Goal: Task Accomplishment & Management: Use online tool/utility

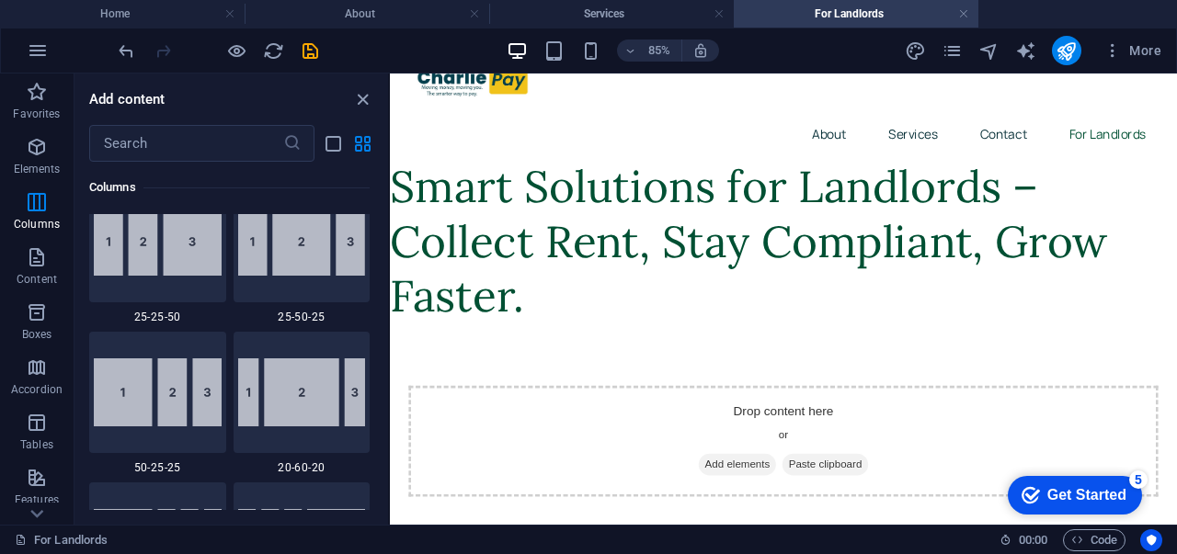
scroll to position [2103, 0]
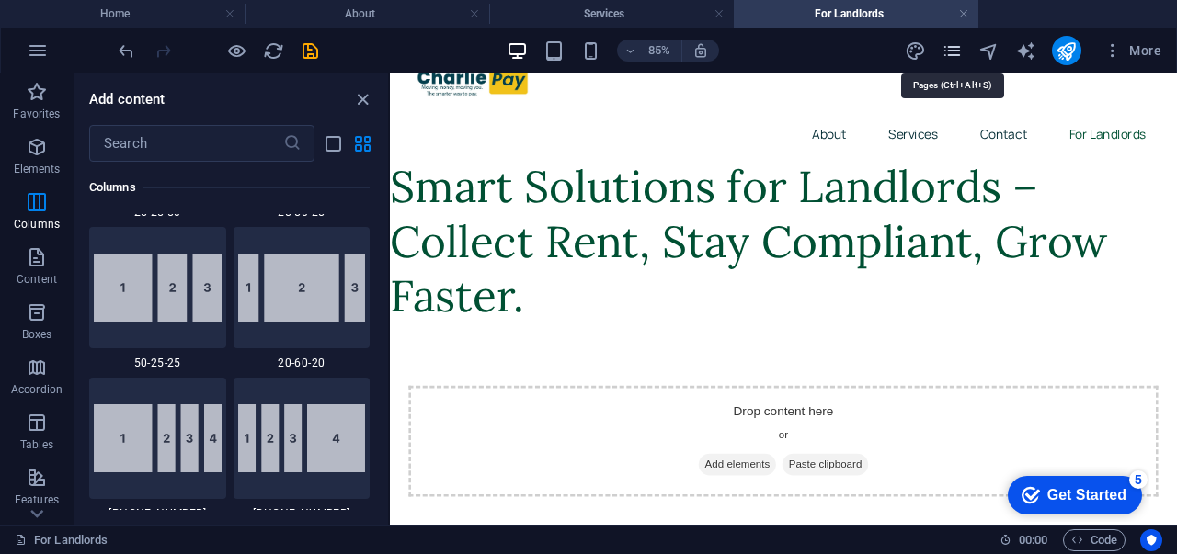
click at [954, 51] on icon "pages" at bounding box center [951, 50] width 21 height 21
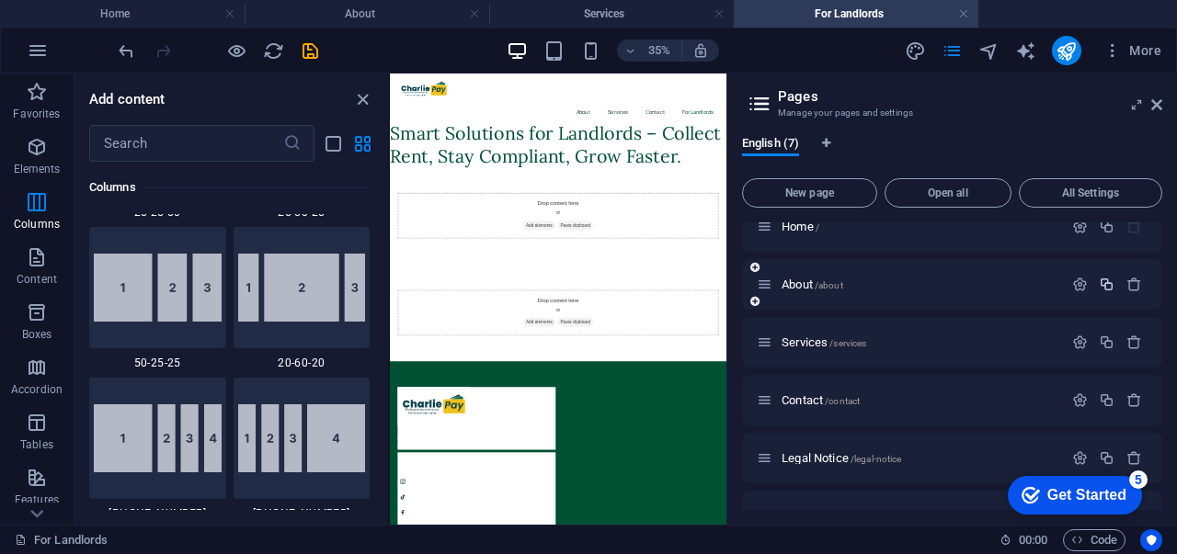
scroll to position [20, 0]
click at [1107, 290] on icon "button" at bounding box center [1106, 286] width 16 height 16
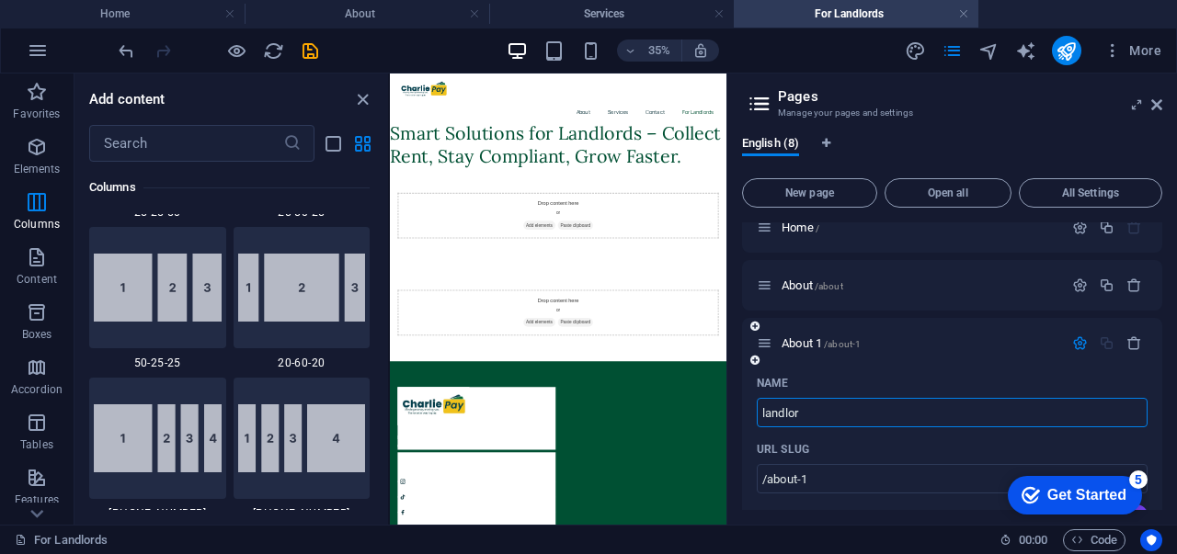
type input "landlord"
type input "/landl"
type input "landl"
type input "landlord"
type input "/landlord"
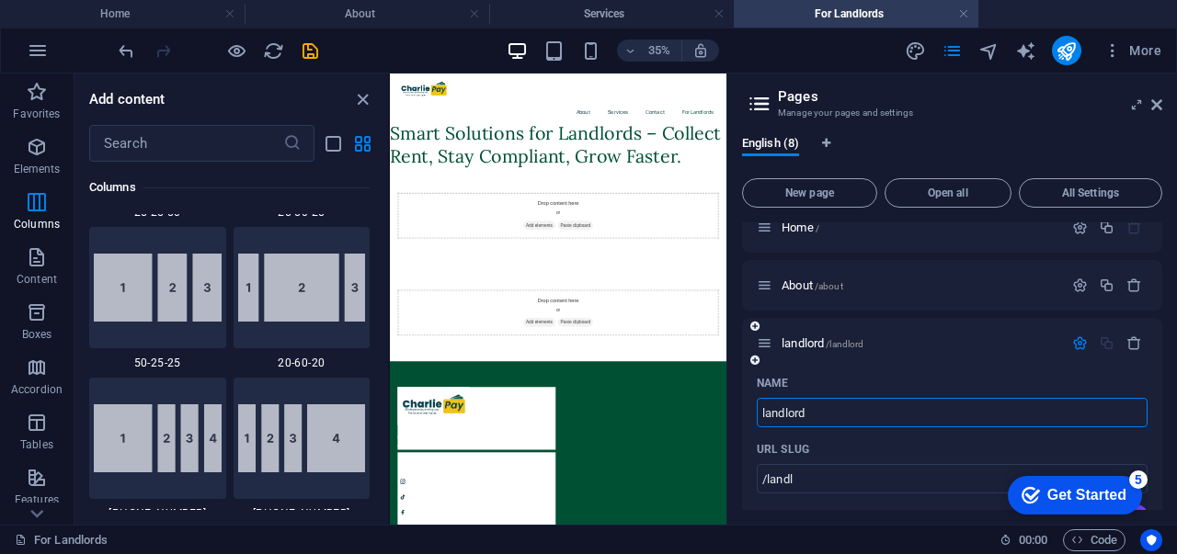
type input "landlord"
type input "landlord serv"
type input "landlord"
type input "landlord services"
type input "/landlord-services"
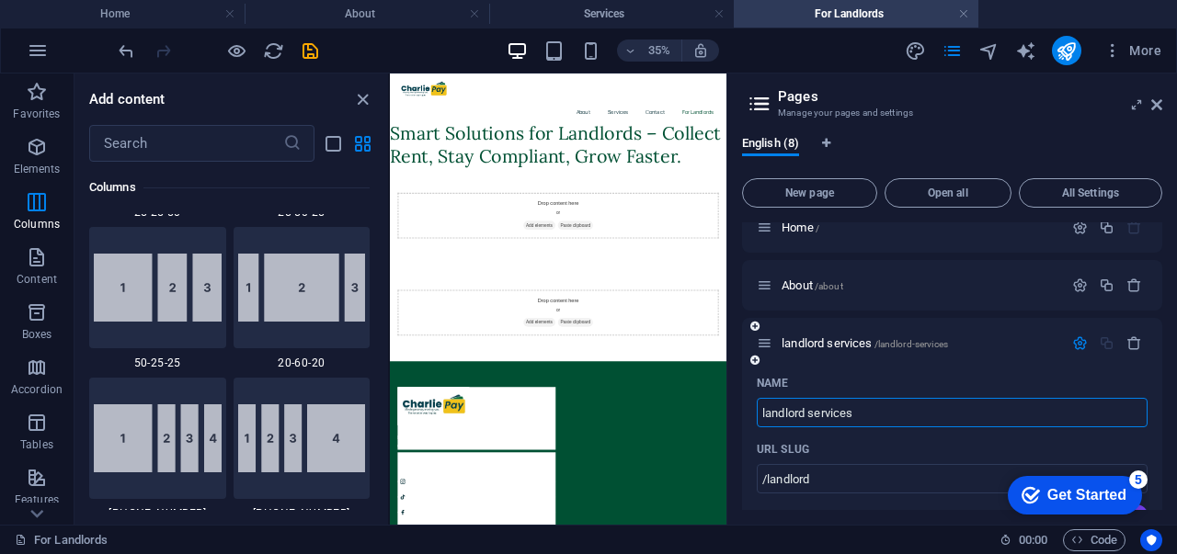
type input "landlord services"
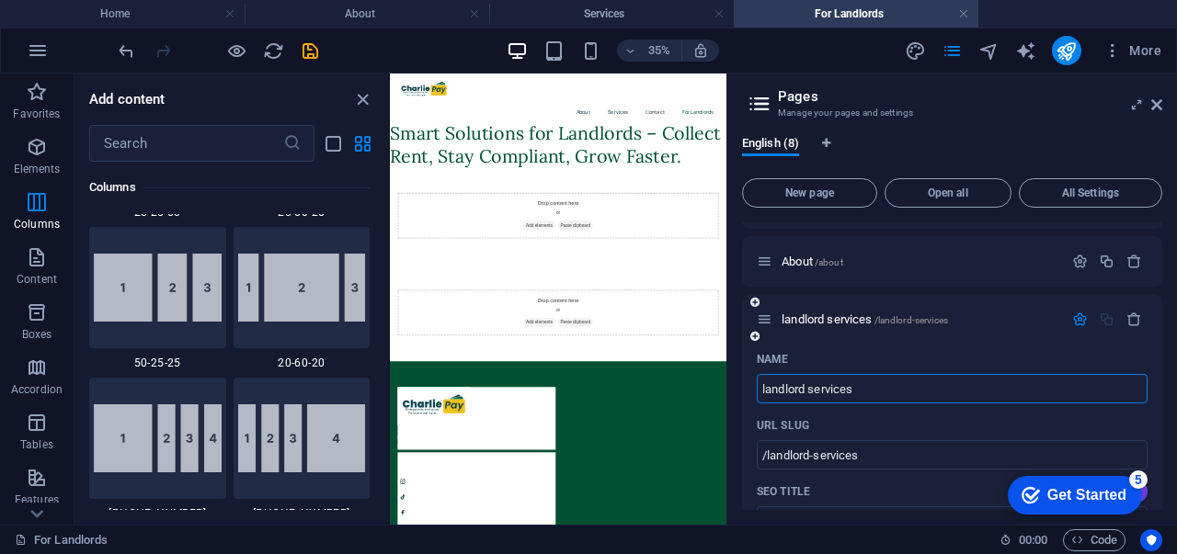
scroll to position [45, 0]
click at [985, 345] on div "Name" at bounding box center [951, 358] width 391 height 29
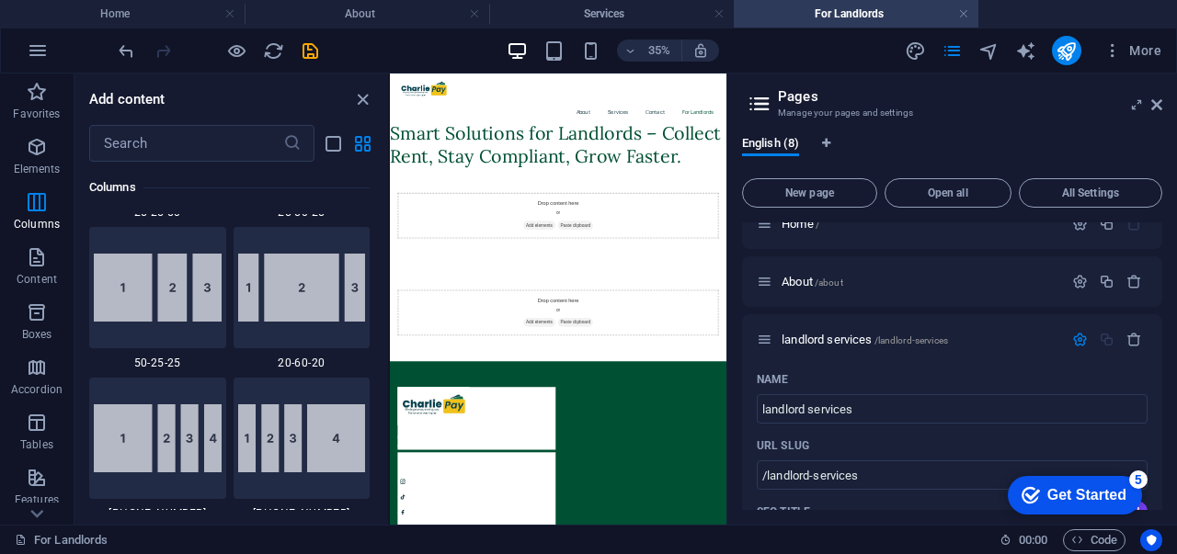
scroll to position [22, 0]
type input "Lipa"
type input "/lipa"
type input "Lipa"
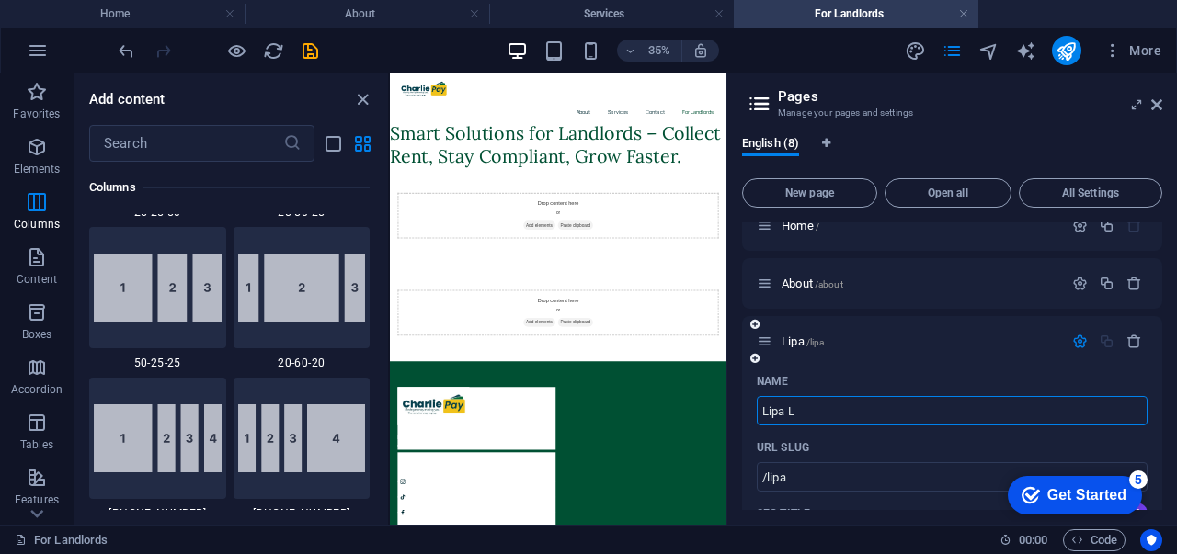
type input "Lipa L"
type input "/lipa-l"
type input "Lipa L"
type input "Lipa Land"
type input "/lipa-la"
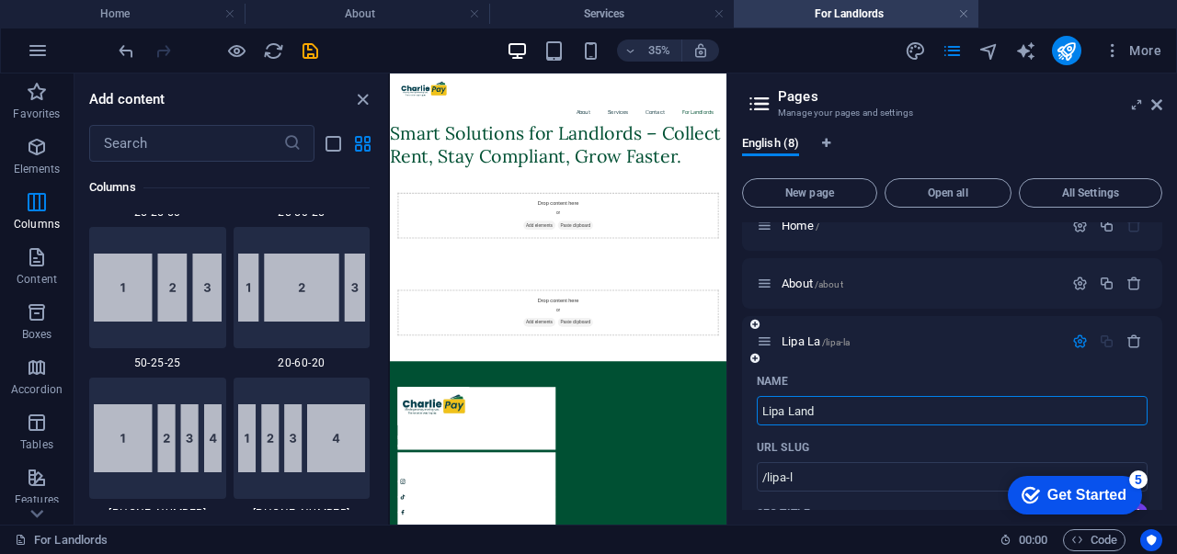
type input "Lipa La"
type input "Lipa Land"
type input "/lipa-land"
type input "Lipa Land"
type input "Lipa Landlord"
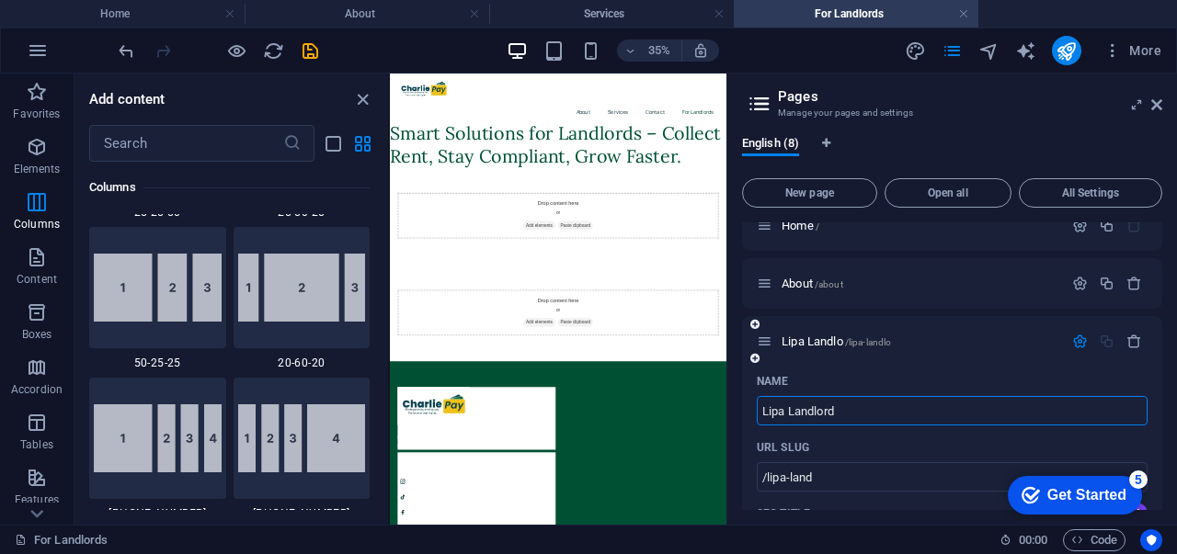
type input "/lipa-landlo"
type input "Lipa Landlo"
type input "Lipa Landlord"
type input "/lipa-landlord"
type input "Lipa Landlord"
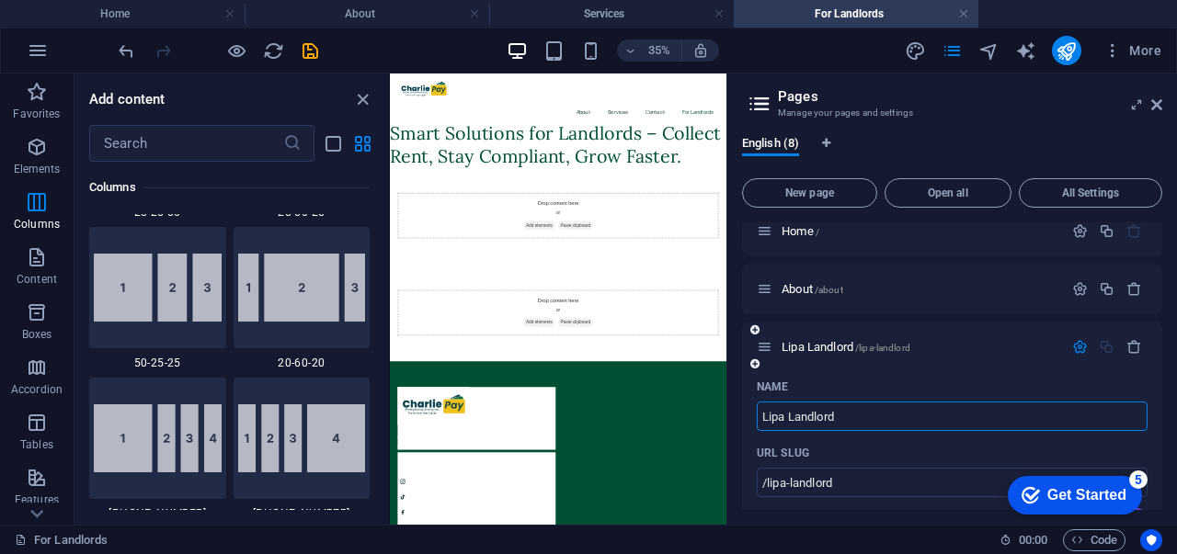
scroll to position [18, 0]
type input "Lipa Landlord"
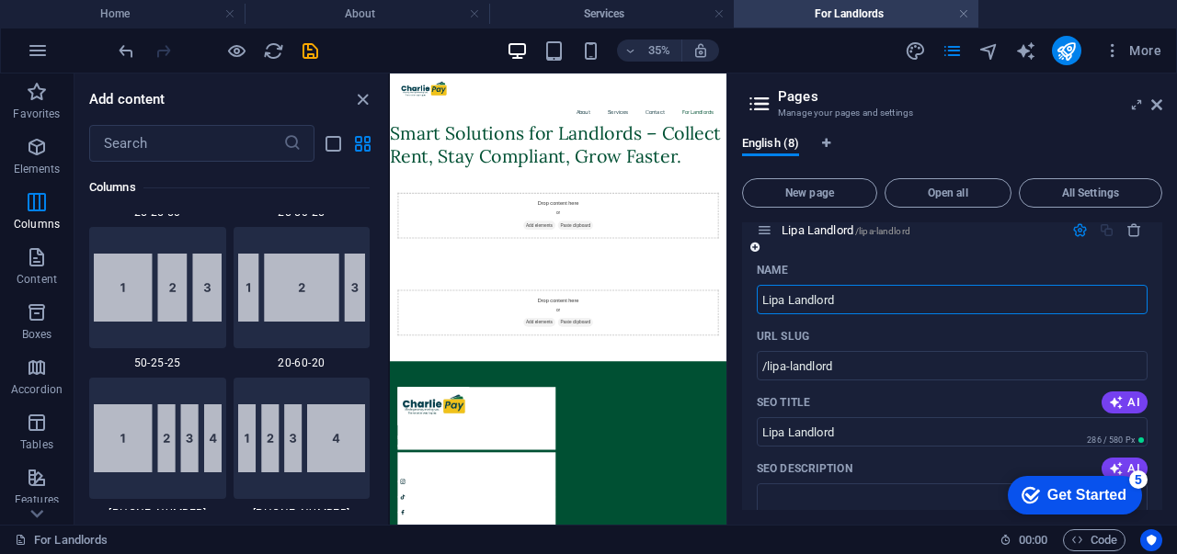
scroll to position [124, 0]
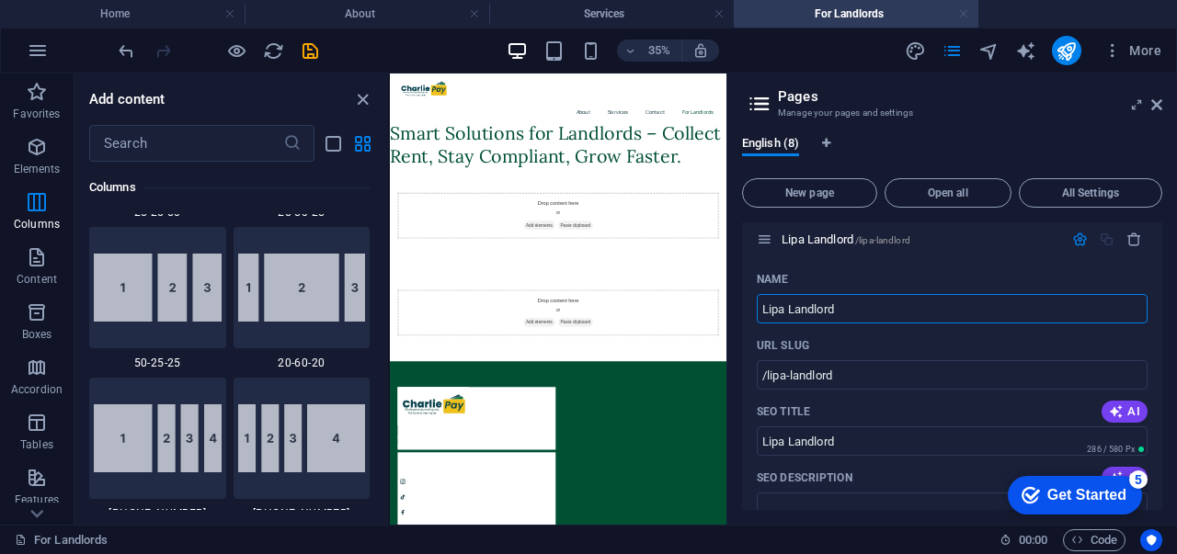
click at [961, 14] on link at bounding box center [963, 14] width 11 height 17
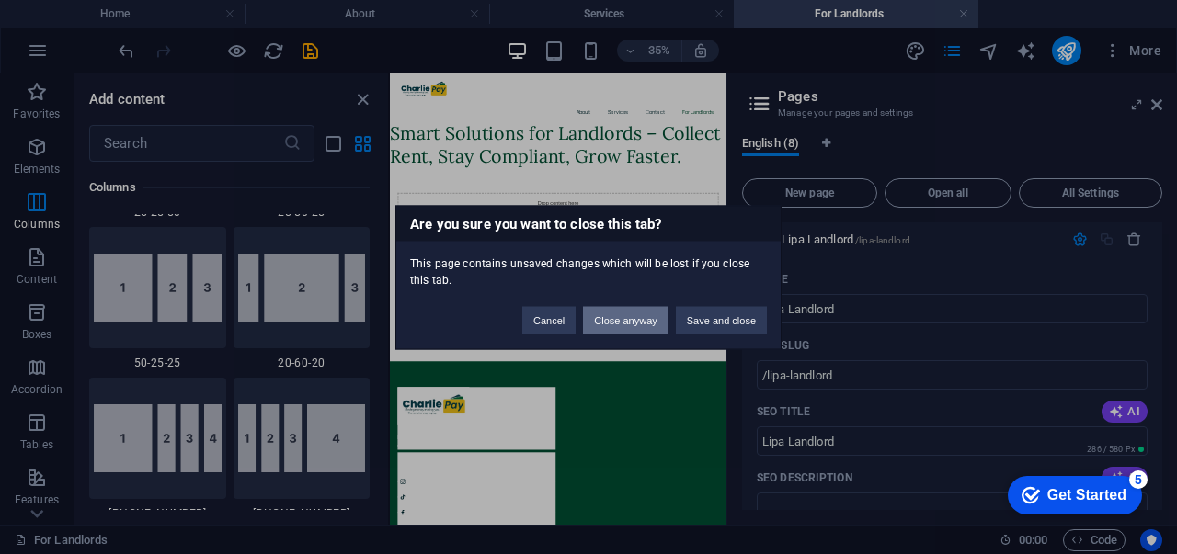
click at [631, 322] on button "Close anyway" at bounding box center [625, 320] width 85 height 28
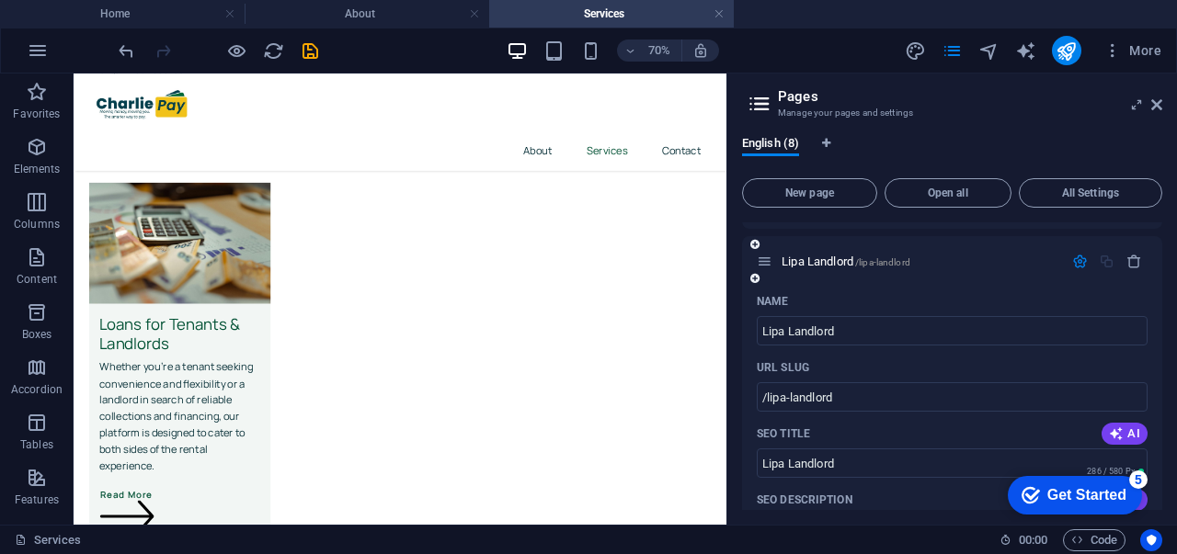
scroll to position [100, 0]
click at [954, 335] on input "Lipa Landlord" at bounding box center [951, 332] width 391 height 29
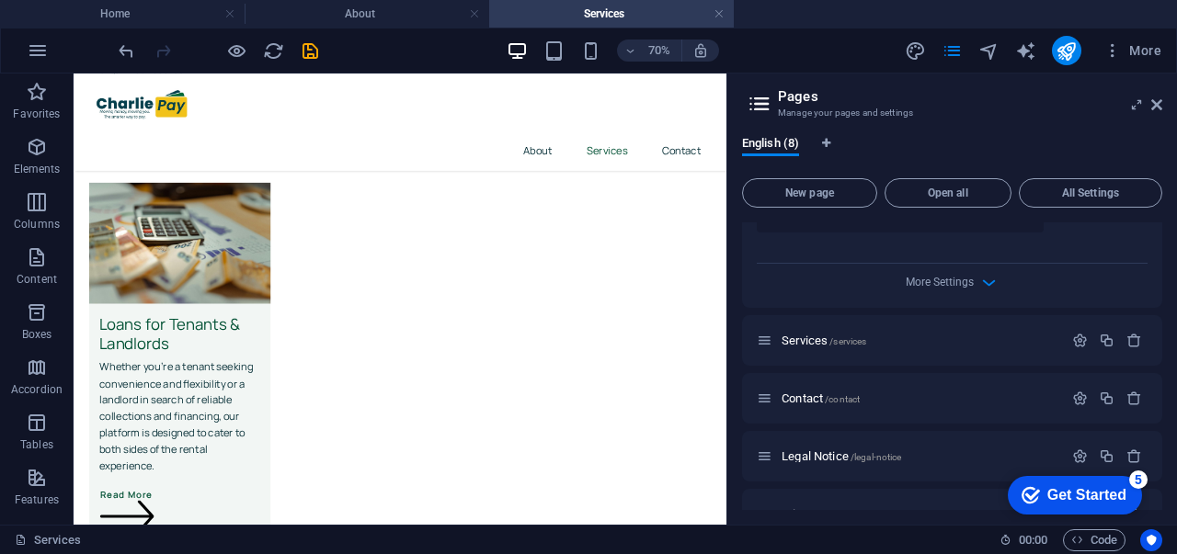
scroll to position [745, 0]
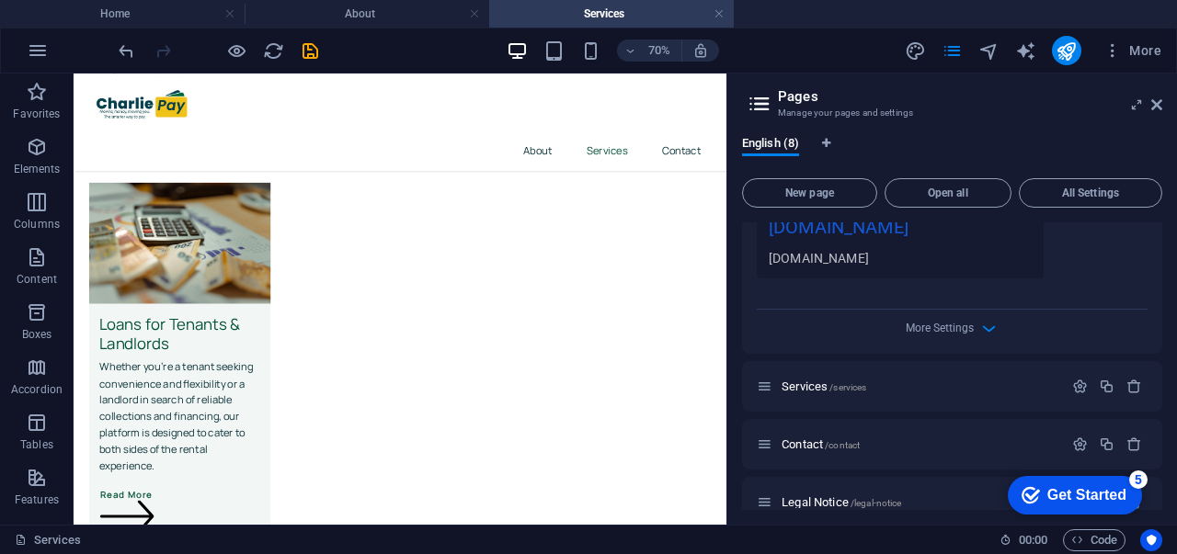
click at [967, 312] on div "More Settings" at bounding box center [951, 324] width 391 height 29
click at [978, 318] on icon "button" at bounding box center [988, 328] width 21 height 21
click at [982, 331] on textarea "Meta tags ​" at bounding box center [951, 361] width 391 height 60
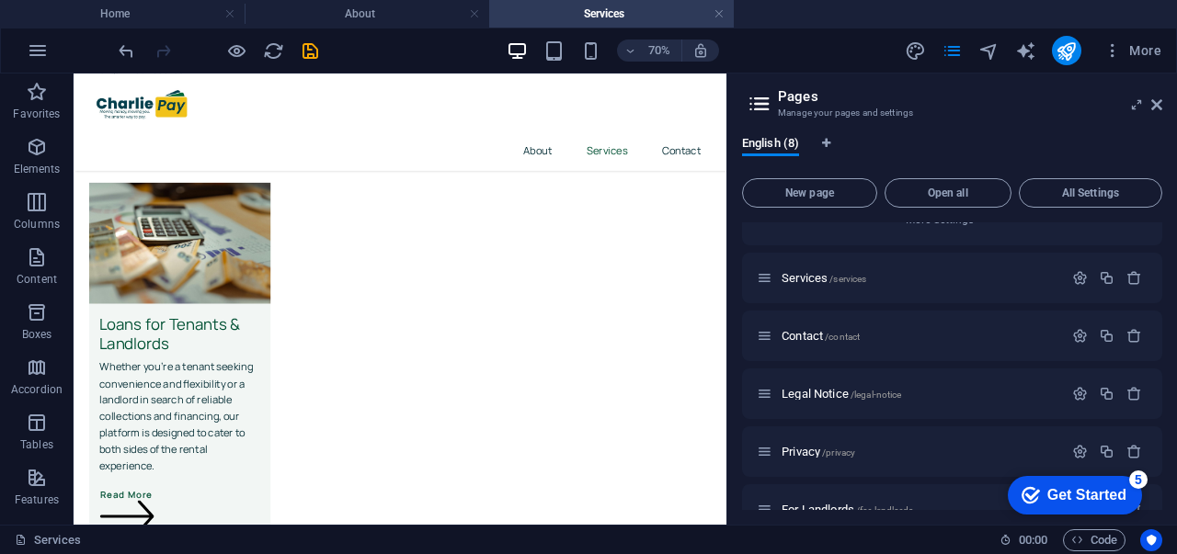
scroll to position [1123, 0]
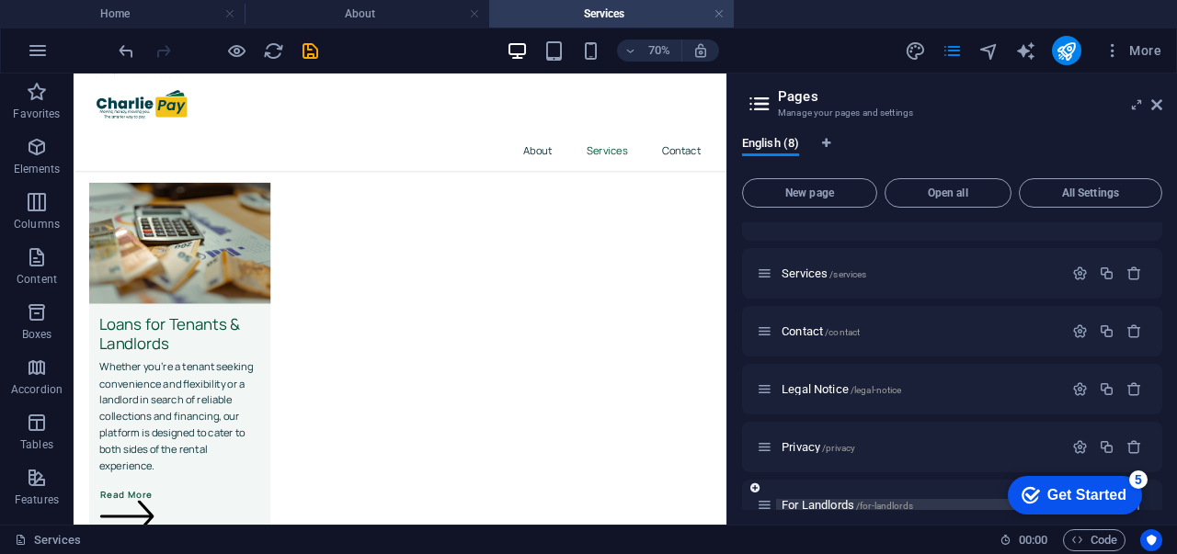
click at [812, 498] on span "For Landlords /for-landlords" at bounding box center [846, 505] width 131 height 14
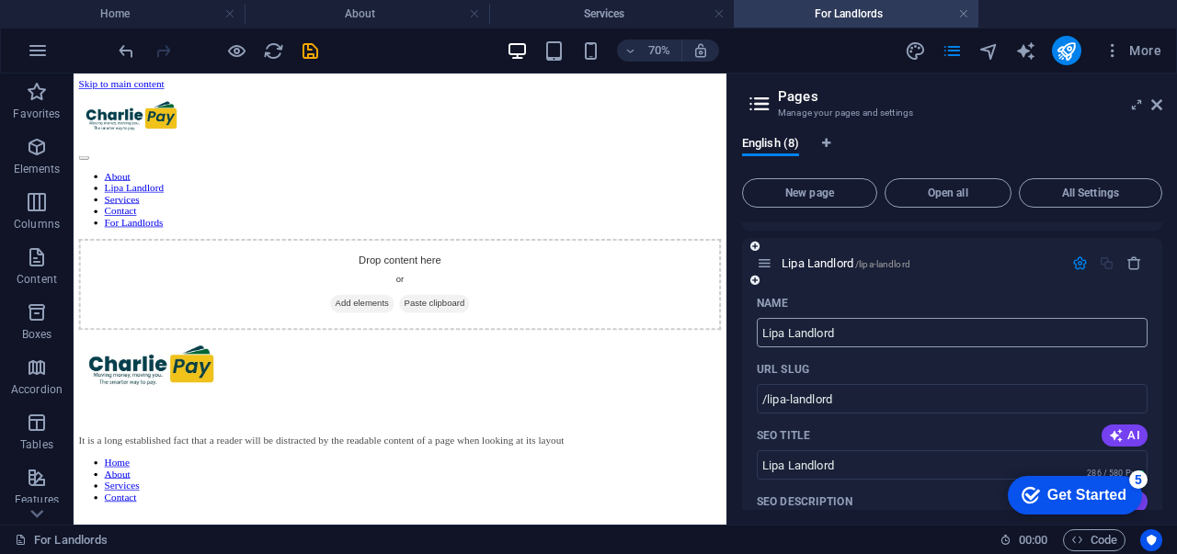
scroll to position [43, 0]
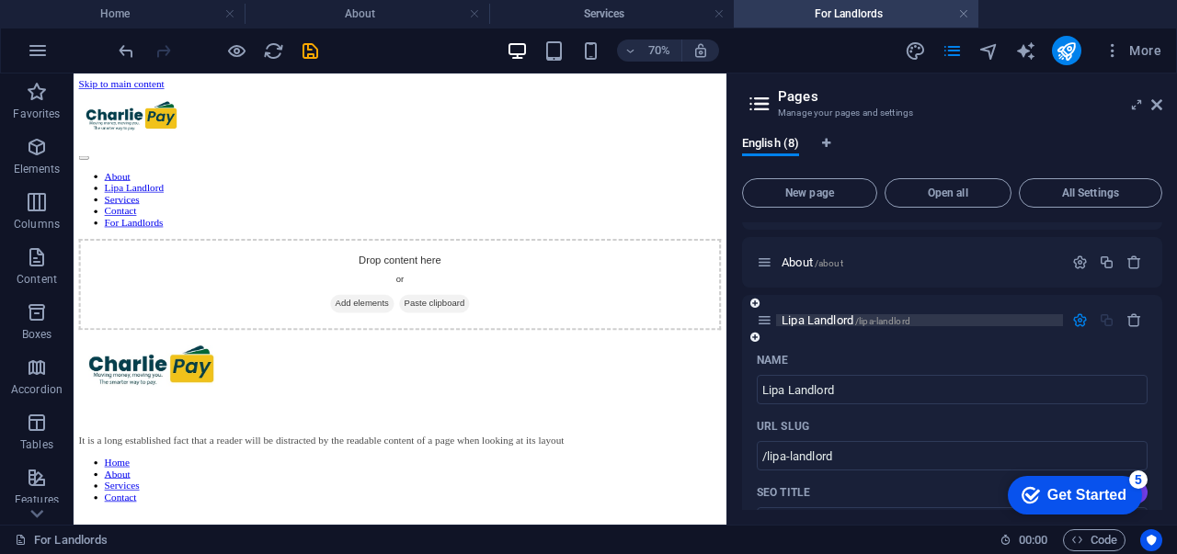
click at [822, 317] on span "Lipa Landlord /lipa-landlord" at bounding box center [845, 320] width 129 height 14
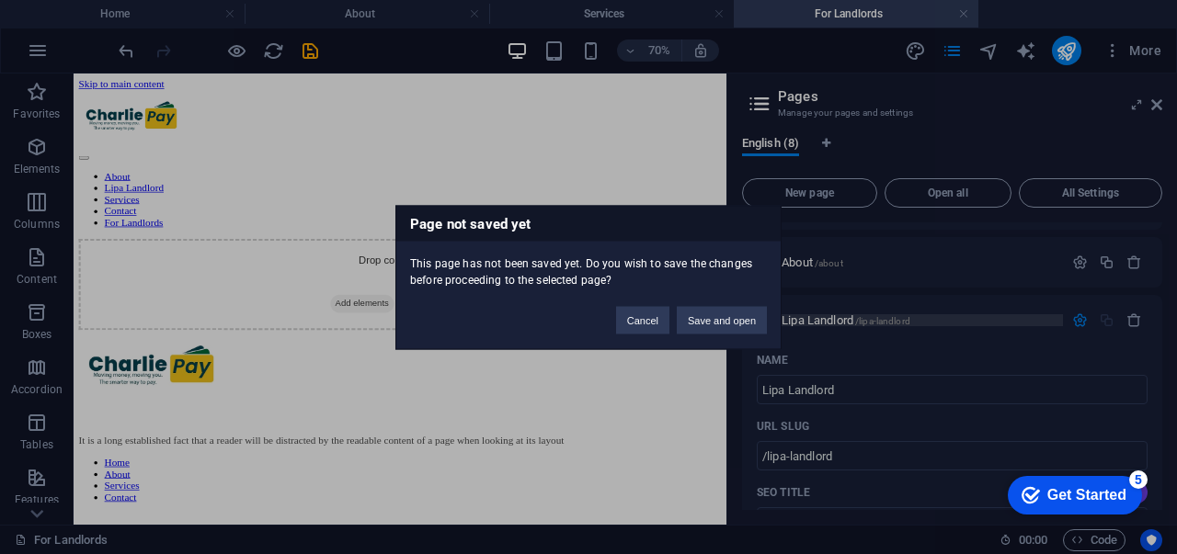
click at [822, 317] on div "Page not saved yet This page has not been saved yet. Do you wish to save the ch…" at bounding box center [588, 277] width 1177 height 554
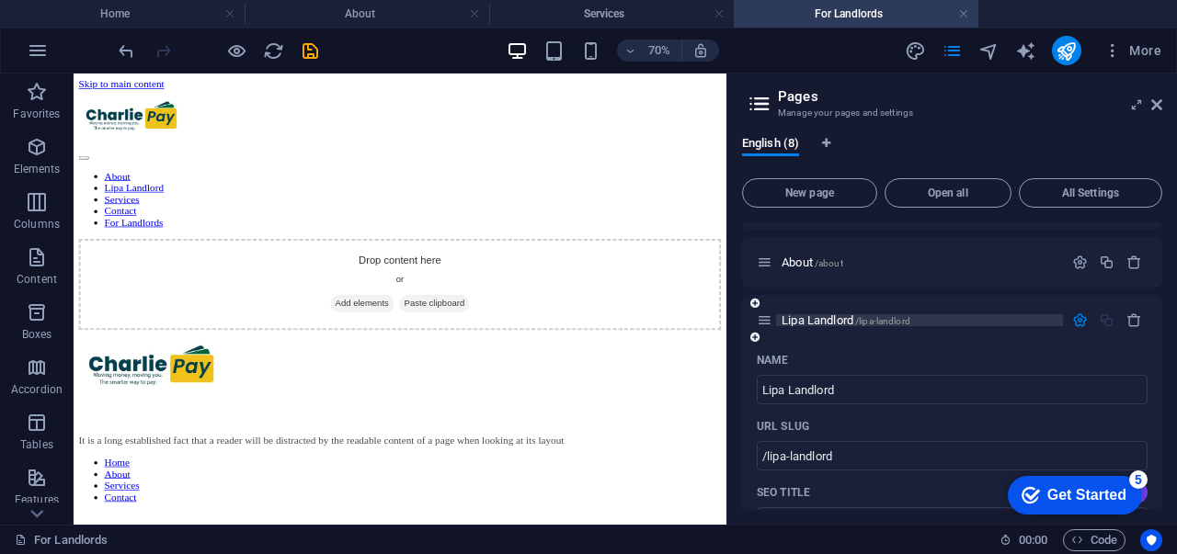
click at [822, 317] on span "Lipa Landlord /lipa-landlord" at bounding box center [845, 320] width 129 height 14
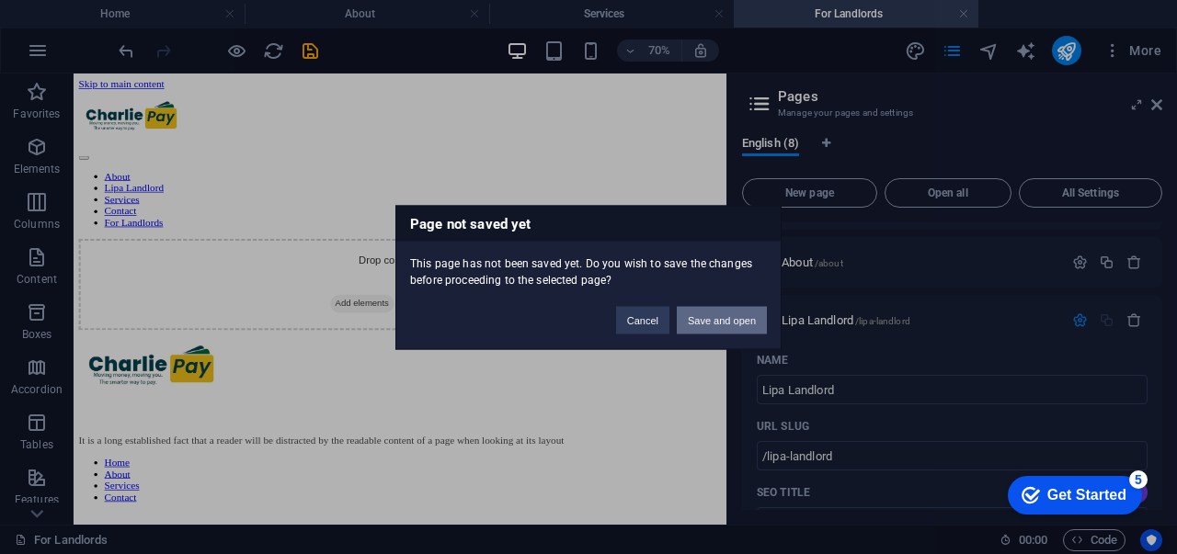
click at [728, 316] on button "Save and open" at bounding box center [722, 320] width 90 height 28
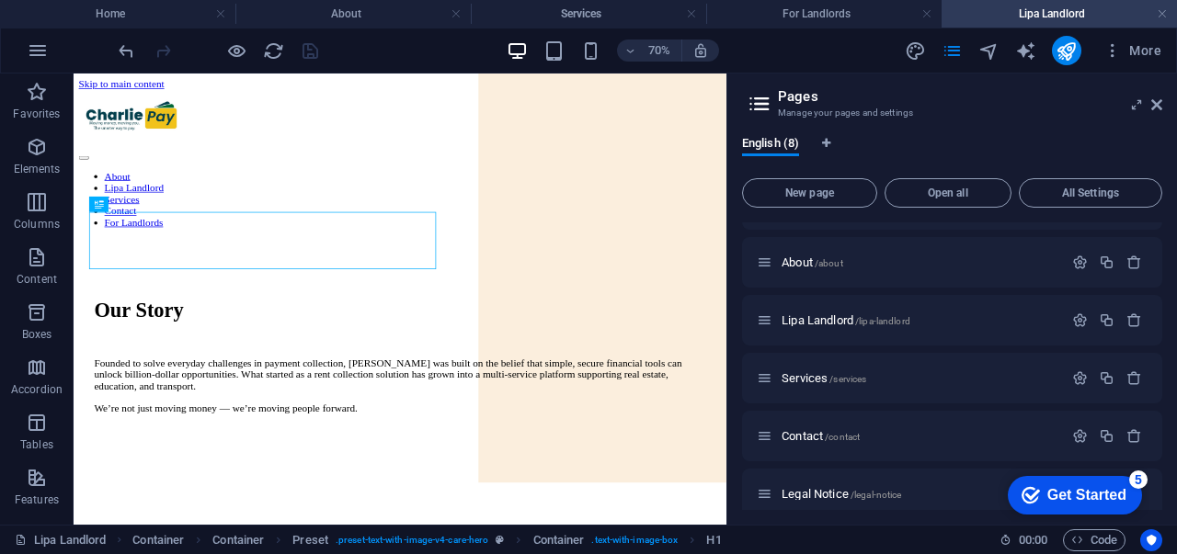
scroll to position [0, 0]
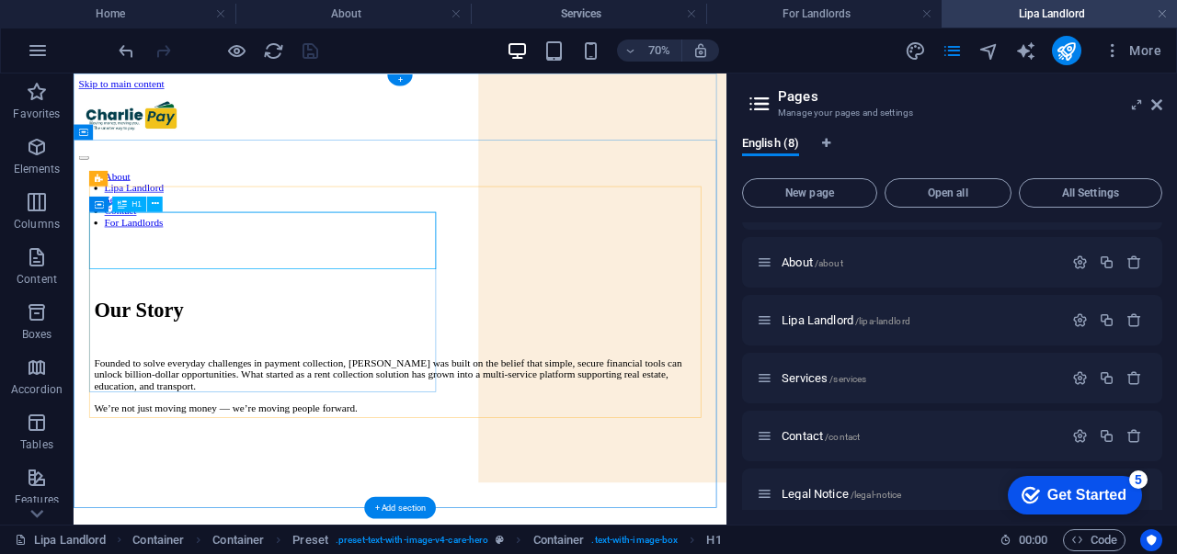
click at [346, 395] on div "Our Story" at bounding box center [539, 412] width 873 height 34
click at [264, 240] on div "Drag here to replace the existing content. Press “Ctrl” if you want to create a…" at bounding box center [400, 299] width 653 height 451
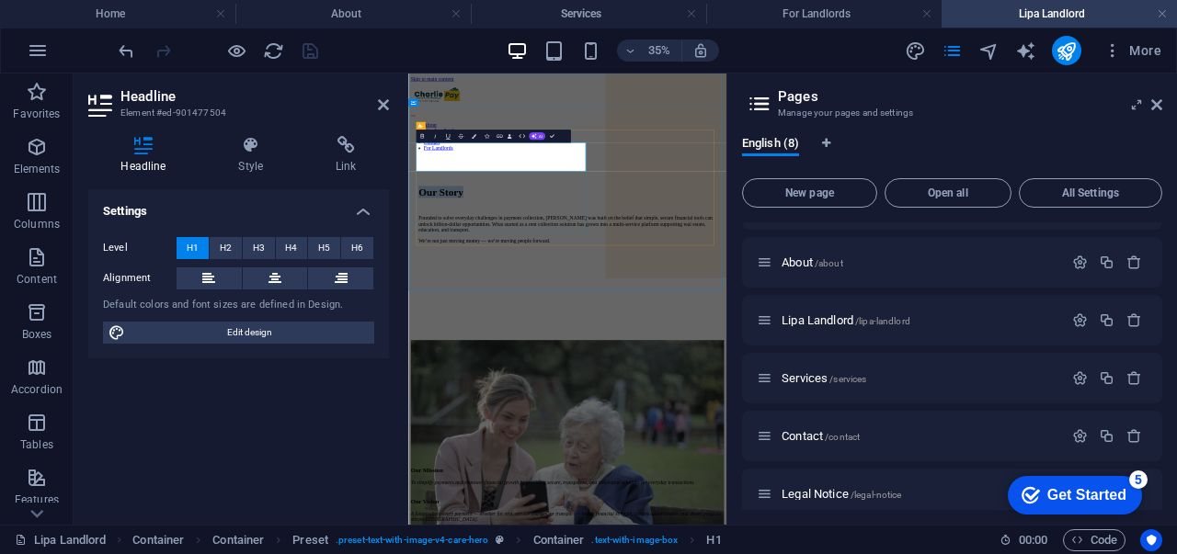
click at [774, 395] on h1 "Our Story" at bounding box center [863, 412] width 850 height 34
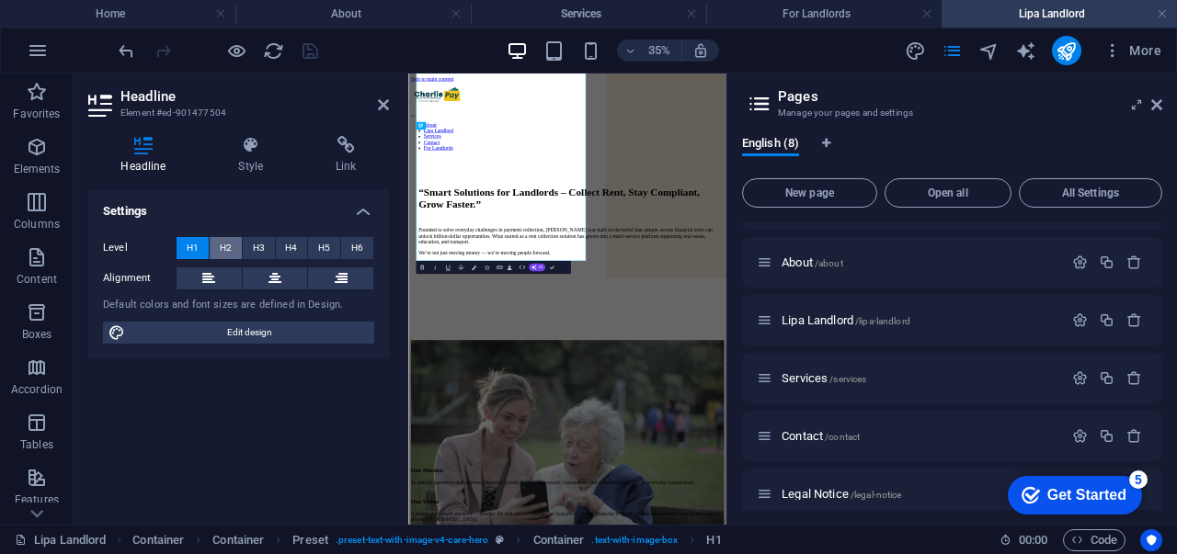
click at [223, 251] on span "H2" at bounding box center [226, 248] width 12 height 22
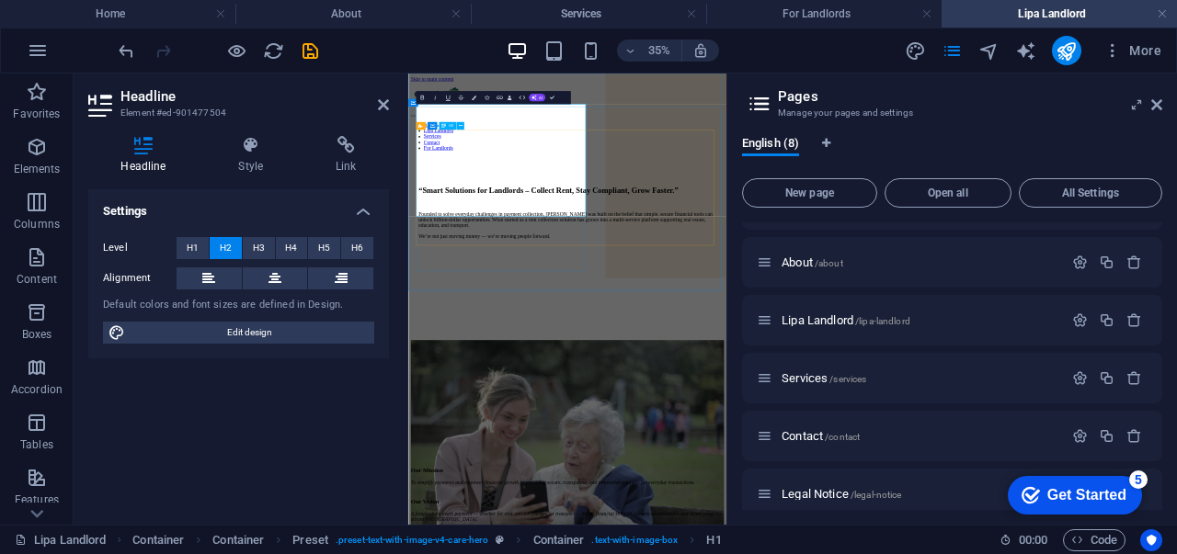
click at [677, 419] on h2 "“Smart Solutions for Landlords – Collect Rent, Stay Compliant, Grow Faster.”" at bounding box center [863, 406] width 850 height 25
click at [380, 105] on icon at bounding box center [383, 104] width 11 height 15
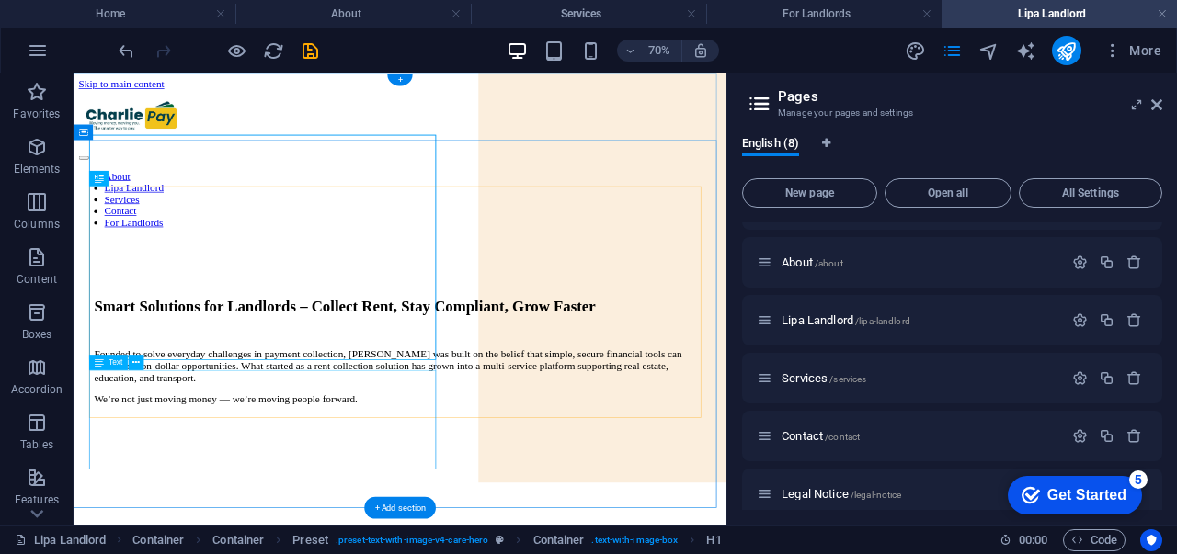
click at [300, 547] on div "Founded to solve everyday challenges in payment collection, [PERSON_NAME] was b…" at bounding box center [539, 507] width 873 height 81
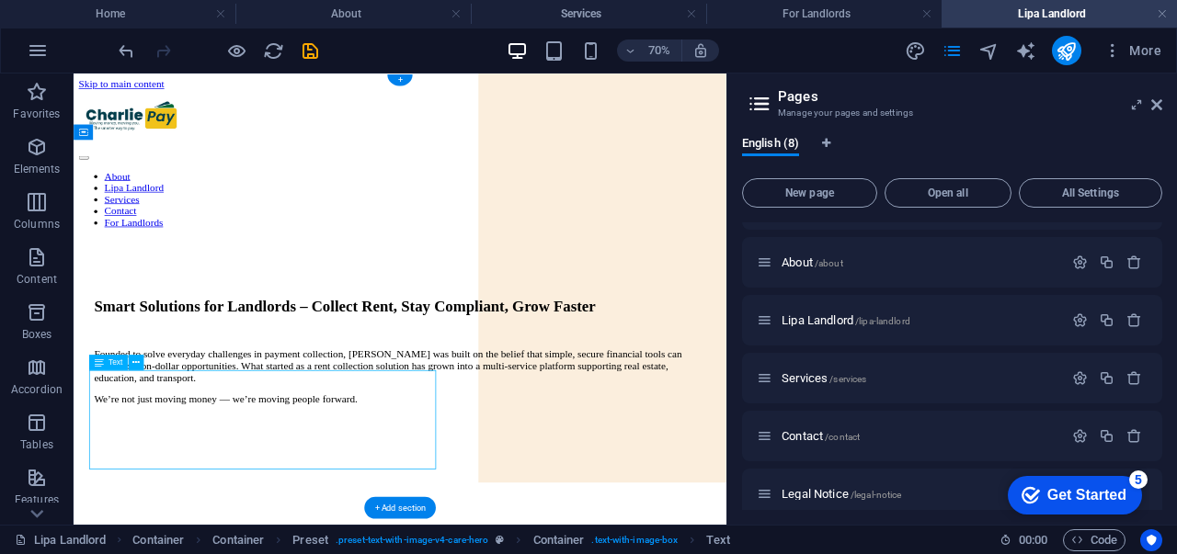
click at [300, 547] on div "Founded to solve everyday challenges in payment collection, [PERSON_NAME] was b…" at bounding box center [539, 507] width 873 height 81
drag, startPoint x: 226, startPoint y: 473, endPoint x: 232, endPoint y: 405, distance: 68.2
click at [232, 405] on div "Drag here to replace the existing content. Press “Ctrl” if you want to create a…" at bounding box center [400, 299] width 653 height 451
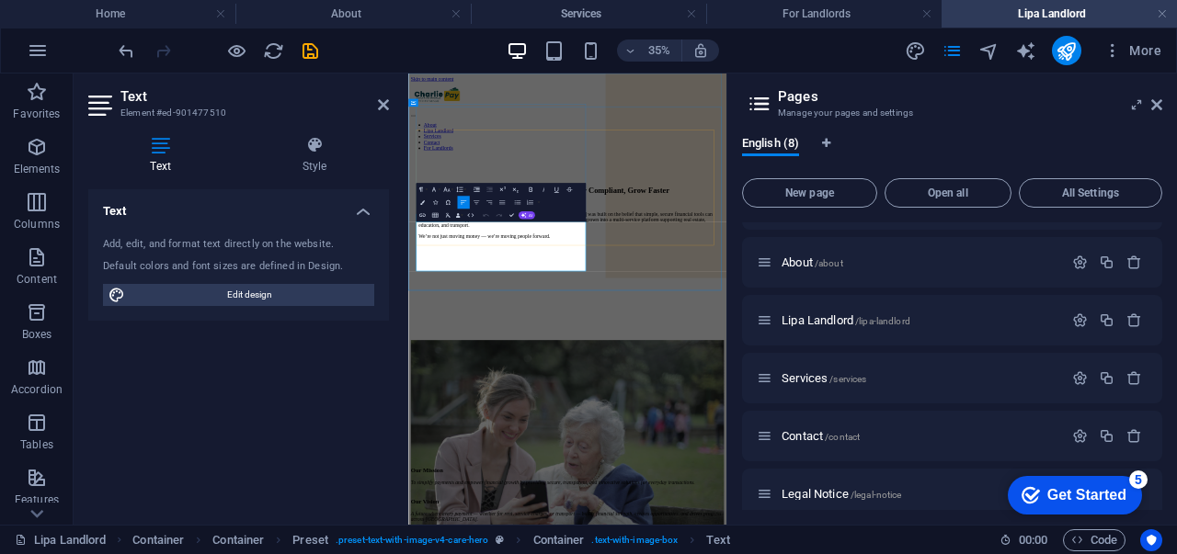
click at [863, 517] on p "Founded to solve everyday challenges in payment collection, [PERSON_NAME] was b…" at bounding box center [863, 492] width 850 height 50
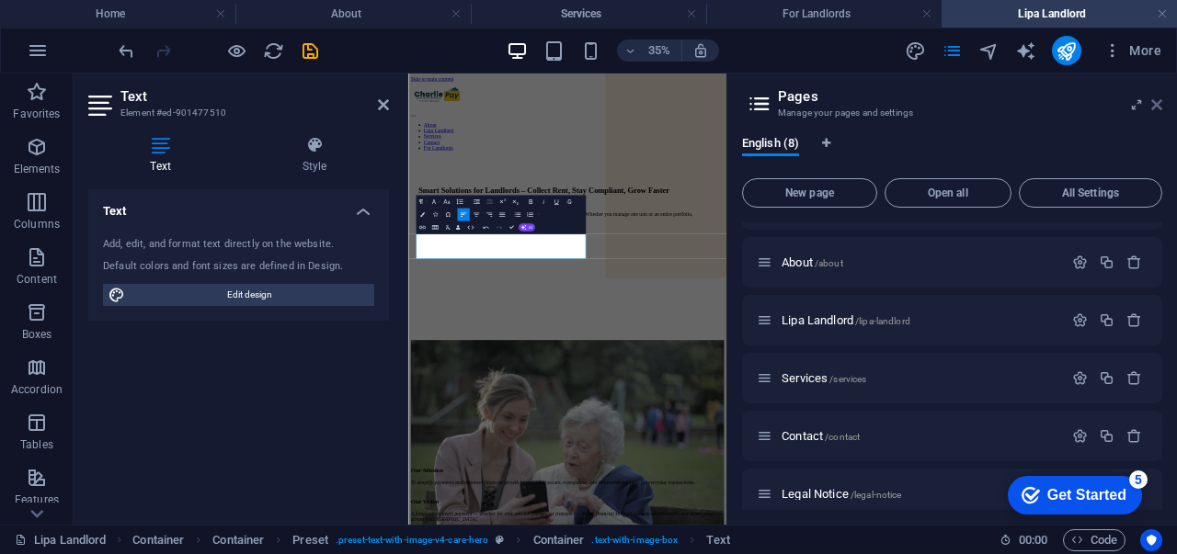
click at [1153, 101] on icon at bounding box center [1156, 104] width 11 height 15
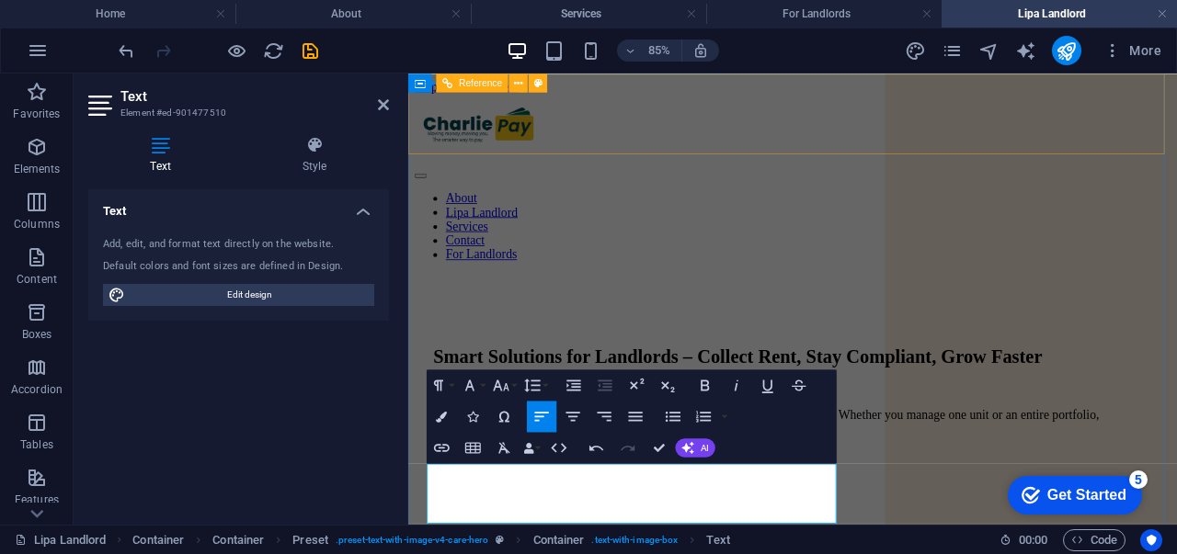
click at [1176, 115] on div "About Lipa Landlord Services Contact For Landlords" at bounding box center [860, 196] width 890 height 198
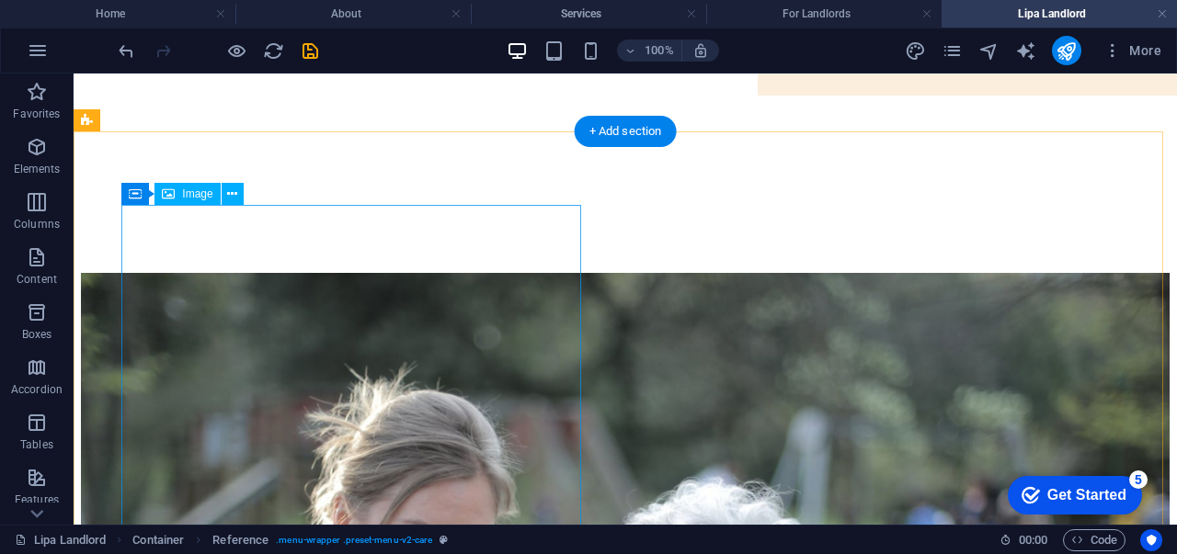
scroll to position [516, 0]
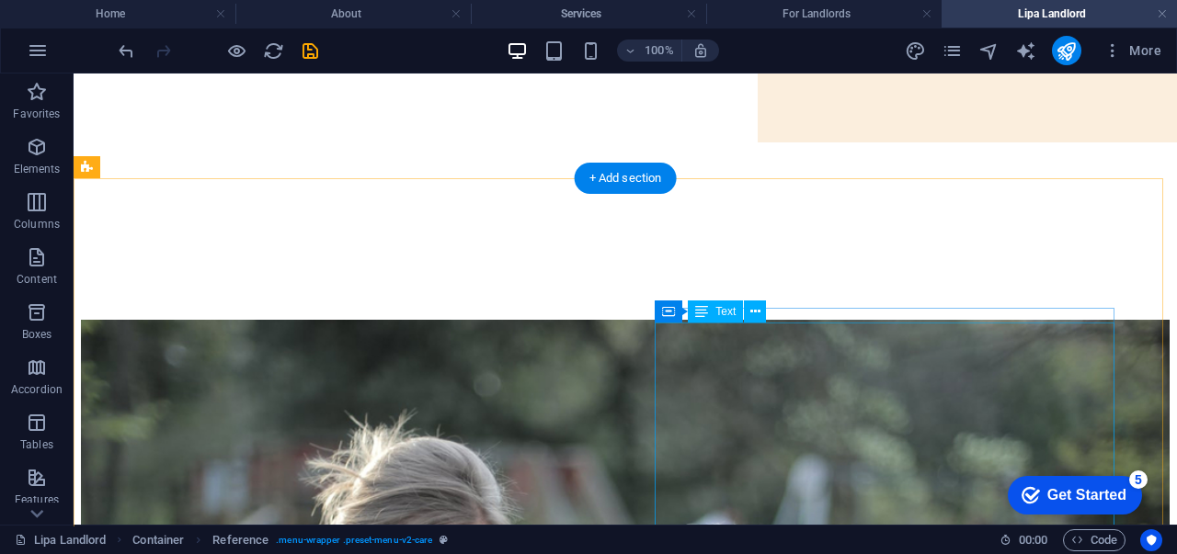
drag, startPoint x: 745, startPoint y: 334, endPoint x: 470, endPoint y: 379, distance: 278.5
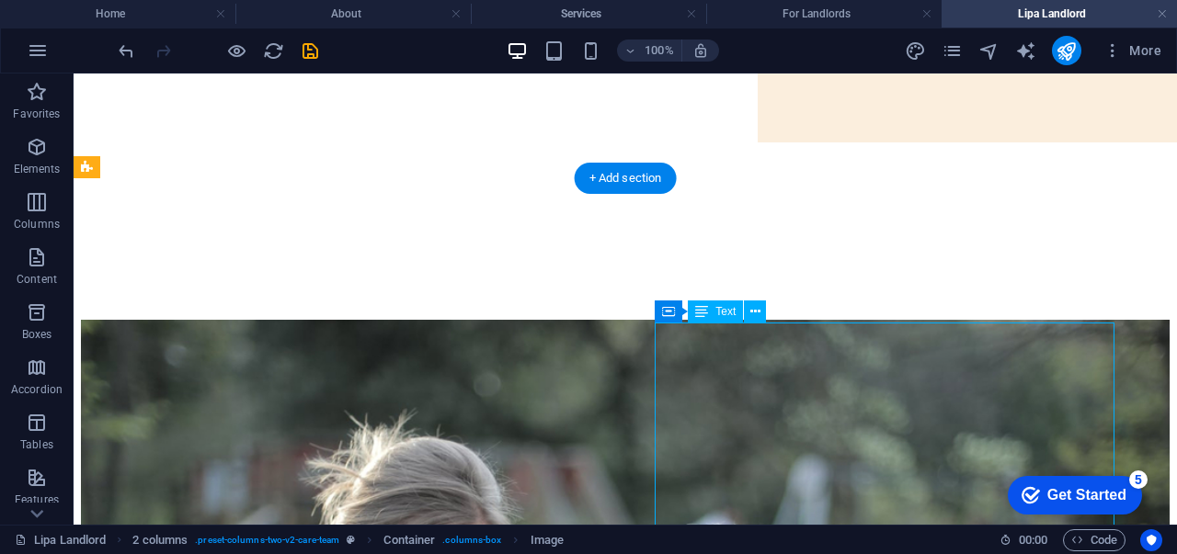
drag, startPoint x: 774, startPoint y: 338, endPoint x: 505, endPoint y: 385, distance: 273.4
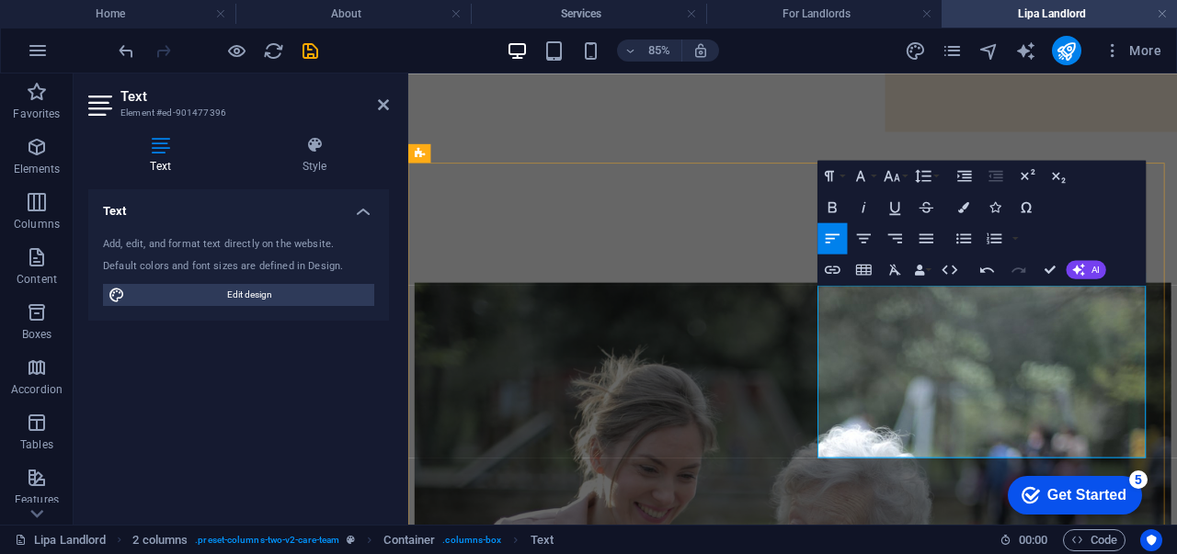
click at [841, 210] on icon "button" at bounding box center [832, 207] width 18 height 18
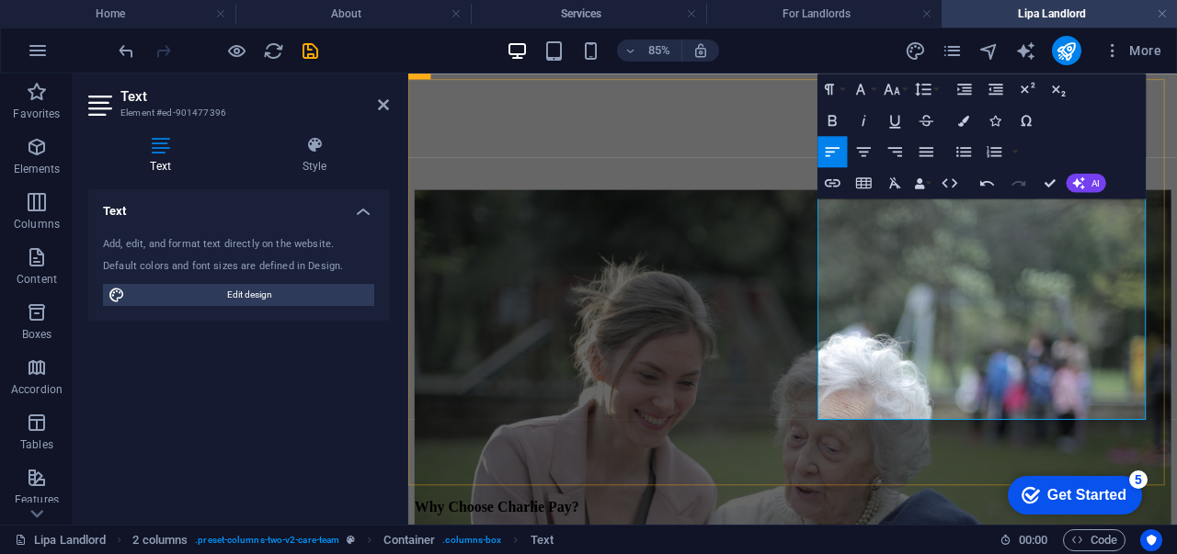
scroll to position [627, 0]
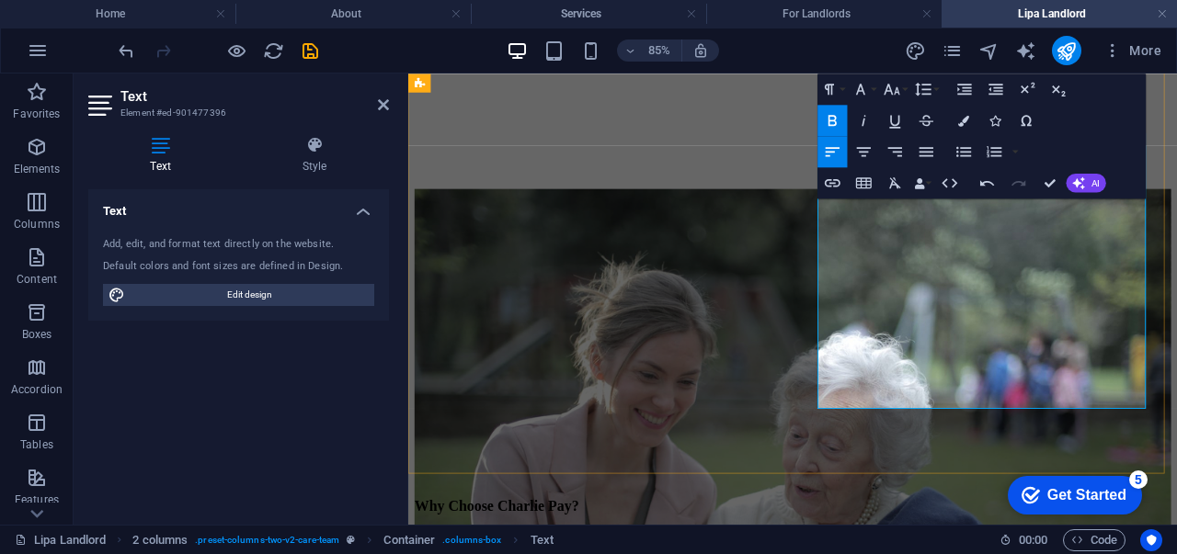
drag, startPoint x: 969, startPoint y: 448, endPoint x: 876, endPoint y: 172, distance: 291.0
click at [876, 209] on div "Why Choose Charlie Pay? Automated Rent Collection – No delays, no chasing tenan…" at bounding box center [860, 526] width 890 height 635
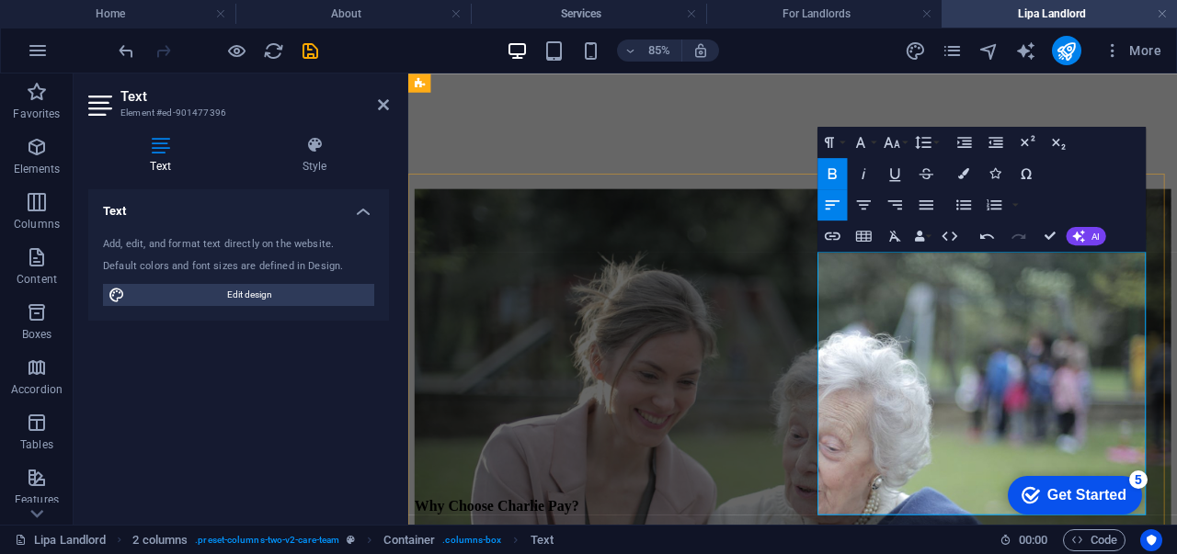
scroll to position [498, 0]
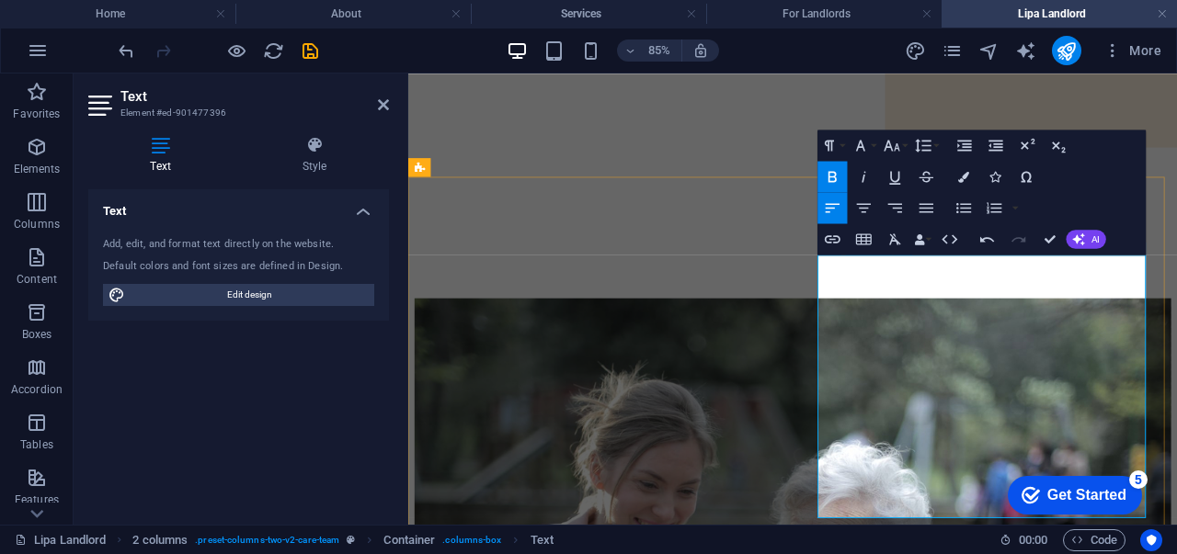
drag, startPoint x: 895, startPoint y: 318, endPoint x: 999, endPoint y: 596, distance: 296.4
click at [960, 203] on icon "button" at bounding box center [963, 208] width 18 height 18
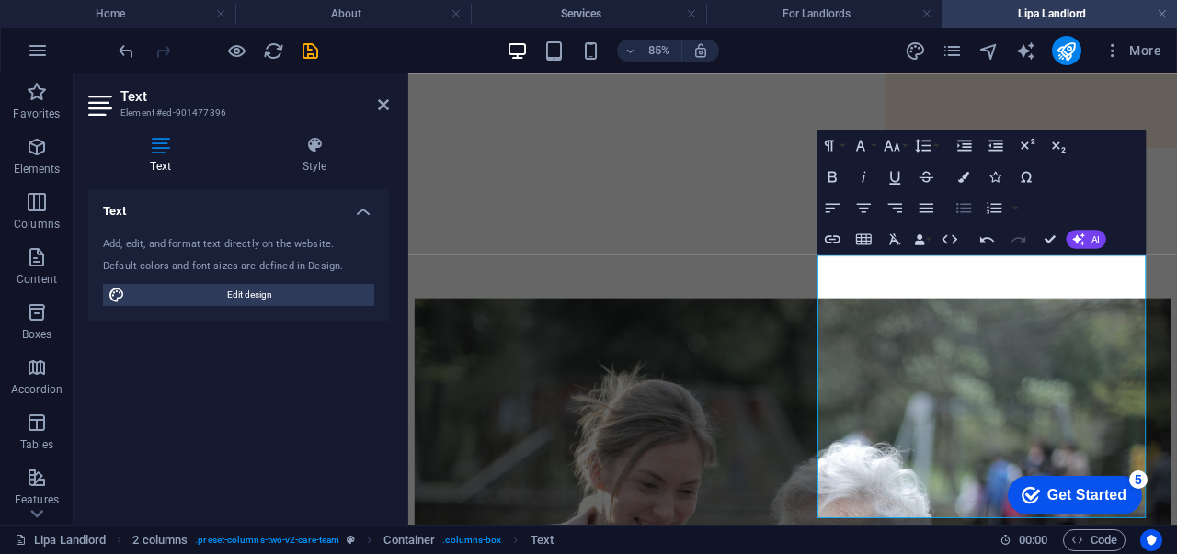
click at [960, 203] on icon "button" at bounding box center [963, 208] width 18 height 18
click at [968, 211] on icon "button" at bounding box center [963, 208] width 15 height 10
click at [965, 203] on icon "button" at bounding box center [963, 208] width 15 height 10
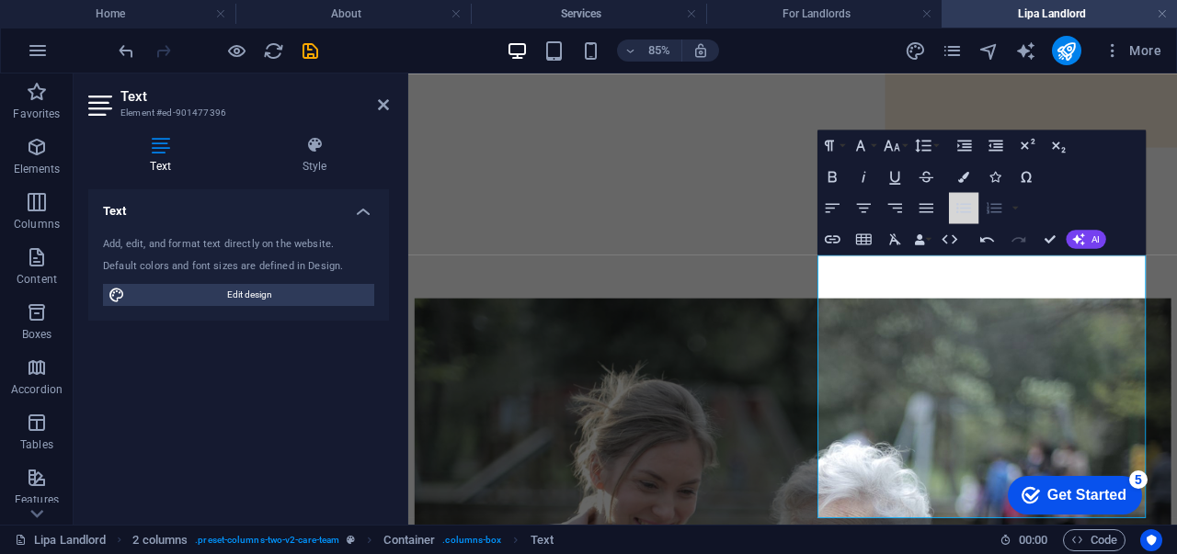
drag, startPoint x: 965, startPoint y: 203, endPoint x: 985, endPoint y: 203, distance: 20.2
click at [985, 203] on div "Unordered List Default Circle Disc Square Ordered List Default Lower Alpha Lowe…" at bounding box center [985, 207] width 73 height 31
click at [985, 203] on icon "button" at bounding box center [993, 208] width 18 height 18
click at [995, 208] on icon "button" at bounding box center [993, 207] width 15 height 11
click at [969, 211] on icon "button" at bounding box center [963, 208] width 15 height 10
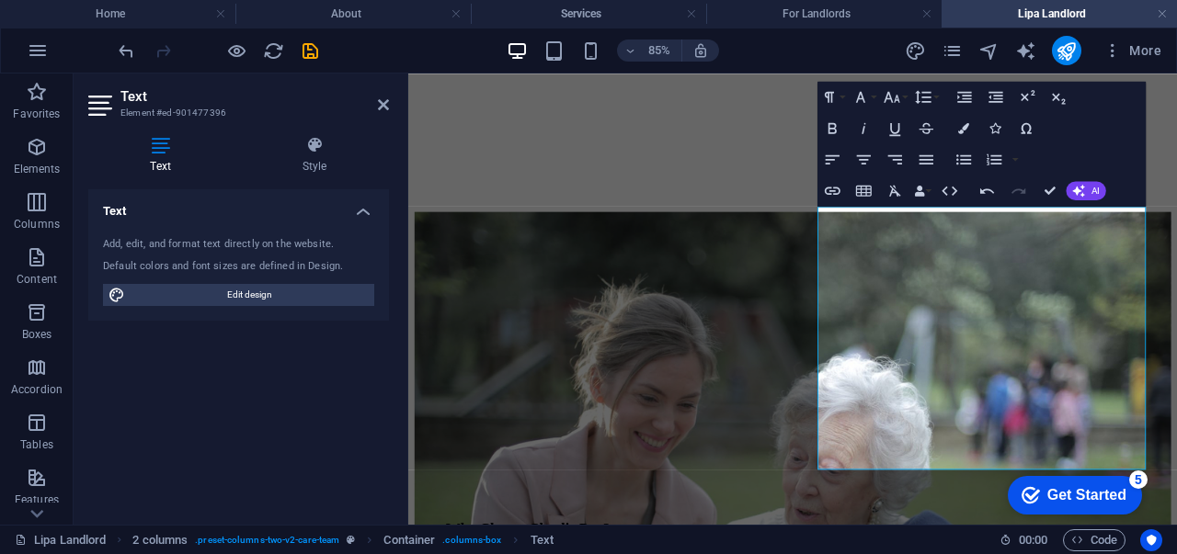
scroll to position [657, 0]
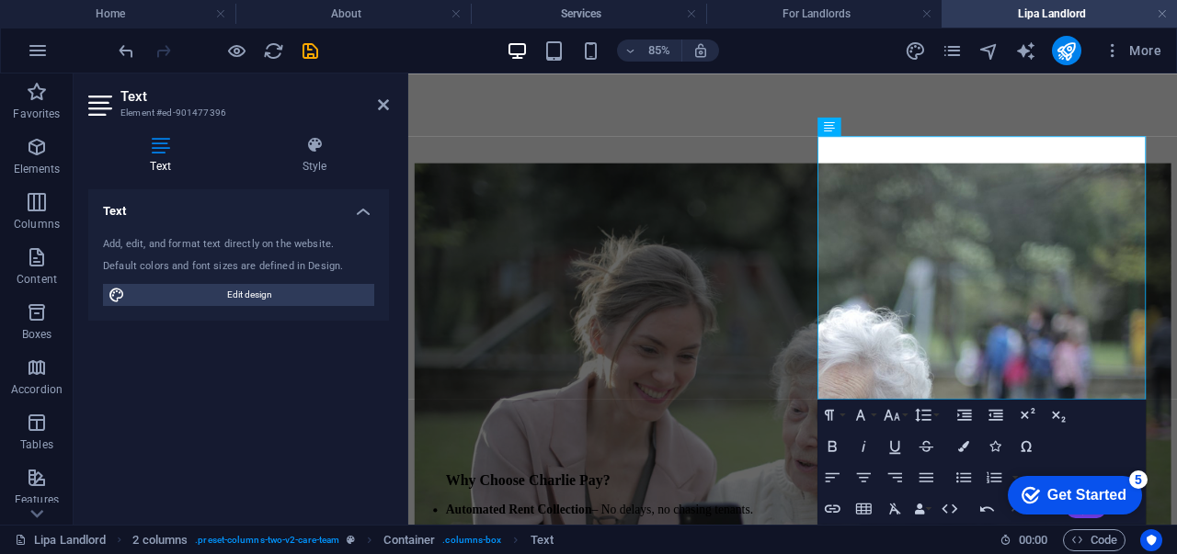
drag, startPoint x: 902, startPoint y: 350, endPoint x: 1073, endPoint y: 516, distance: 237.9
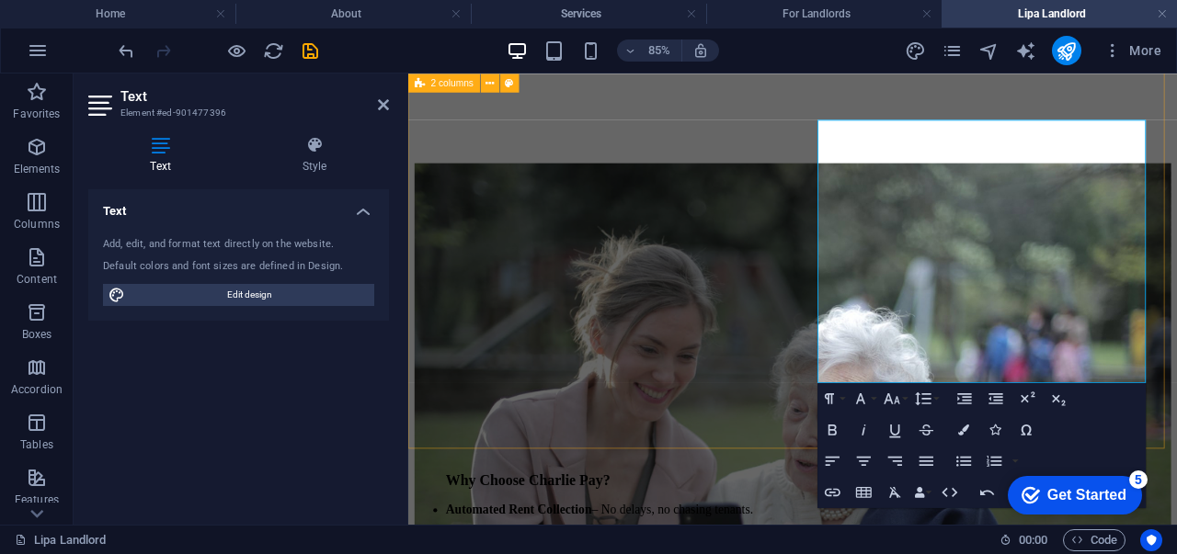
click at [789, 470] on div "Why Choose Charlie Pay? ​ Automated Rent Collection – No delays, no chasing ten…" at bounding box center [860, 433] width 890 height 510
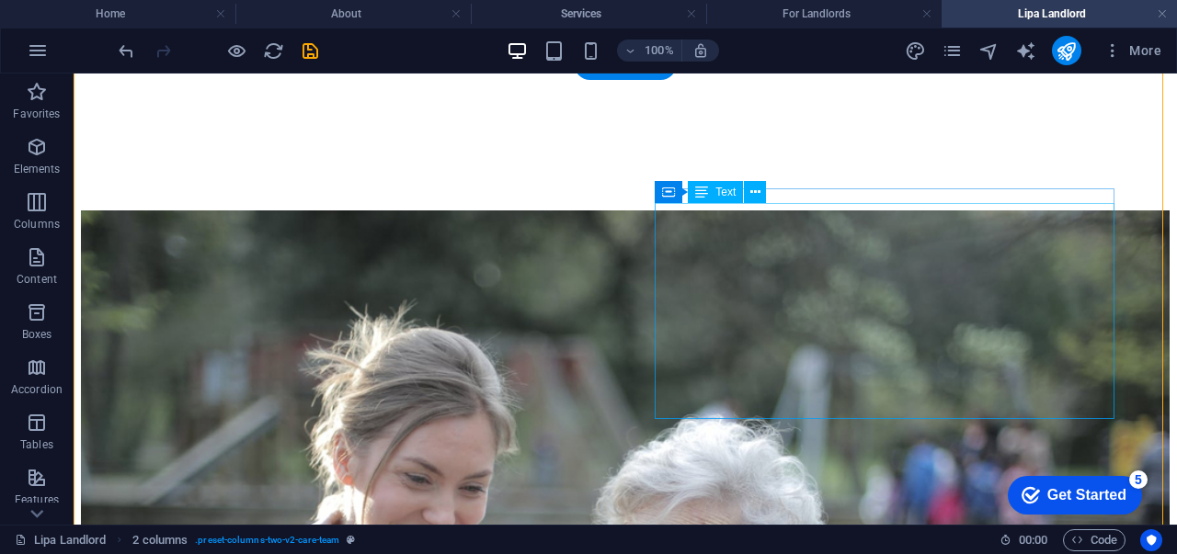
scroll to position [629, 0]
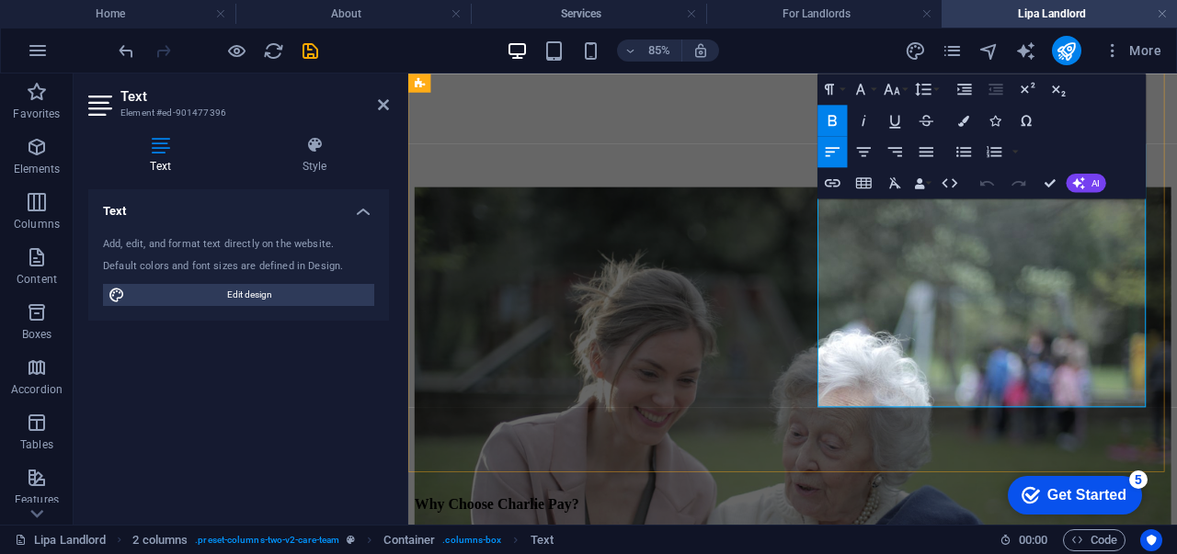
click at [957, 148] on icon "button" at bounding box center [963, 151] width 15 height 10
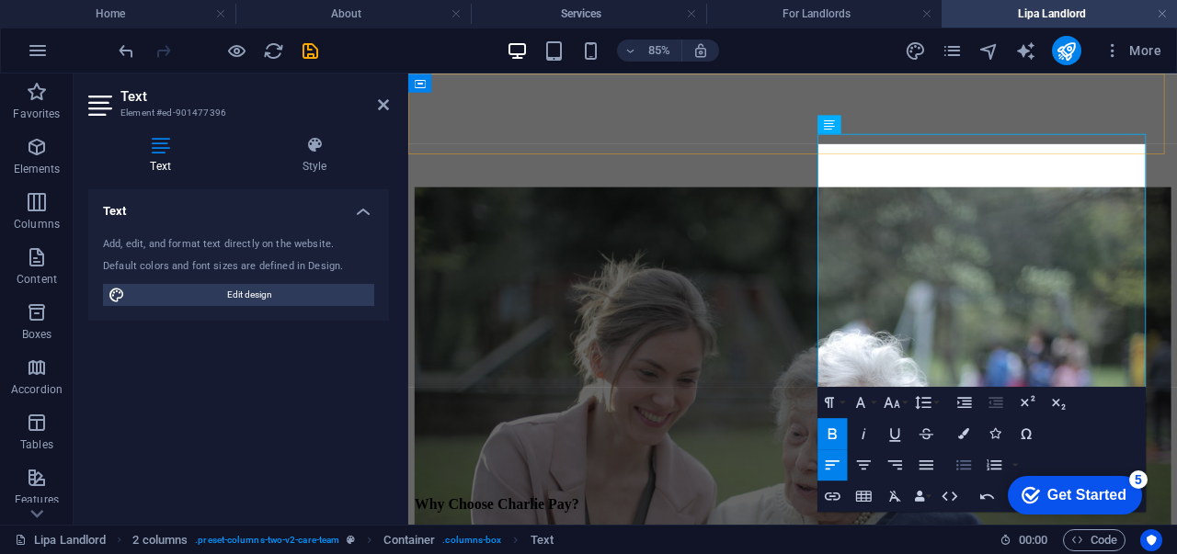
scroll to position [641, 0]
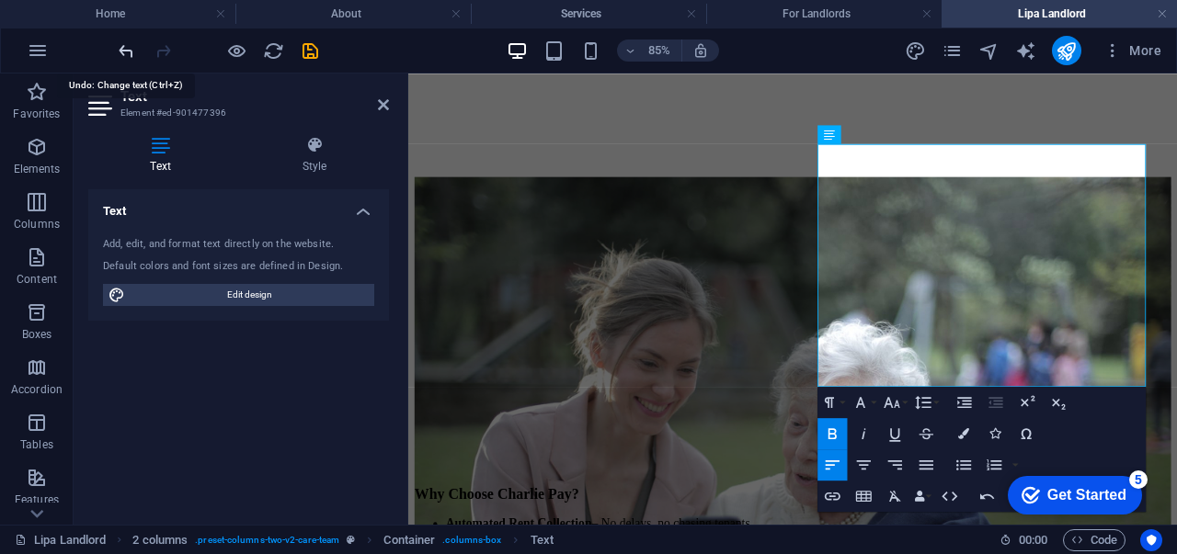
click at [125, 51] on icon "undo" at bounding box center [126, 50] width 21 height 21
click at [132, 51] on icon "undo" at bounding box center [126, 50] width 21 height 21
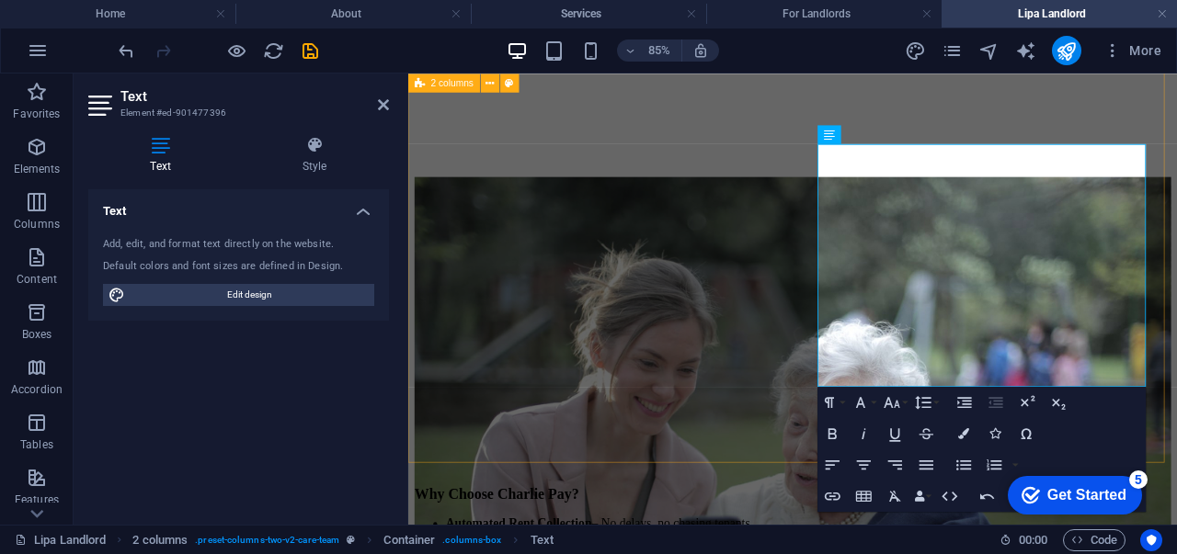
click at [828, 462] on div "Why Choose Charlie Pay? Automated Rent Collection – No delays, no chasing tenan…" at bounding box center [860, 450] width 890 height 510
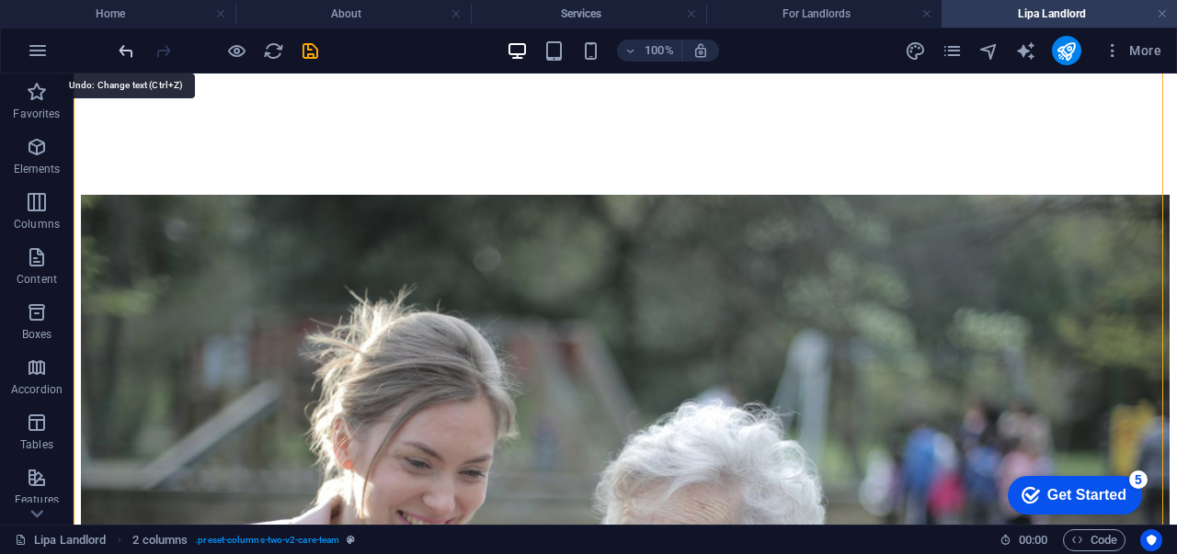
click at [116, 51] on icon "undo" at bounding box center [126, 50] width 21 height 21
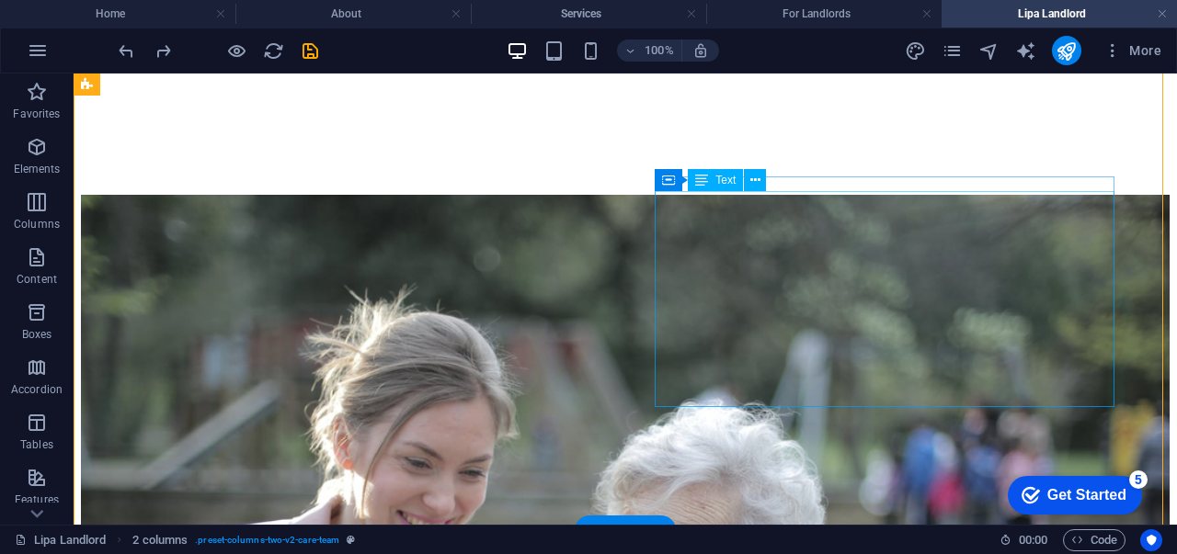
drag, startPoint x: 1009, startPoint y: 361, endPoint x: 780, endPoint y: 412, distance: 234.4
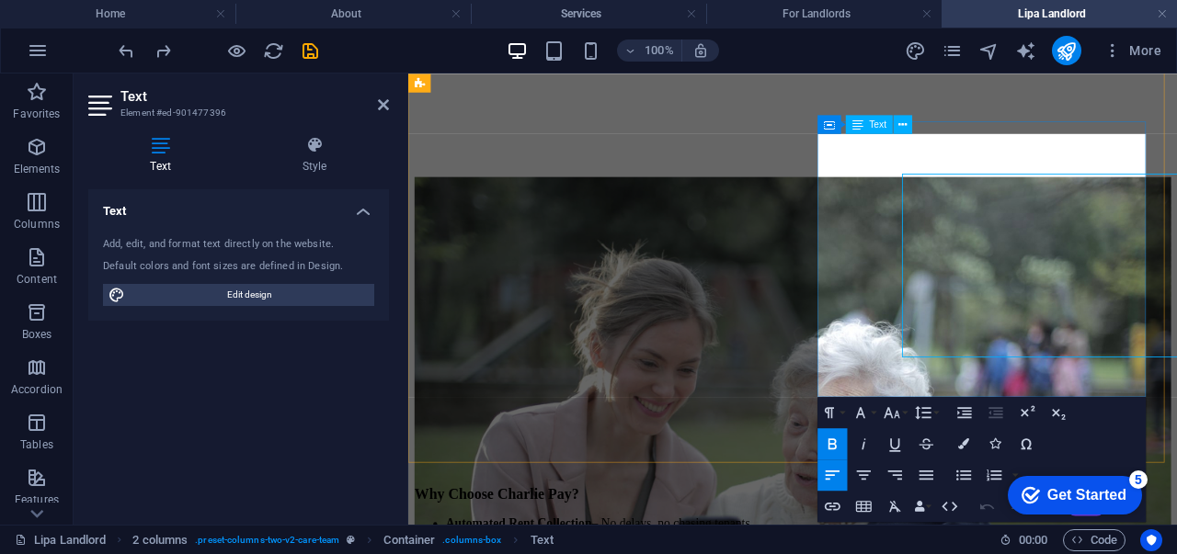
click at [1115, 412] on div "Why Choose Charlie Pay? Automated Rent Collection – No delays, no chasing tenan…" at bounding box center [860, 450] width 890 height 510
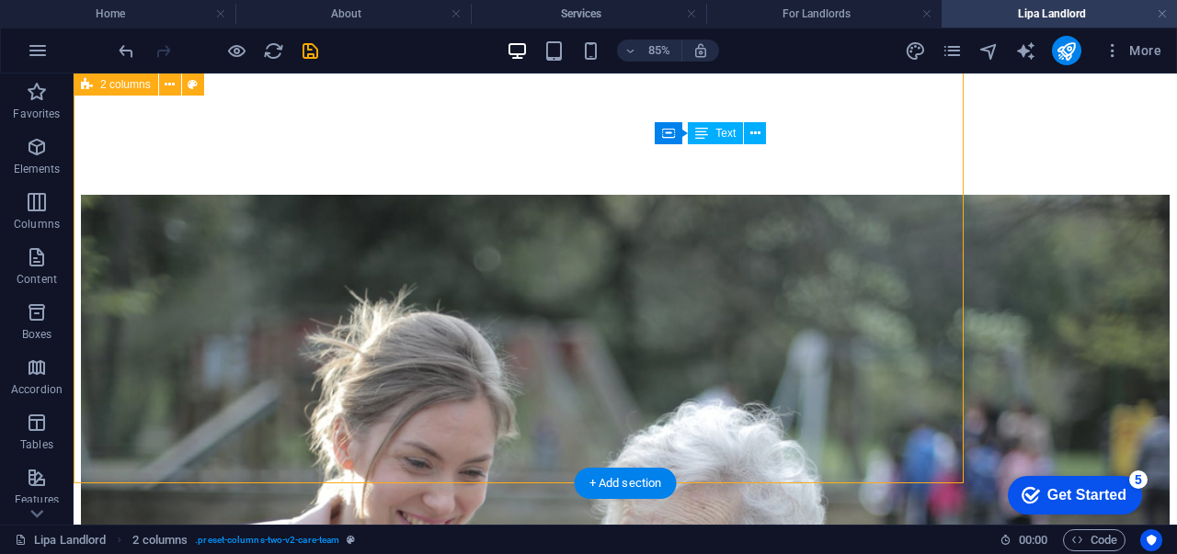
scroll to position [688, 0]
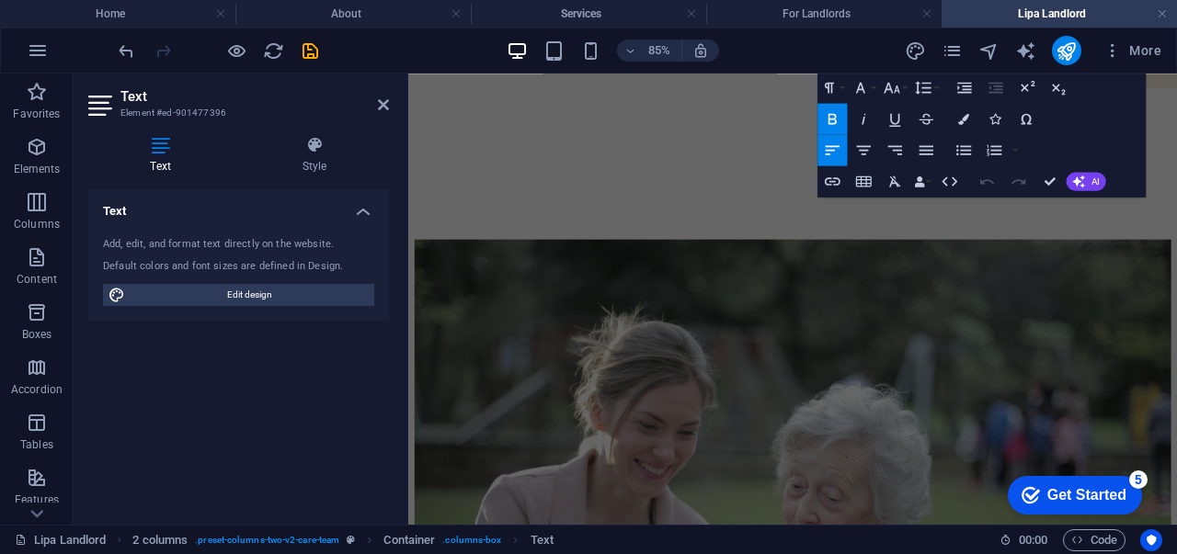
scroll to position [1023, 0]
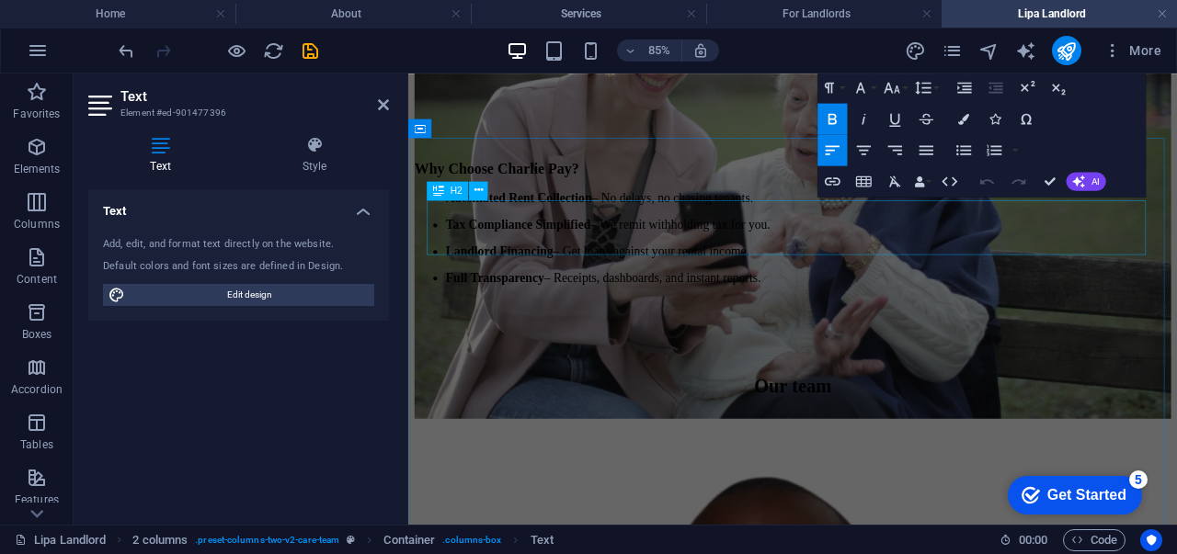
drag, startPoint x: 1016, startPoint y: 389, endPoint x: 964, endPoint y: 251, distance: 147.2
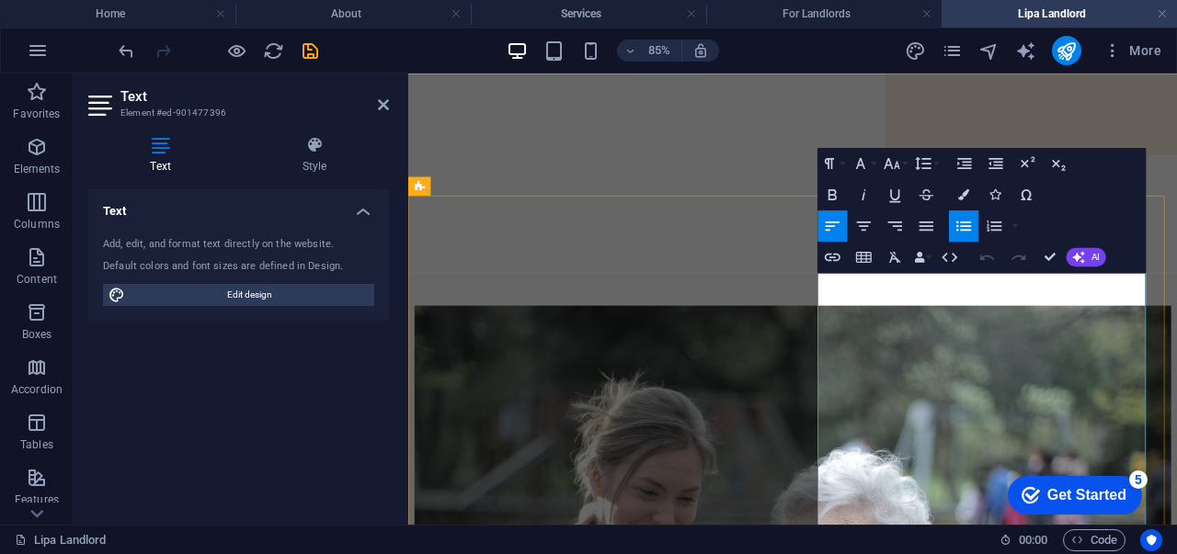
scroll to position [502, 0]
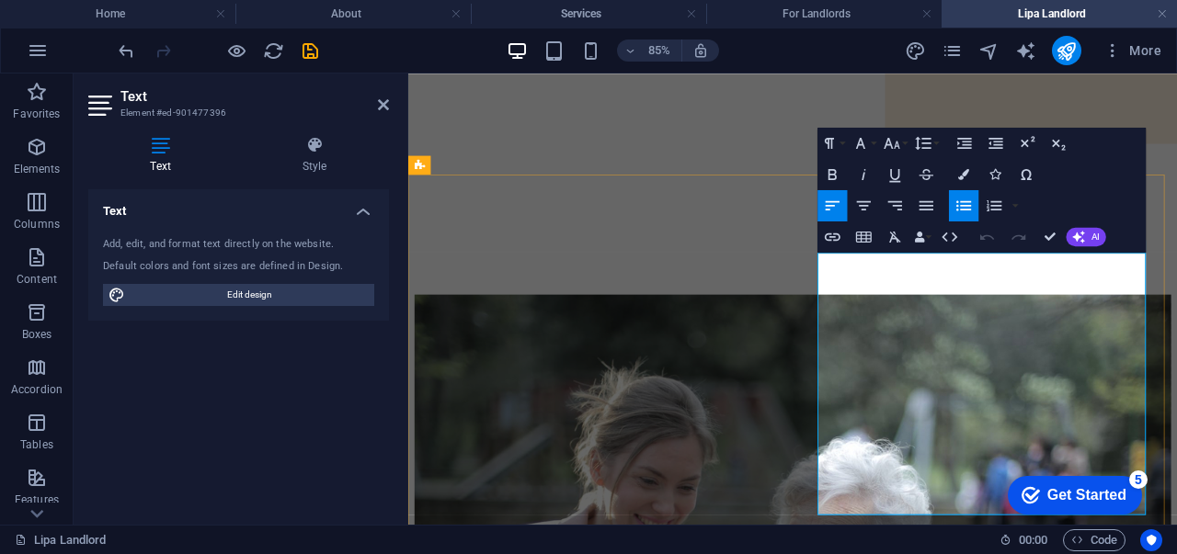
drag, startPoint x: 906, startPoint y: 371, endPoint x: 1007, endPoint y: 575, distance: 227.3
click at [961, 203] on icon "button" at bounding box center [963, 205] width 18 height 18
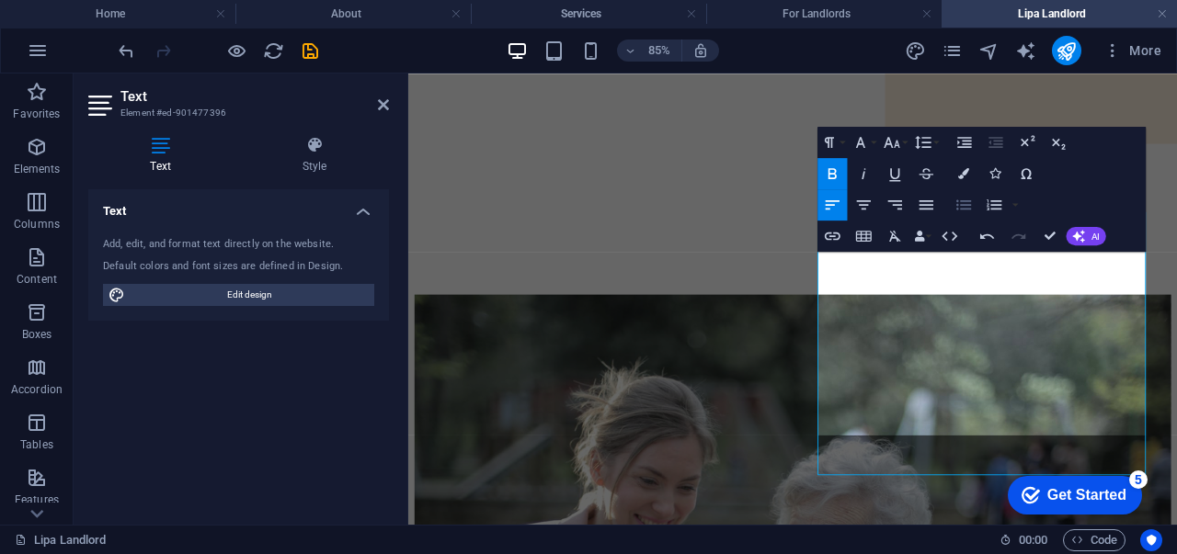
scroll to position [549, 0]
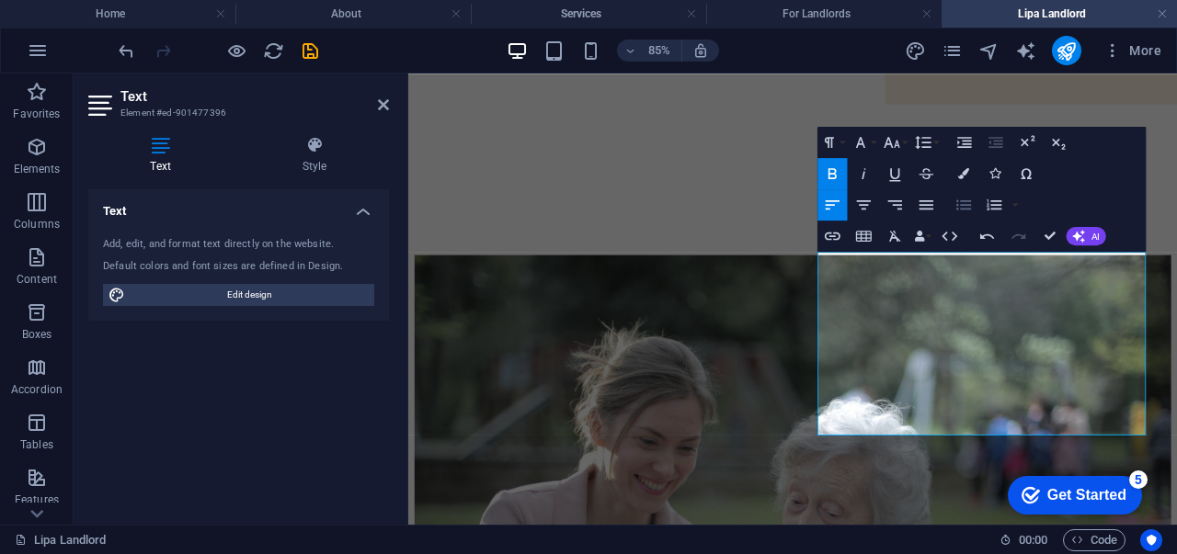
click at [961, 203] on icon "button" at bounding box center [963, 205] width 18 height 18
click at [995, 202] on icon "button" at bounding box center [993, 205] width 18 height 18
click at [802, 553] on div "Why Choose Charlie Pay? Automated Rent Collection – No delays, no chasing tenan…" at bounding box center [860, 520] width 890 height 466
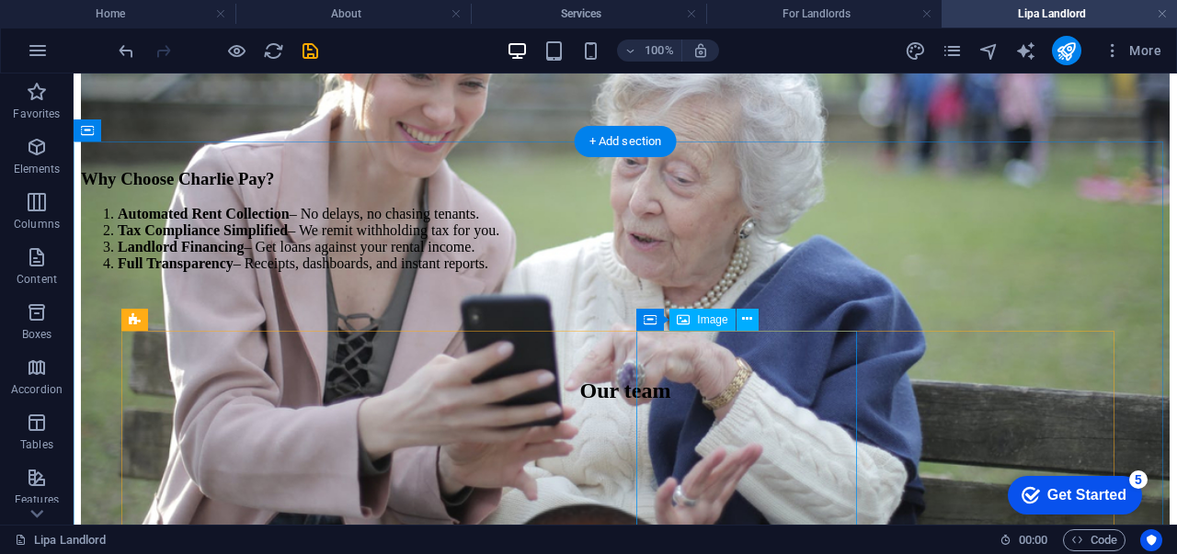
scroll to position [1035, 0]
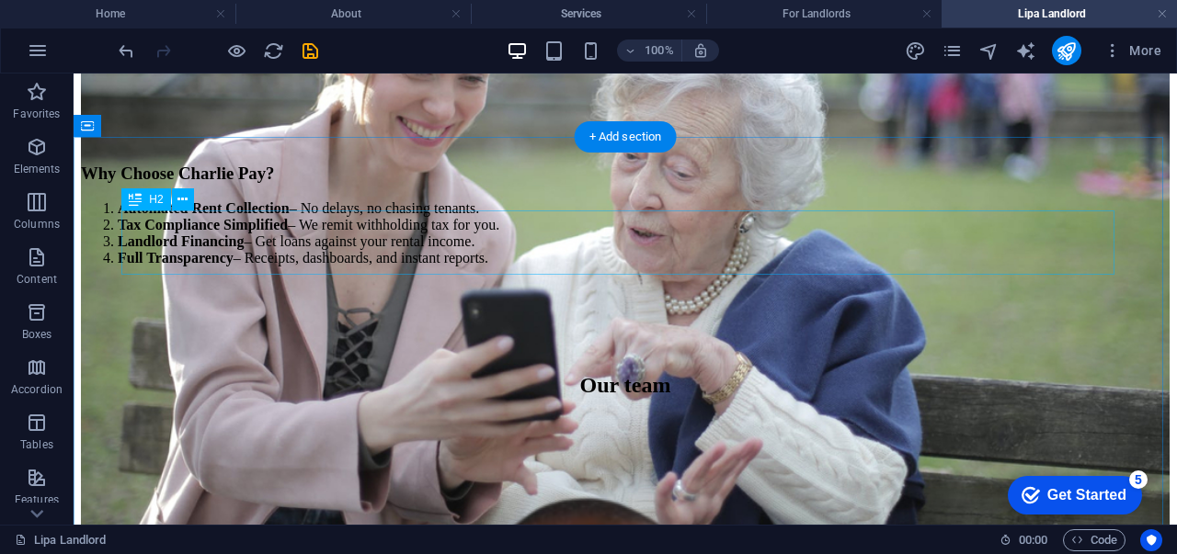
click at [641, 373] on div "Our team" at bounding box center [625, 385] width 1044 height 25
drag, startPoint x: 641, startPoint y: 253, endPoint x: 347, endPoint y: 285, distance: 295.0
click at [641, 373] on div "Our team" at bounding box center [625, 385] width 1044 height 25
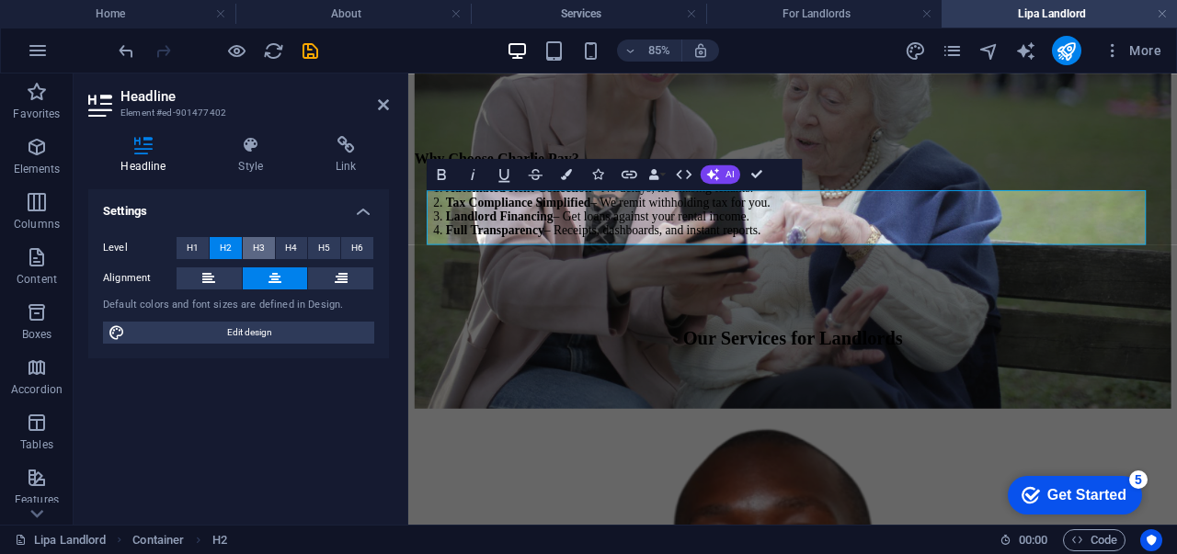
click at [252, 249] on button "H3" at bounding box center [259, 248] width 32 height 22
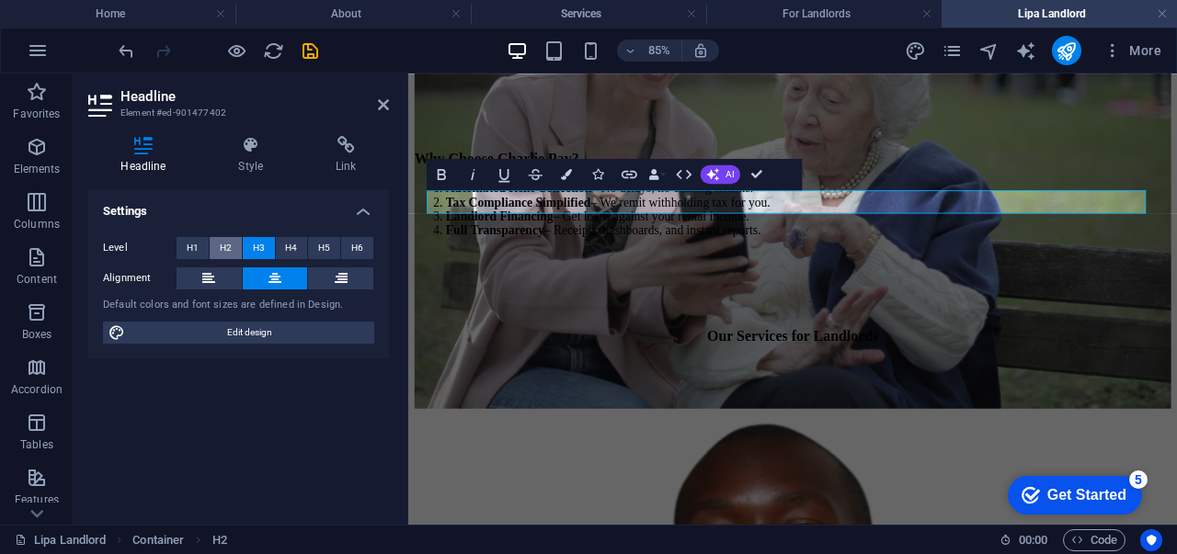
click at [224, 247] on span "H2" at bounding box center [226, 248] width 12 height 22
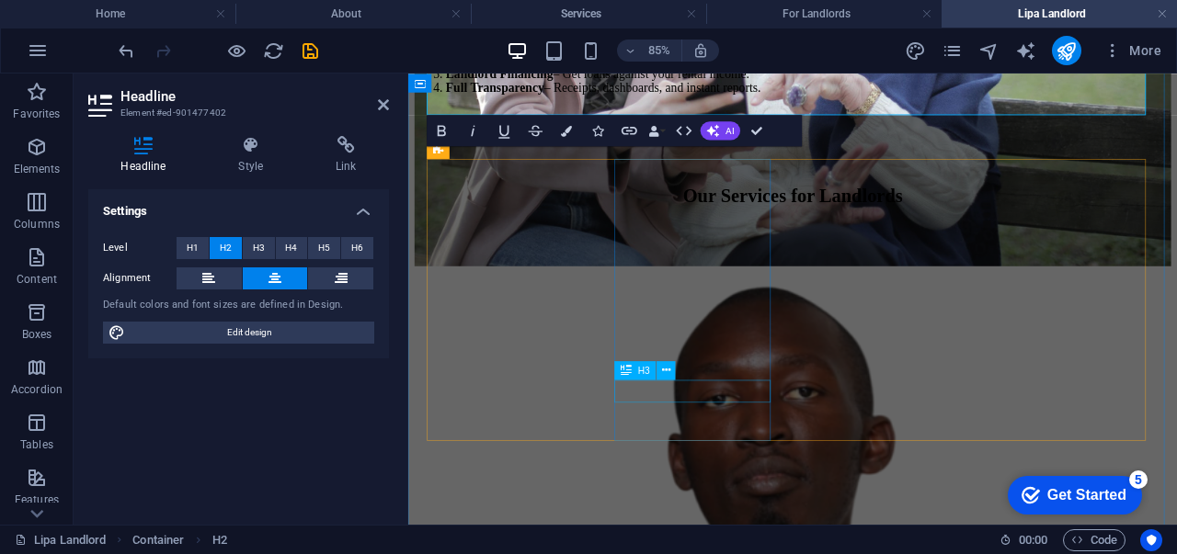
scroll to position [1204, 0]
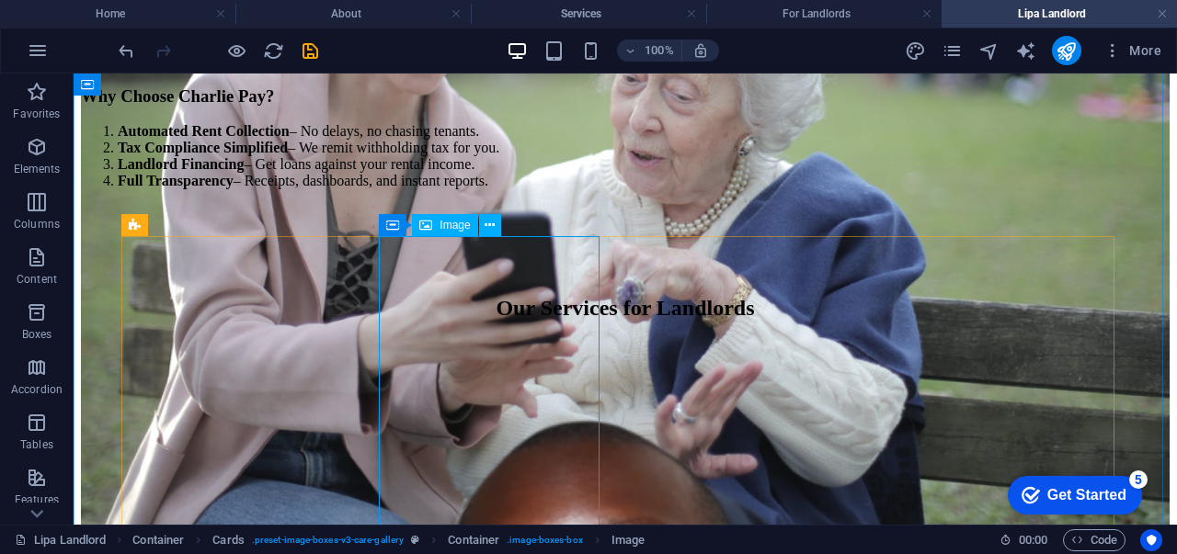
scroll to position [1104, 0]
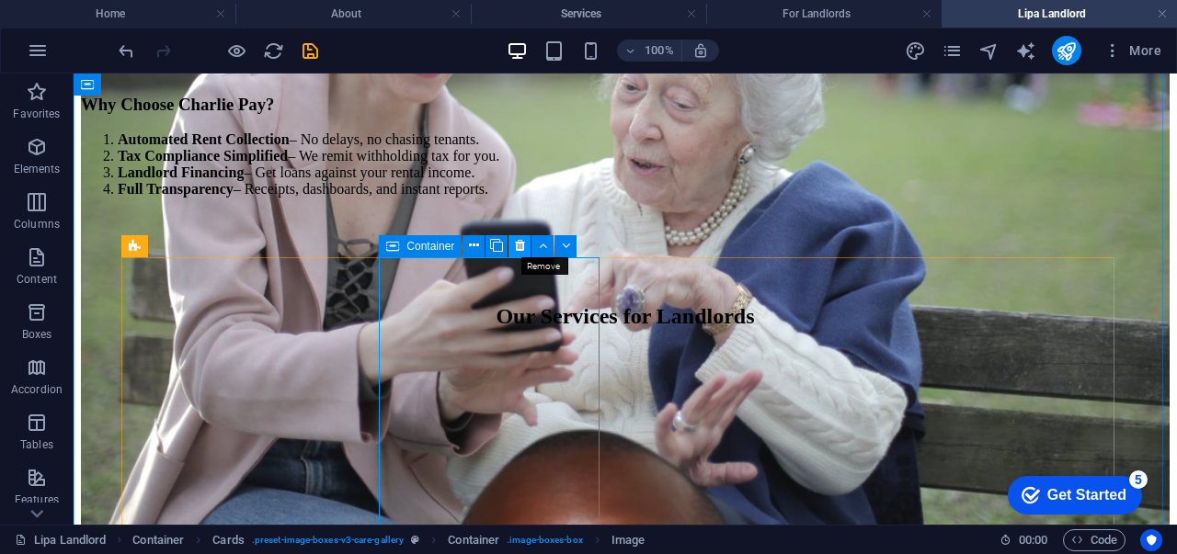
click at [520, 244] on icon at bounding box center [520, 245] width 10 height 19
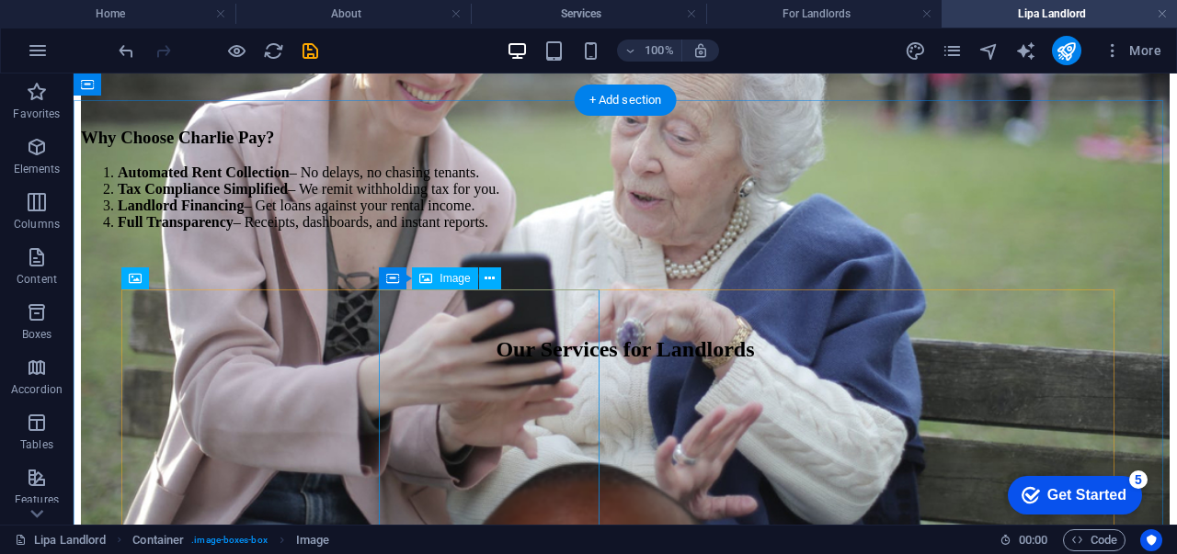
scroll to position [1070, 0]
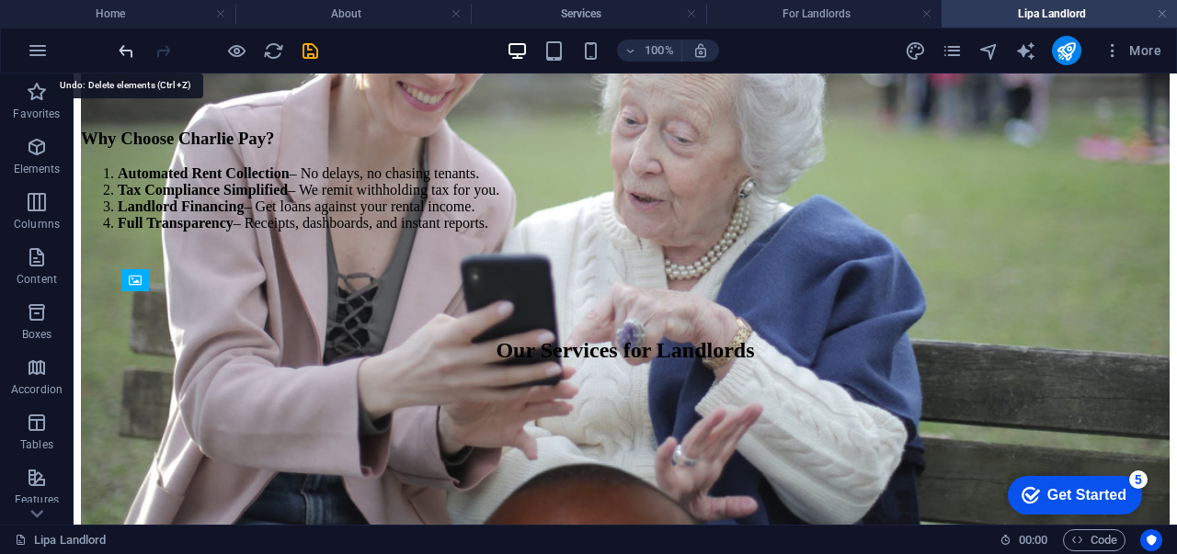
click at [119, 51] on icon "undo" at bounding box center [126, 50] width 21 height 21
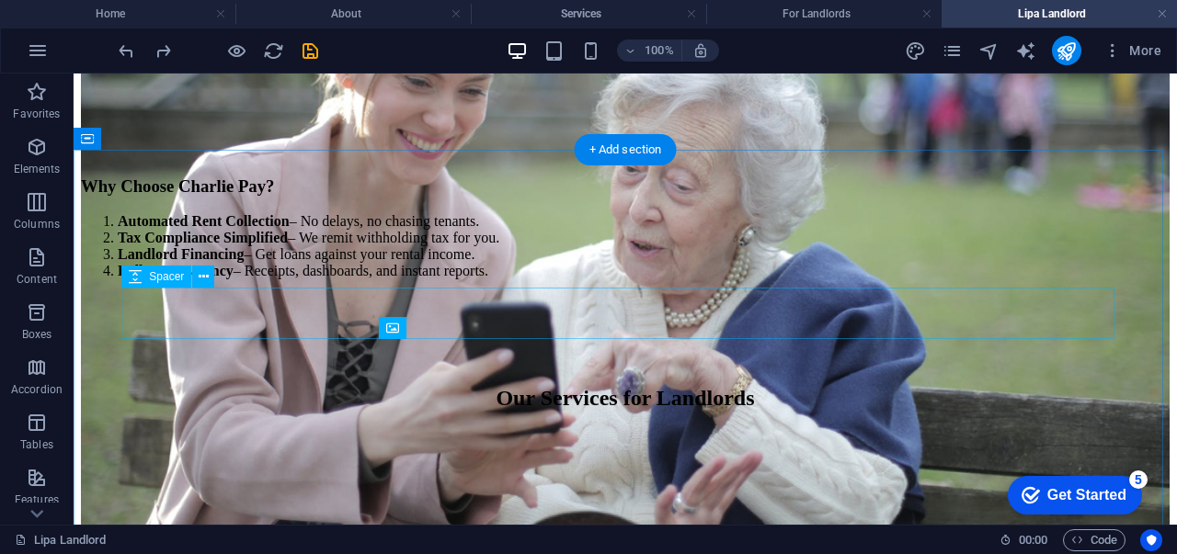
scroll to position [1021, 0]
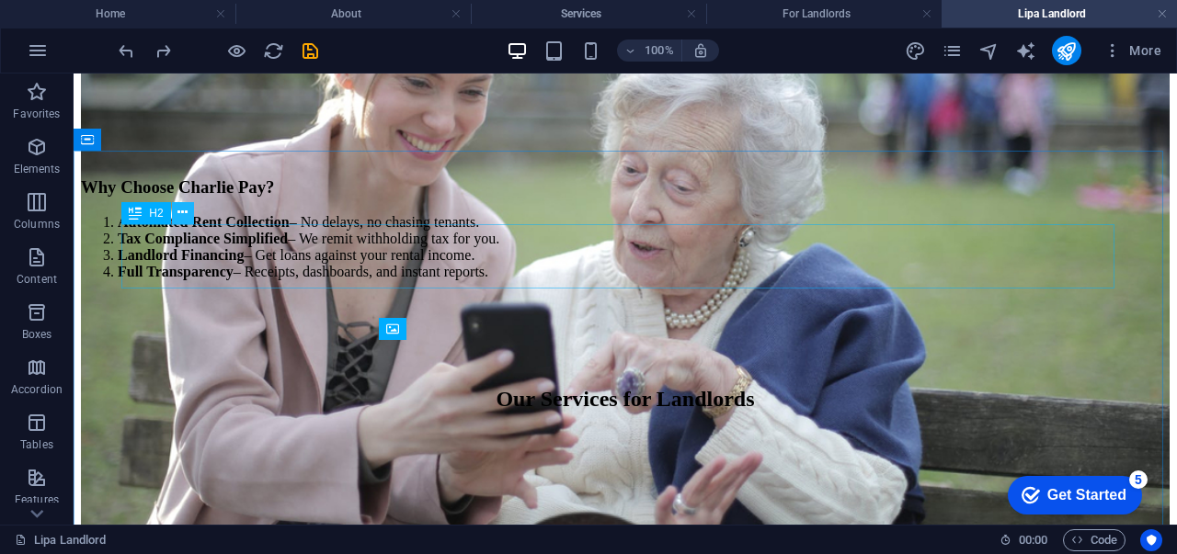
click at [188, 214] on button at bounding box center [183, 213] width 22 height 22
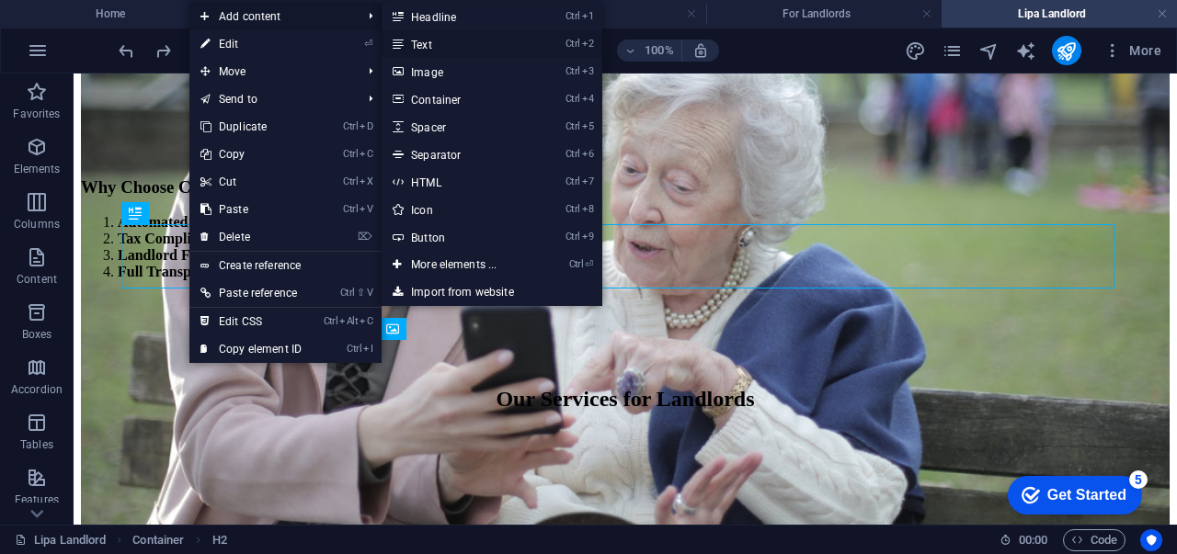
drag, startPoint x: 442, startPoint y: 42, endPoint x: 83, endPoint y: 15, distance: 360.5
click at [442, 42] on link "Ctrl 2 Text" at bounding box center [457, 44] width 152 height 28
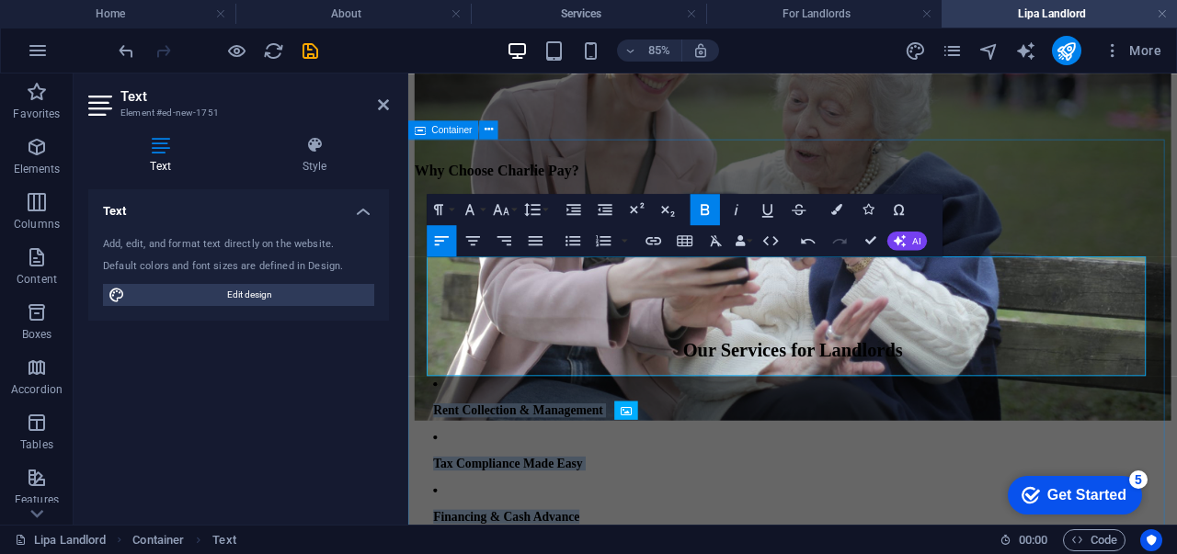
drag, startPoint x: 626, startPoint y: 415, endPoint x: 815, endPoint y: 343, distance: 202.8
click at [578, 239] on icon "button" at bounding box center [572, 240] width 18 height 18
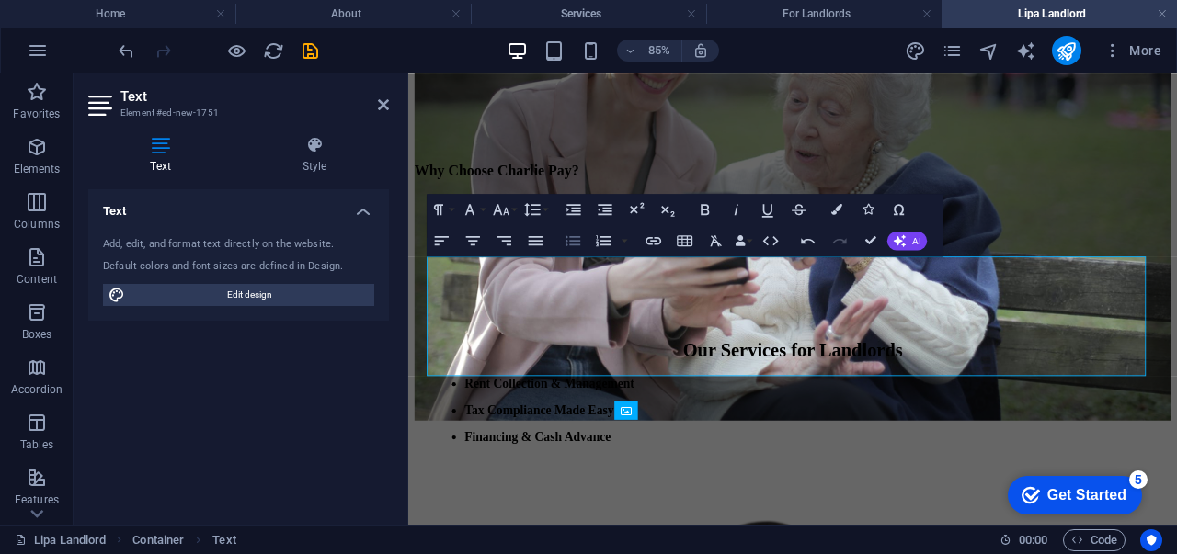
click at [578, 239] on icon "button" at bounding box center [572, 240] width 18 height 18
click at [573, 238] on icon "button" at bounding box center [572, 240] width 18 height 18
click at [603, 238] on icon "button" at bounding box center [603, 240] width 18 height 18
click at [564, 245] on icon "button" at bounding box center [572, 240] width 18 height 18
drag, startPoint x: 972, startPoint y: 318, endPoint x: 464, endPoint y: 322, distance: 508.3
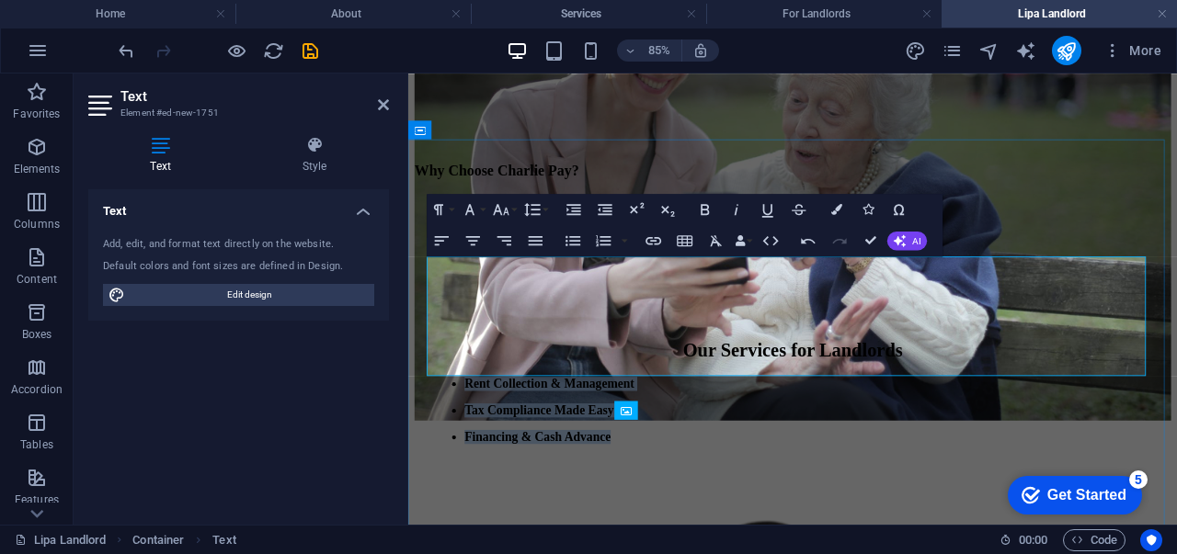
drag, startPoint x: 445, startPoint y: 317, endPoint x: 658, endPoint y: 422, distance: 237.6
click at [658, 430] on ul "​ Rent Collection & Management Tax Compliance Made Easy Financing & Cash Advanc…" at bounding box center [861, 469] width 846 height 79
click at [561, 244] on button "Unordered List" at bounding box center [572, 240] width 29 height 31
drag, startPoint x: 561, startPoint y: 244, endPoint x: 588, endPoint y: 240, distance: 27.8
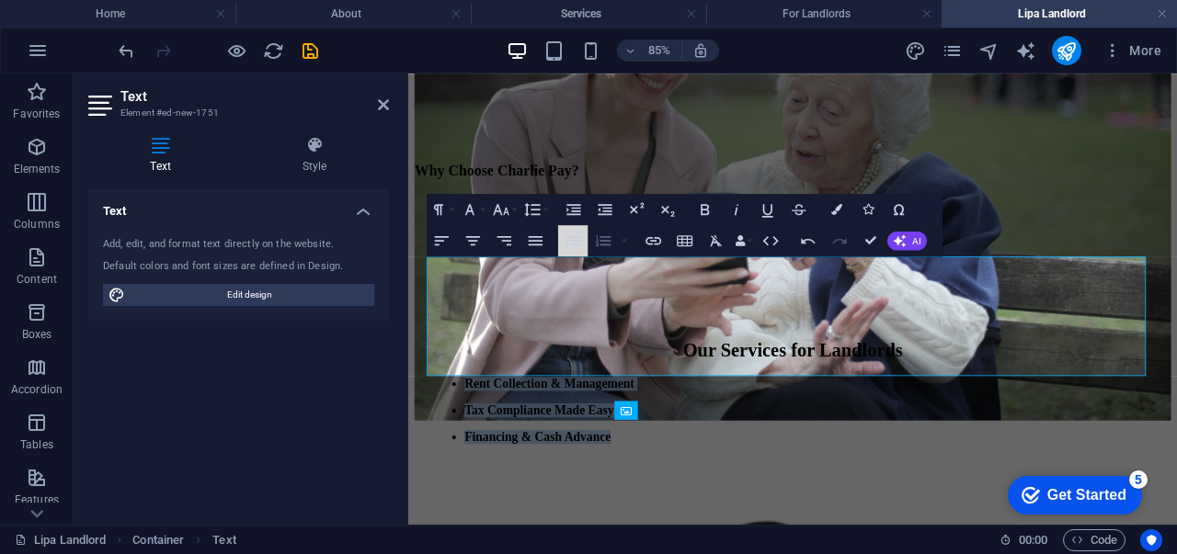
click at [588, 240] on div "Unordered List Default Circle Disc Square Ordered List Default Lower Alpha Lowe…" at bounding box center [594, 240] width 73 height 31
click at [574, 240] on icon "button" at bounding box center [572, 240] width 15 height 10
click at [602, 238] on icon "button" at bounding box center [603, 240] width 18 height 18
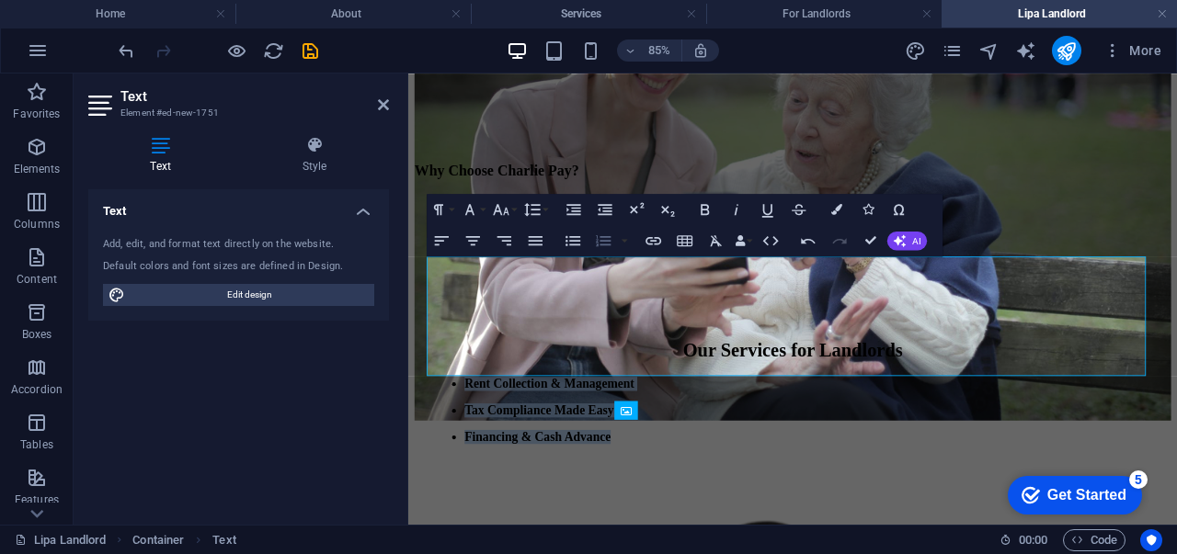
click at [602, 238] on icon "button" at bounding box center [603, 240] width 18 height 18
click at [636, 461] on strong "Tax Compliance Made Easy" at bounding box center [562, 469] width 176 height 16
drag, startPoint x: 652, startPoint y: 409, endPoint x: 460, endPoint y: 300, distance: 221.1
click at [460, 430] on ul "​ ​ ​ ​ ​ ​ ​ ​ ​ ​ ​ ​ ​ ​ ​ Rent Collection & Management Tax Compliance Made …" at bounding box center [861, 469] width 846 height 79
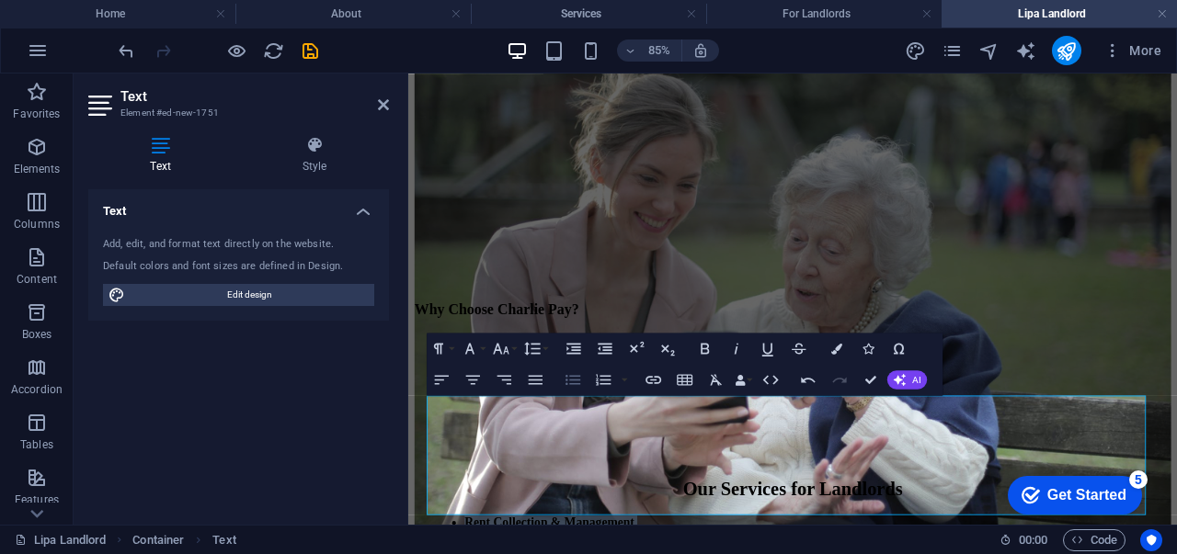
click at [580, 374] on icon "button" at bounding box center [572, 379] width 18 height 18
click at [597, 381] on icon "button" at bounding box center [603, 379] width 15 height 11
drag, startPoint x: 597, startPoint y: 381, endPoint x: 267, endPoint y: 406, distance: 331.8
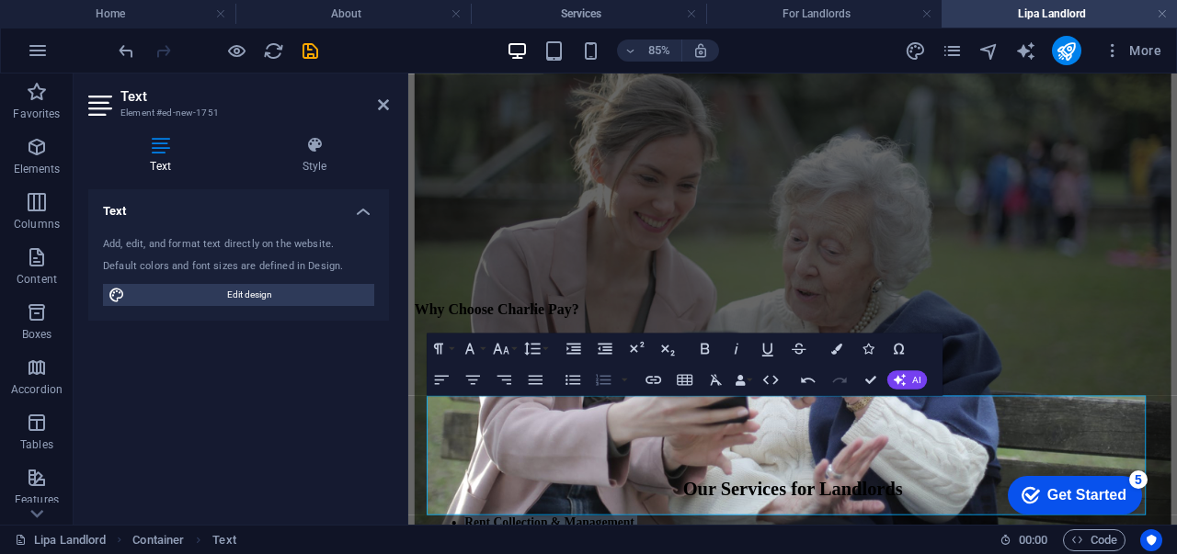
click at [597, 381] on icon "button" at bounding box center [603, 379] width 15 height 11
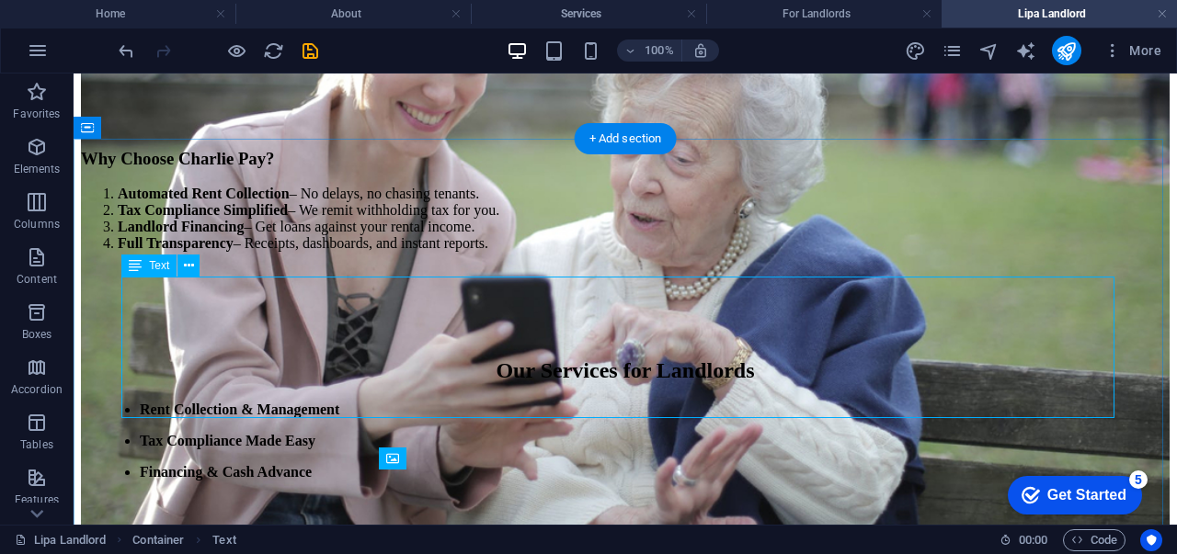
scroll to position [1052, 0]
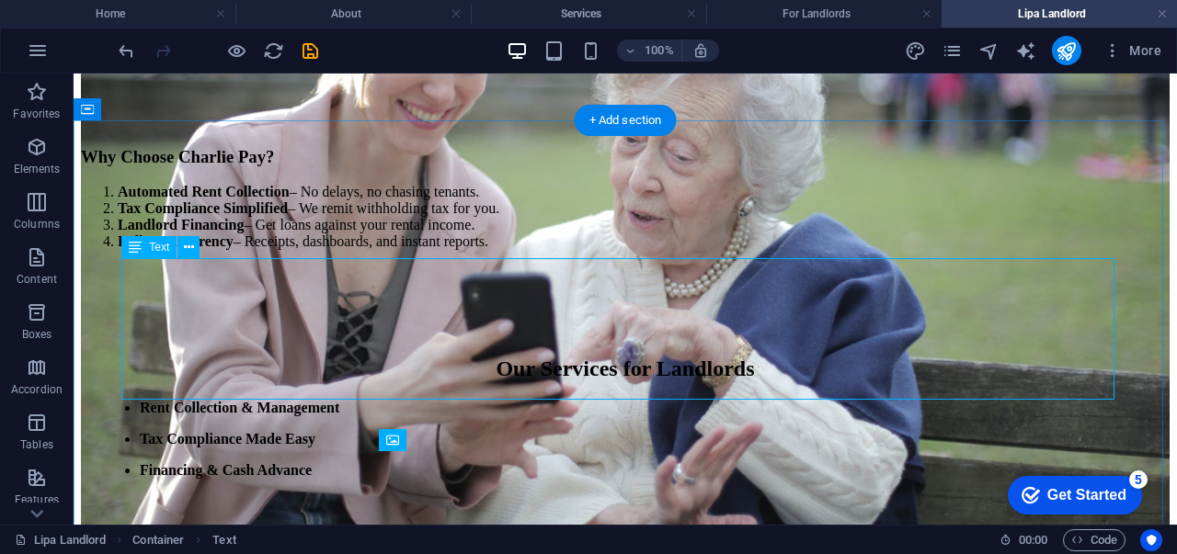
click at [333, 400] on div "Rent Collection & Management Tax Compliance Made Easy Financing & Cash Advance" at bounding box center [625, 439] width 1044 height 79
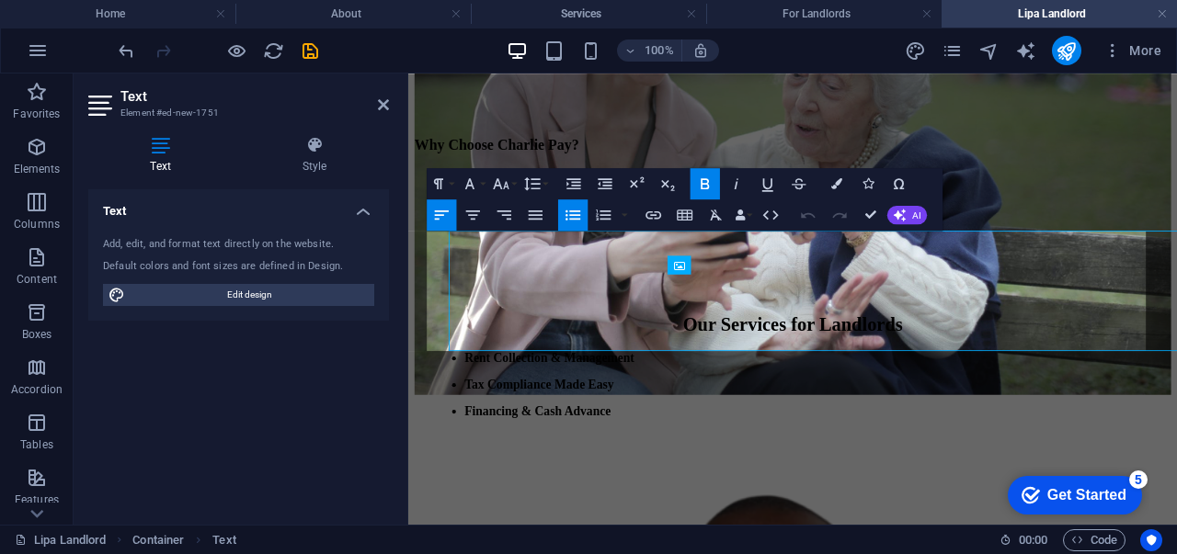
click at [333, 385] on div "Text Add, edit, and format text directly on the website. Default colors and fon…" at bounding box center [238, 349] width 301 height 321
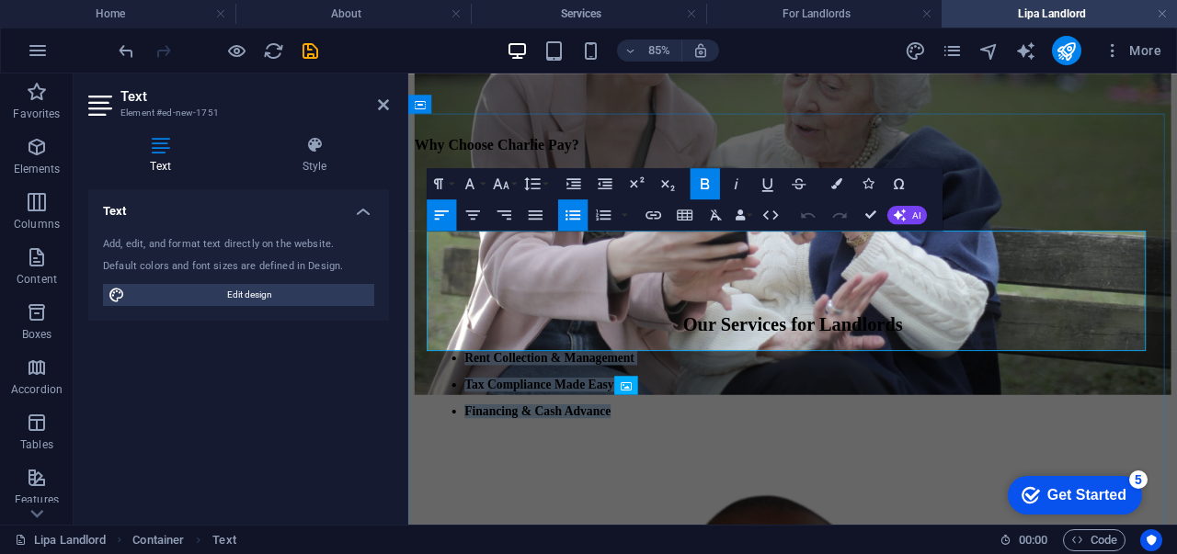
drag, startPoint x: 654, startPoint y: 381, endPoint x: 454, endPoint y: 275, distance: 227.0
click at [454, 400] on ul "Rent Collection & Management Tax Compliance Made Easy Financing & Cash Advance" at bounding box center [861, 439] width 846 height 79
click at [495, 187] on icon "button" at bounding box center [501, 183] width 16 height 11
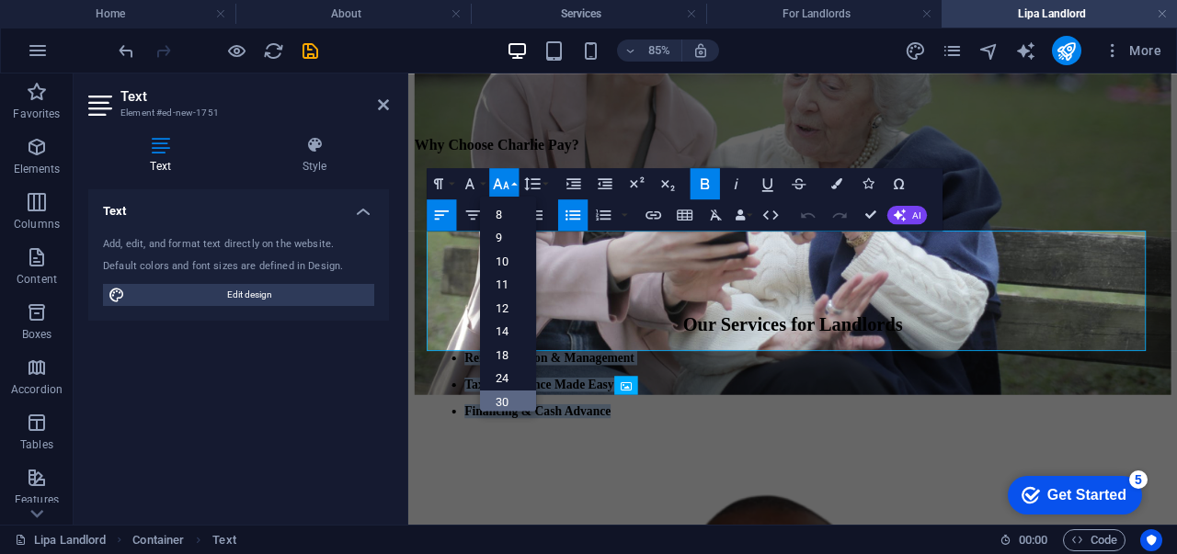
click at [500, 400] on link "30" at bounding box center [508, 402] width 56 height 24
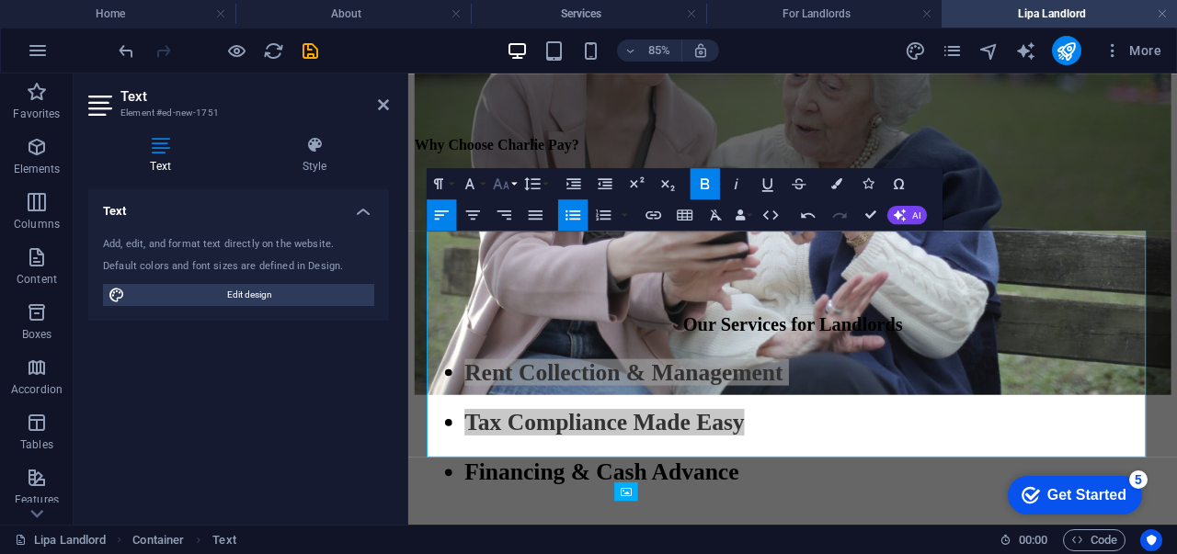
click at [506, 191] on icon "button" at bounding box center [501, 184] width 18 height 18
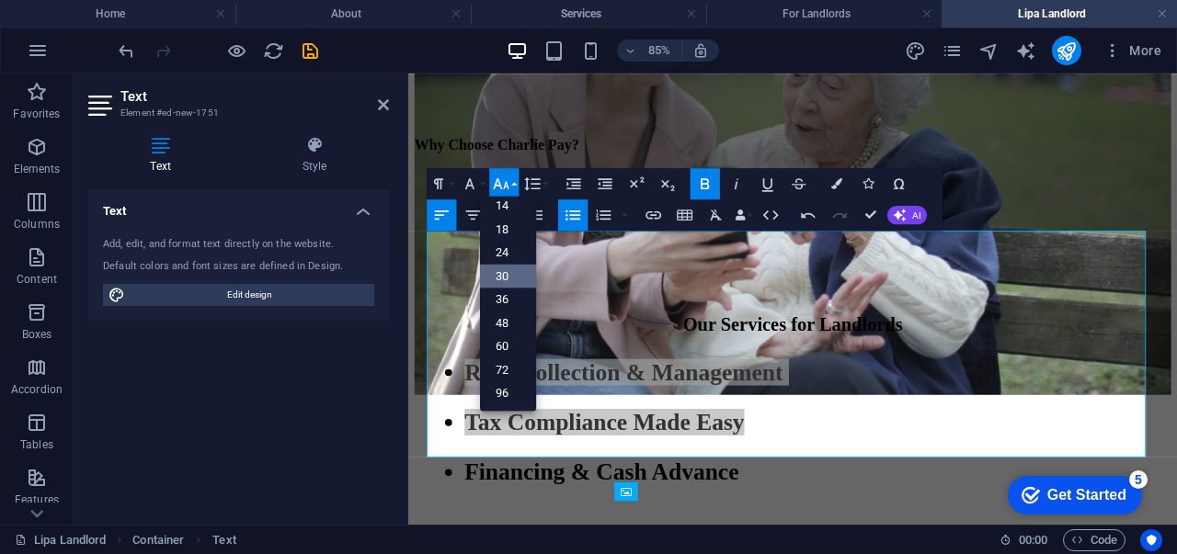
scroll to position [147, 0]
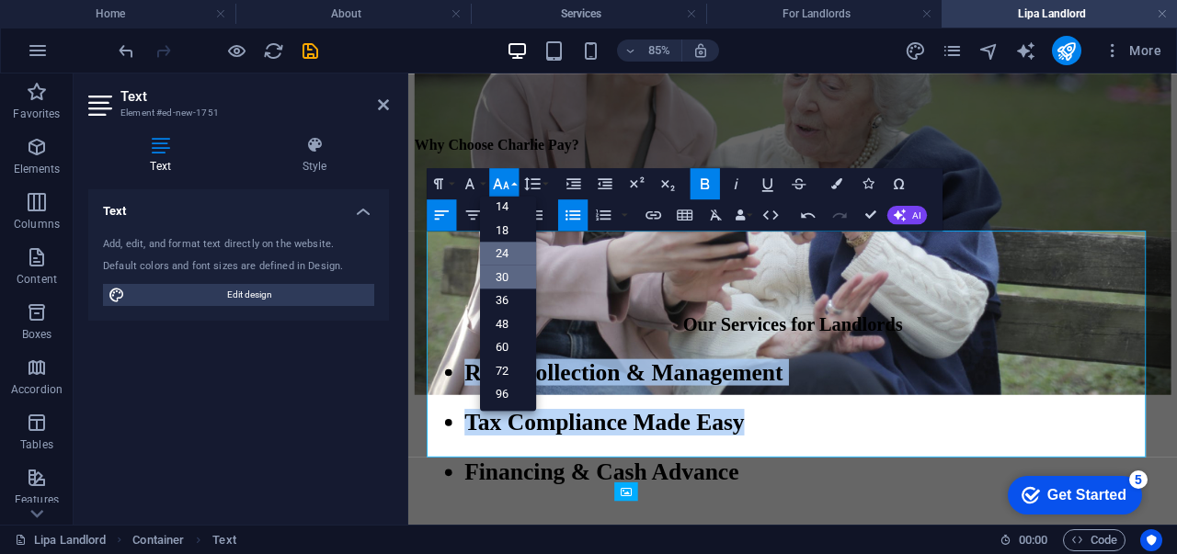
click at [511, 252] on link "24" at bounding box center [508, 254] width 56 height 24
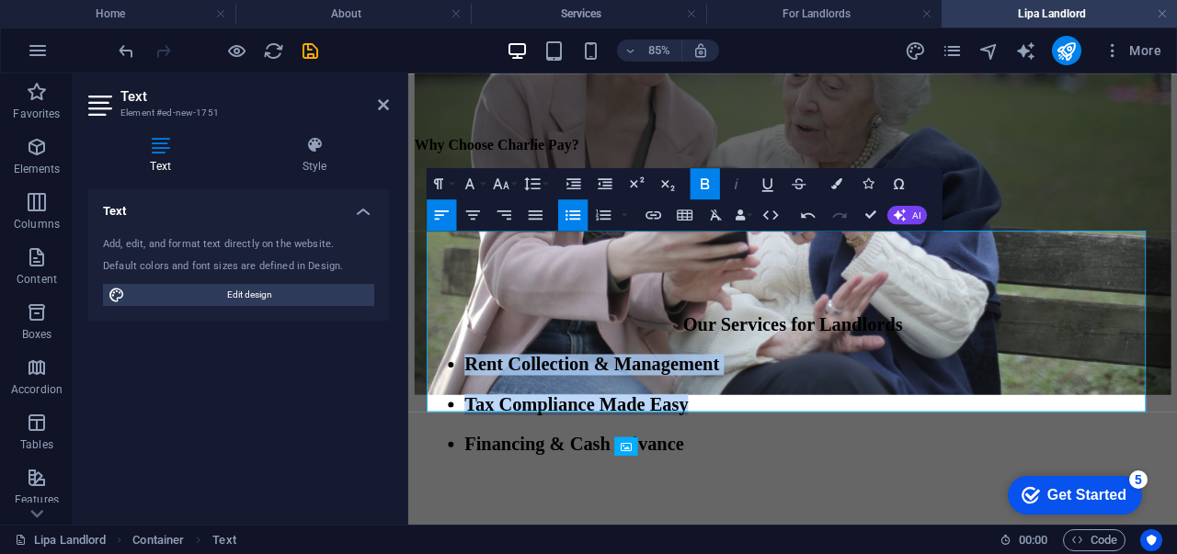
click at [732, 186] on icon "button" at bounding box center [736, 184] width 18 height 18
click at [909, 497] on p "Financing & Cash Advance" at bounding box center [878, 509] width 809 height 25
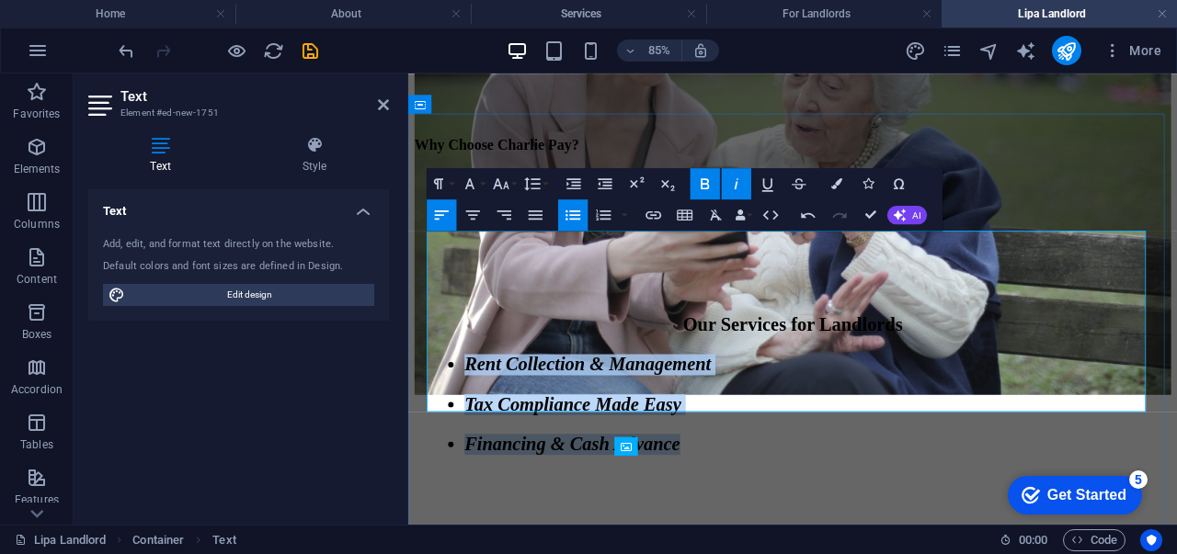
drag, startPoint x: 728, startPoint y: 449, endPoint x: 444, endPoint y: 311, distance: 315.7
click at [444, 404] on ul "Rent Collection & Management Tax Compliance Made Easy Financing & Cash Advance" at bounding box center [861, 463] width 846 height 119
click at [575, 210] on icon "button" at bounding box center [572, 215] width 15 height 10
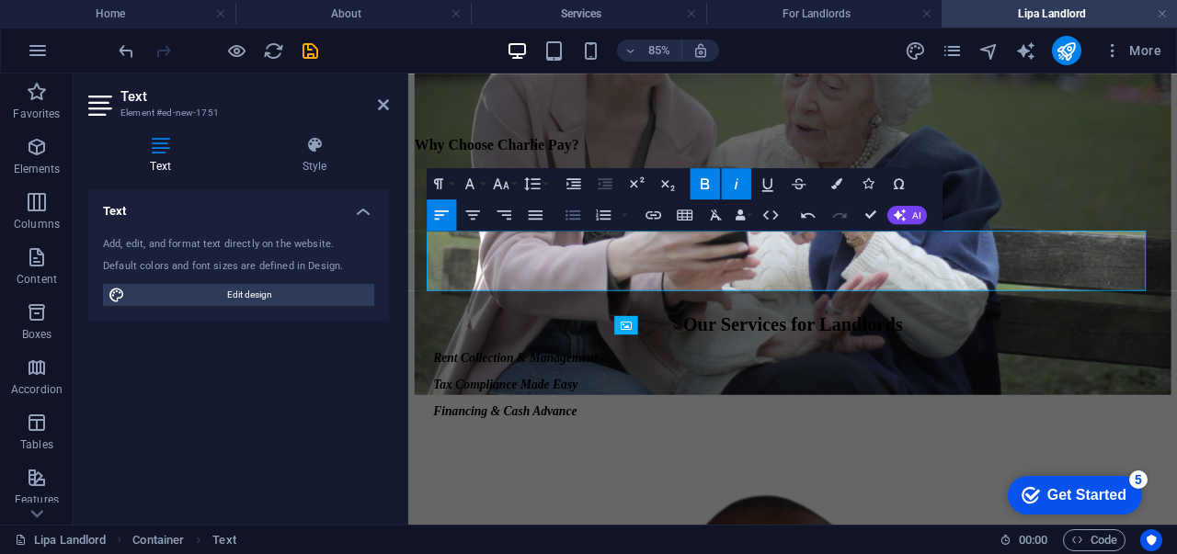
click at [575, 210] on icon "button" at bounding box center [572, 215] width 15 height 10
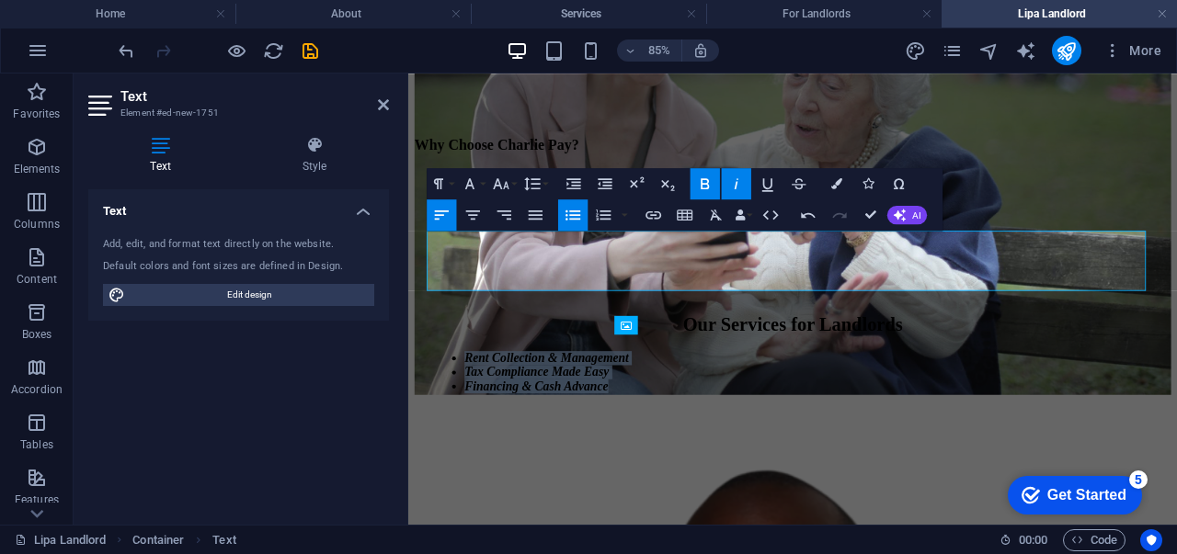
click at [572, 216] on icon "button" at bounding box center [572, 215] width 18 height 18
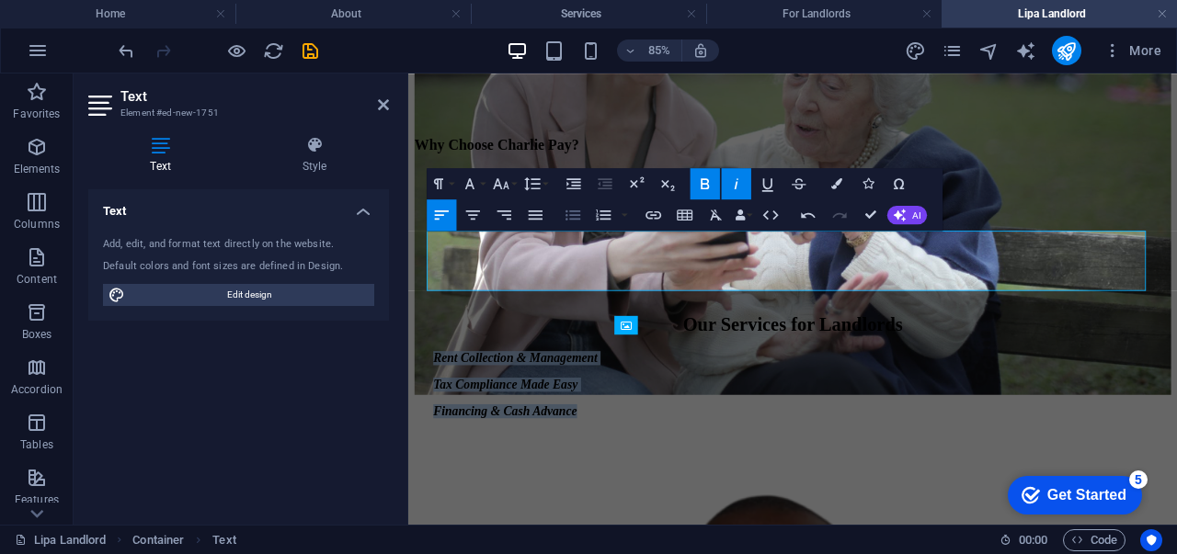
click at [572, 216] on icon "button" at bounding box center [572, 215] width 18 height 18
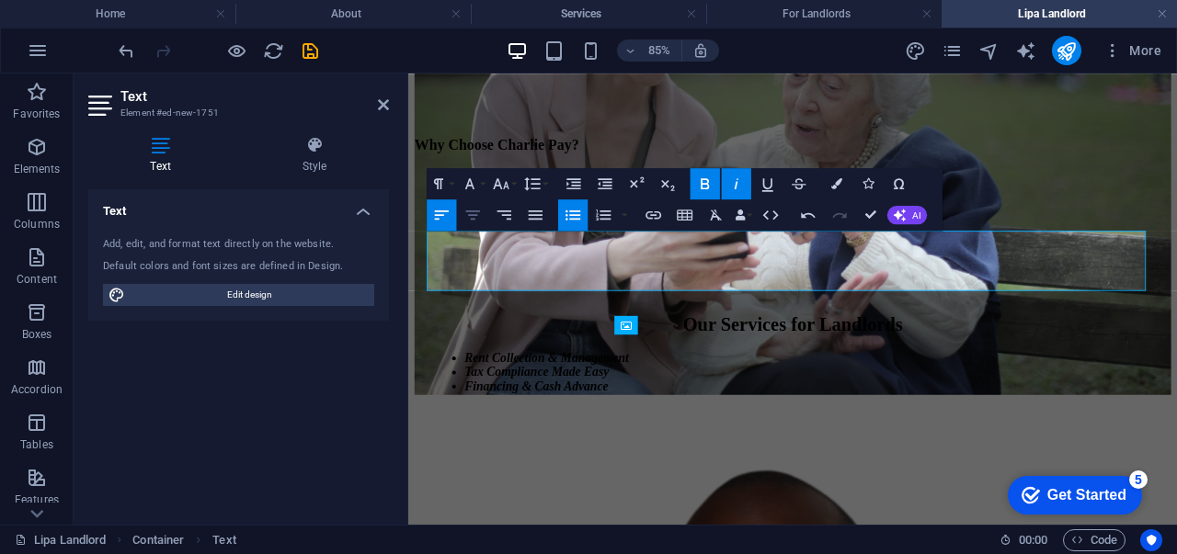
click at [482, 214] on icon "button" at bounding box center [472, 215] width 18 height 18
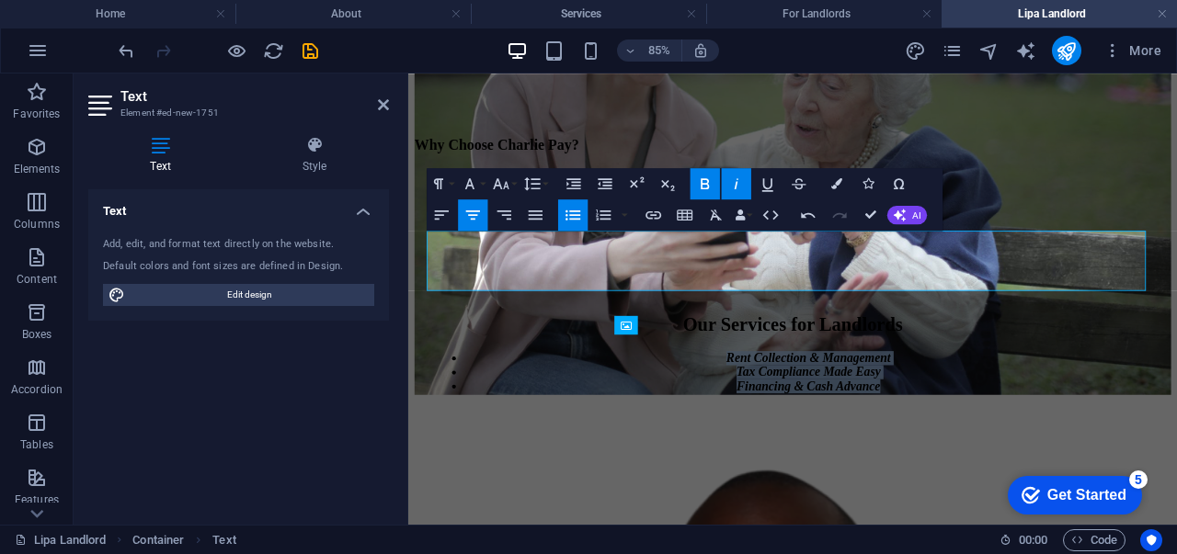
click at [743, 183] on icon "button" at bounding box center [736, 184] width 18 height 18
click at [605, 181] on icon "button" at bounding box center [605, 184] width 18 height 18
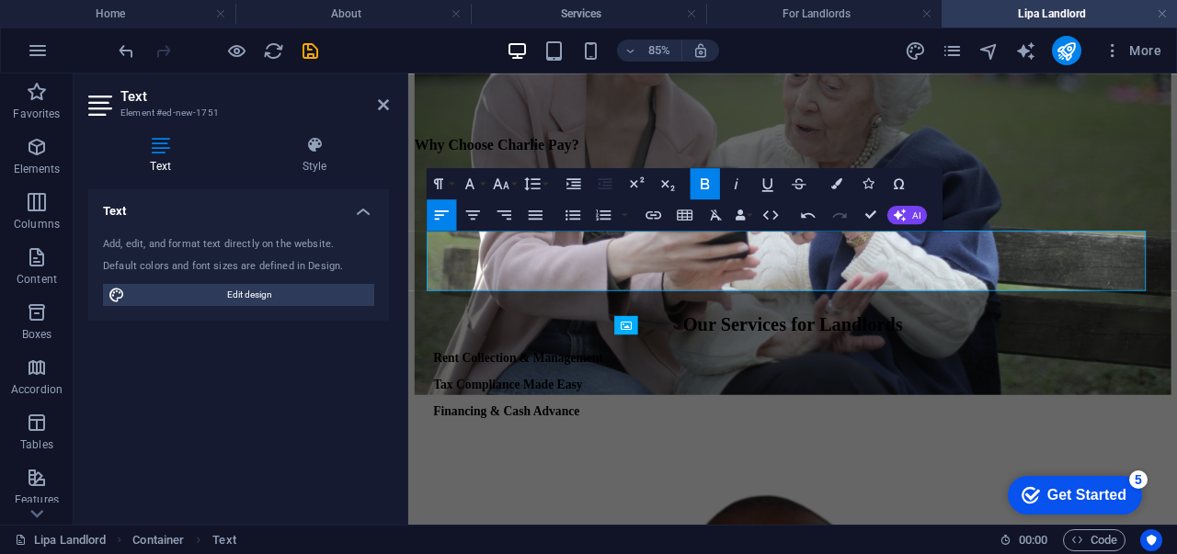
click at [599, 187] on icon "button" at bounding box center [605, 184] width 18 height 18
click at [575, 218] on icon "button" at bounding box center [572, 215] width 18 height 18
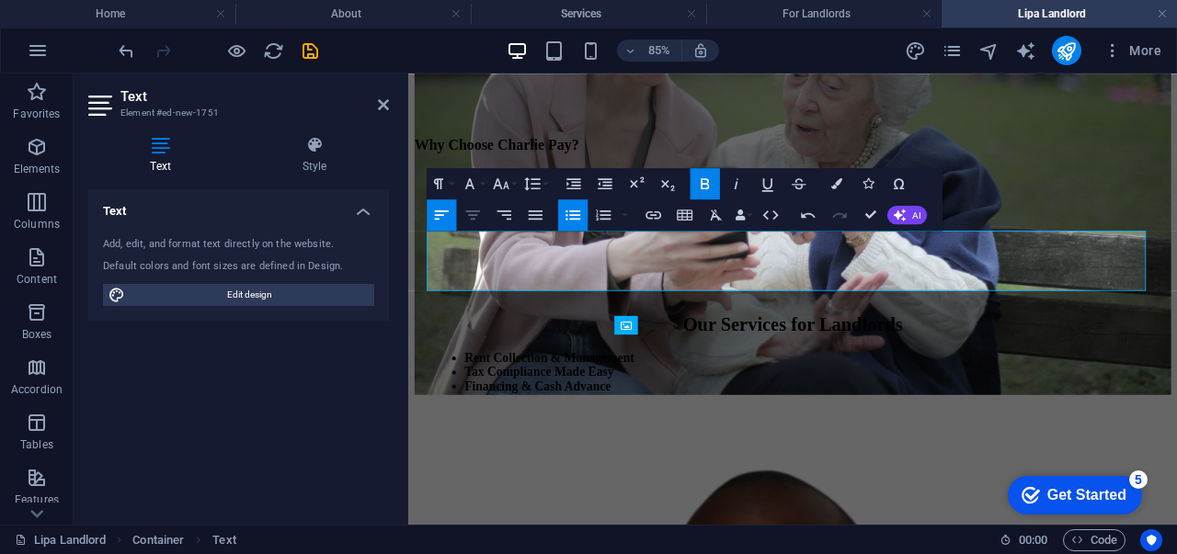
click at [479, 212] on icon "button" at bounding box center [472, 215] width 18 height 18
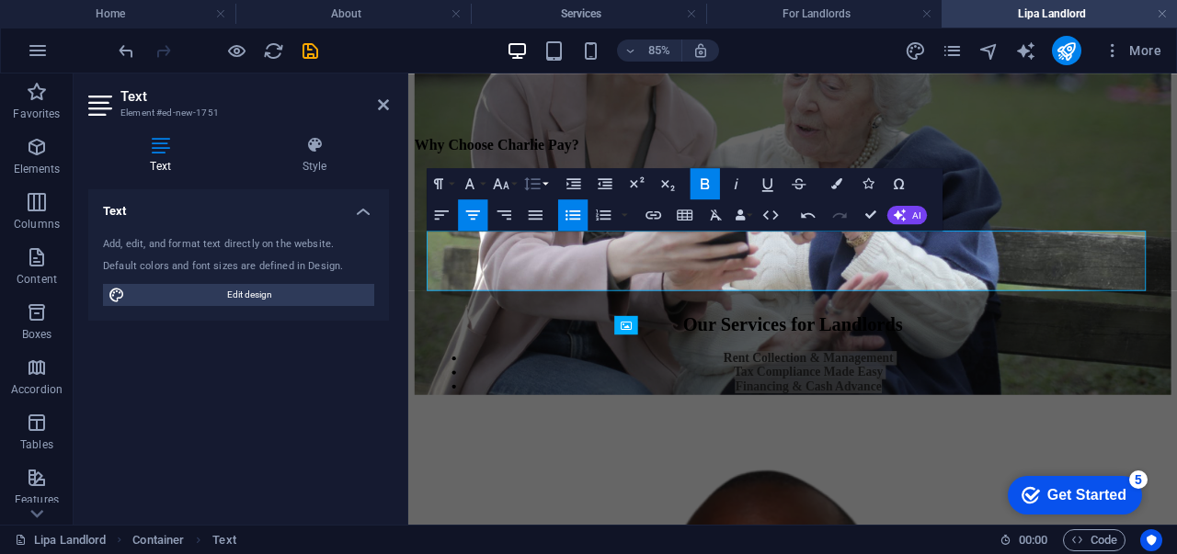
click at [535, 188] on icon "button" at bounding box center [532, 183] width 16 height 13
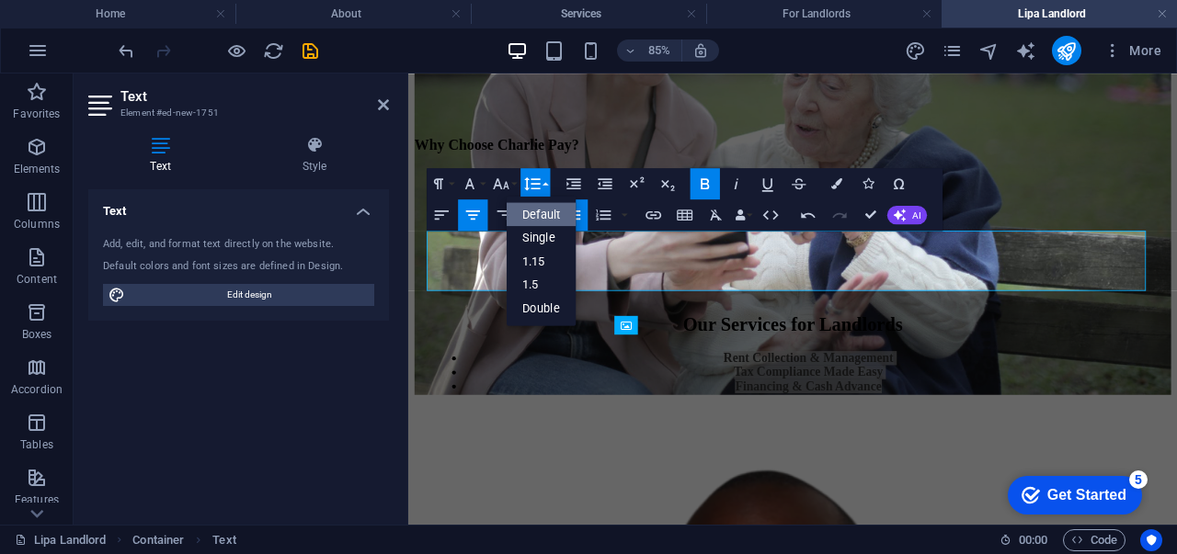
scroll to position [0, 0]
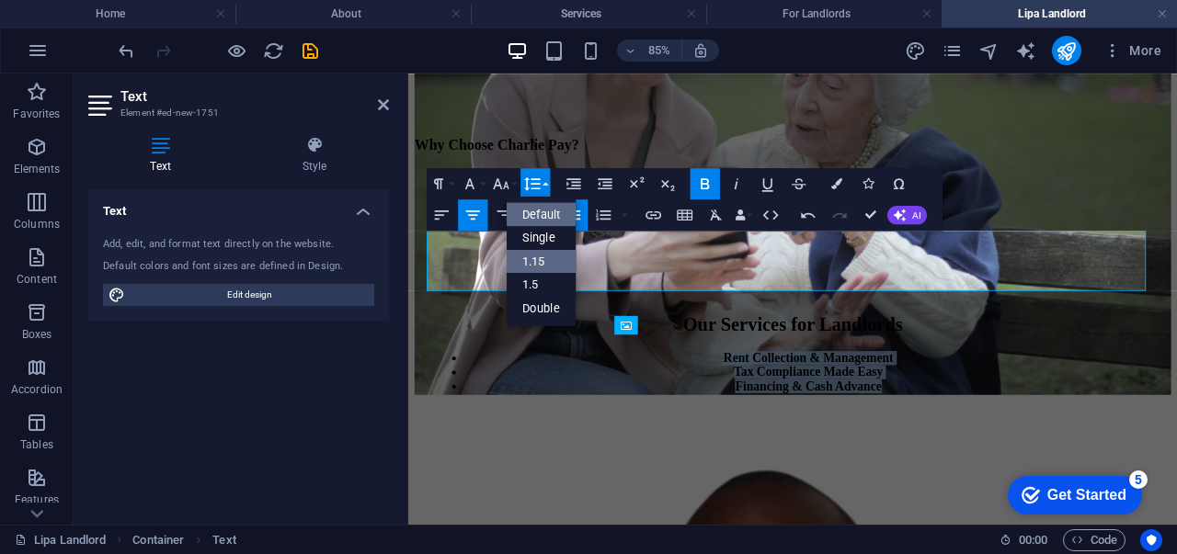
click at [541, 258] on link "1.15" at bounding box center [541, 261] width 70 height 24
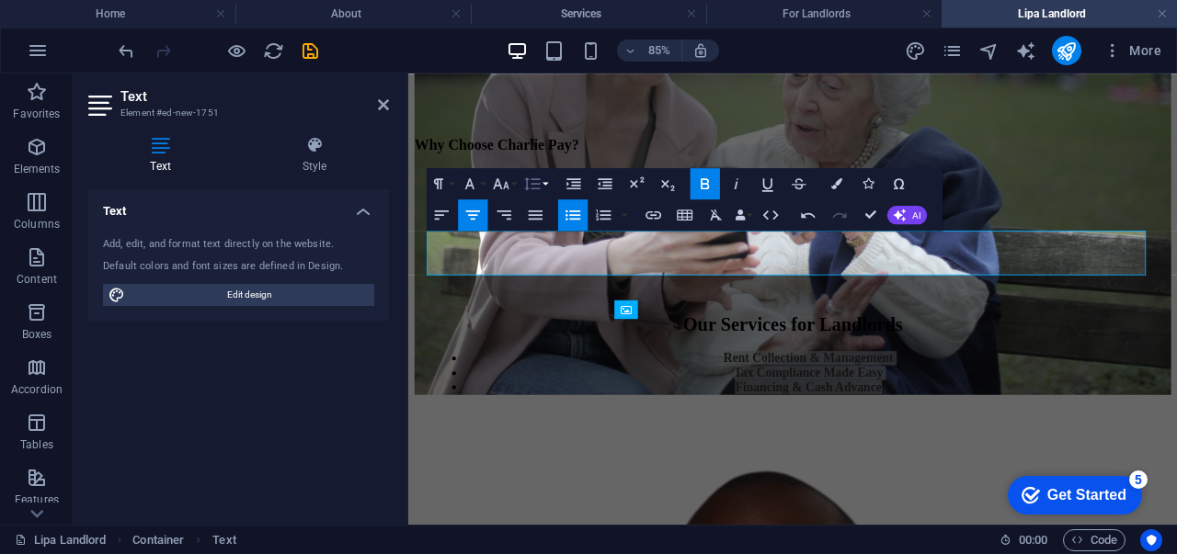
click at [540, 183] on icon "button" at bounding box center [532, 184] width 18 height 18
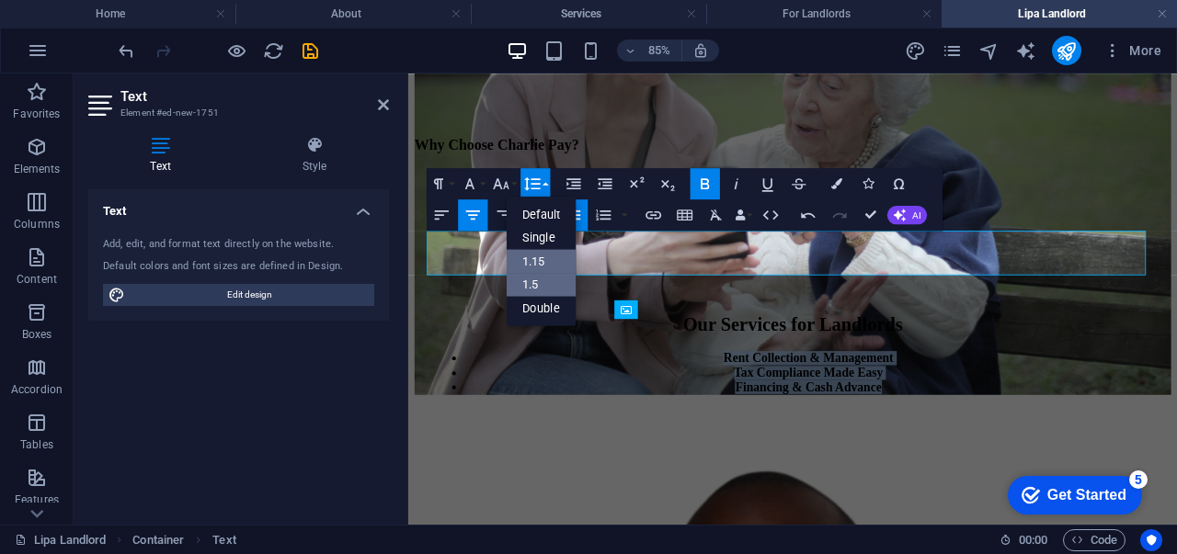
click at [537, 288] on link "1.5" at bounding box center [541, 285] width 70 height 24
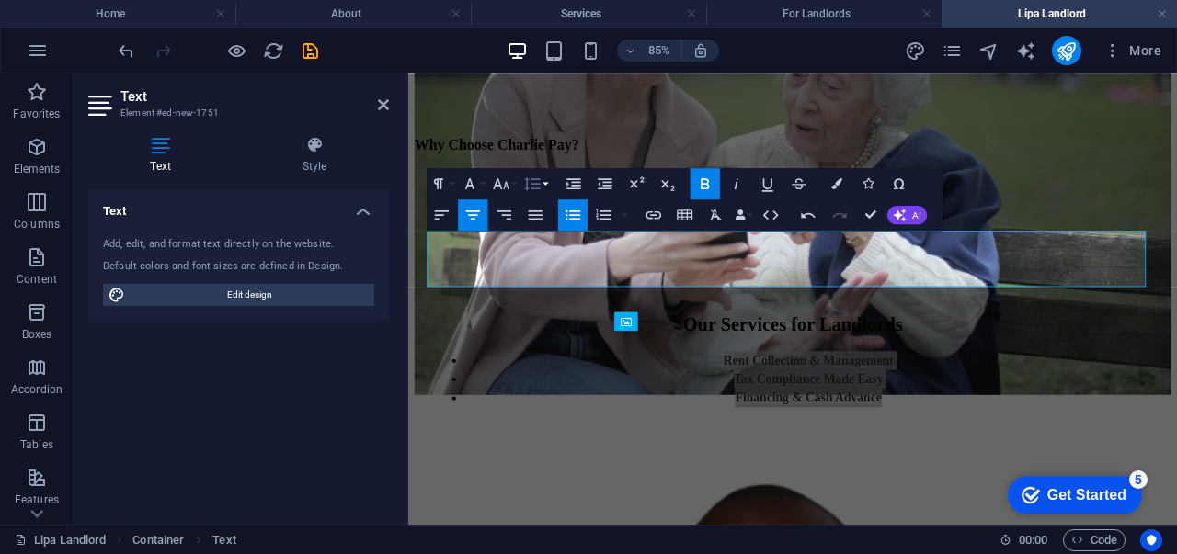
click at [534, 185] on icon "button" at bounding box center [532, 184] width 18 height 18
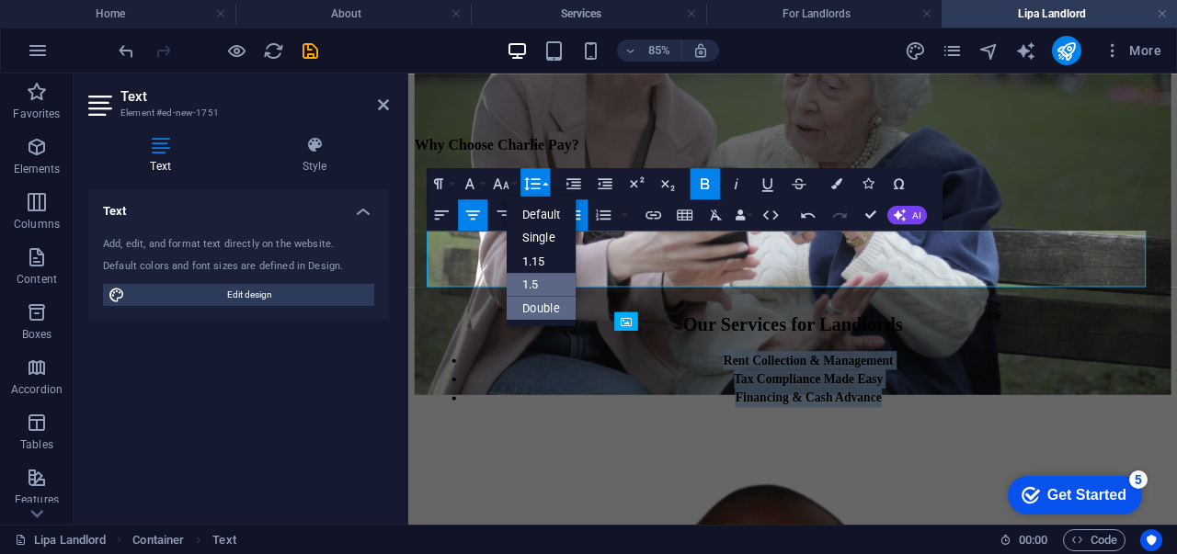
click at [537, 304] on link "Double" at bounding box center [541, 308] width 70 height 24
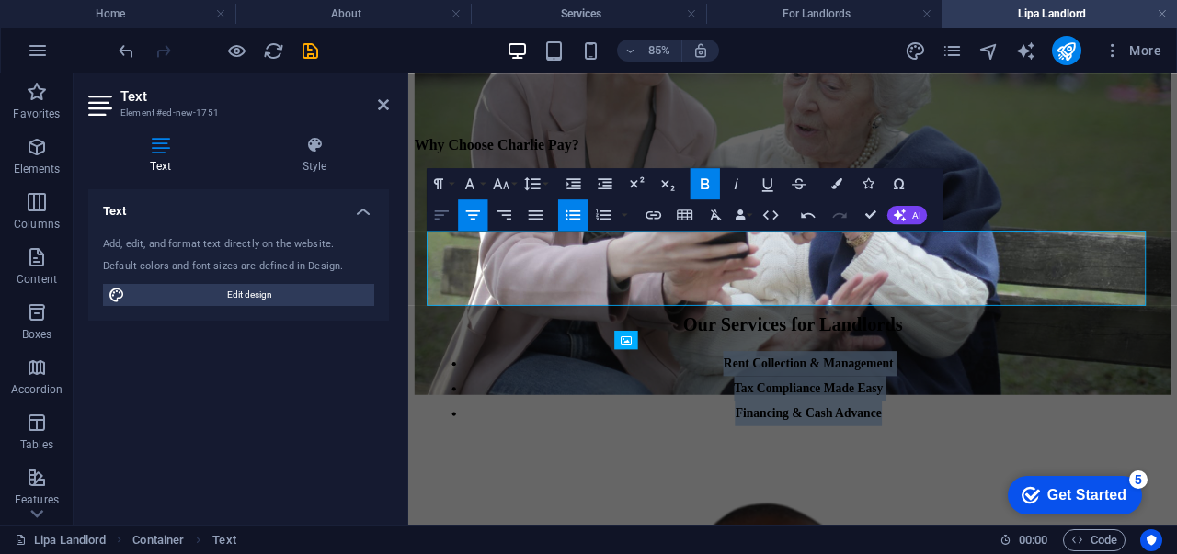
click at [439, 217] on icon "button" at bounding box center [441, 215] width 18 height 18
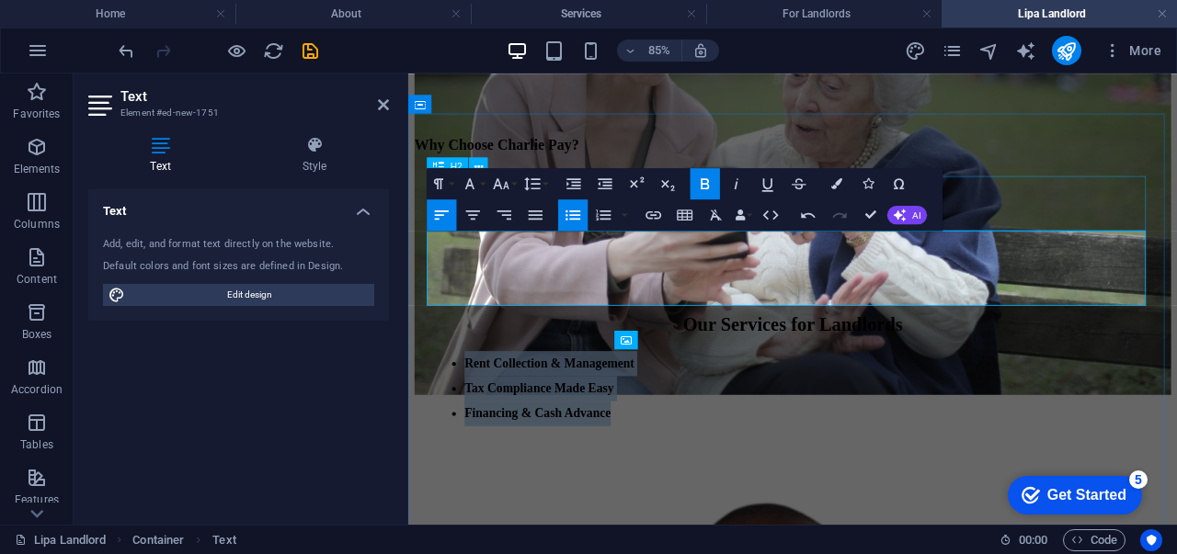
click at [1176, 357] on div "Our Services for Landlords" at bounding box center [861, 369] width 846 height 25
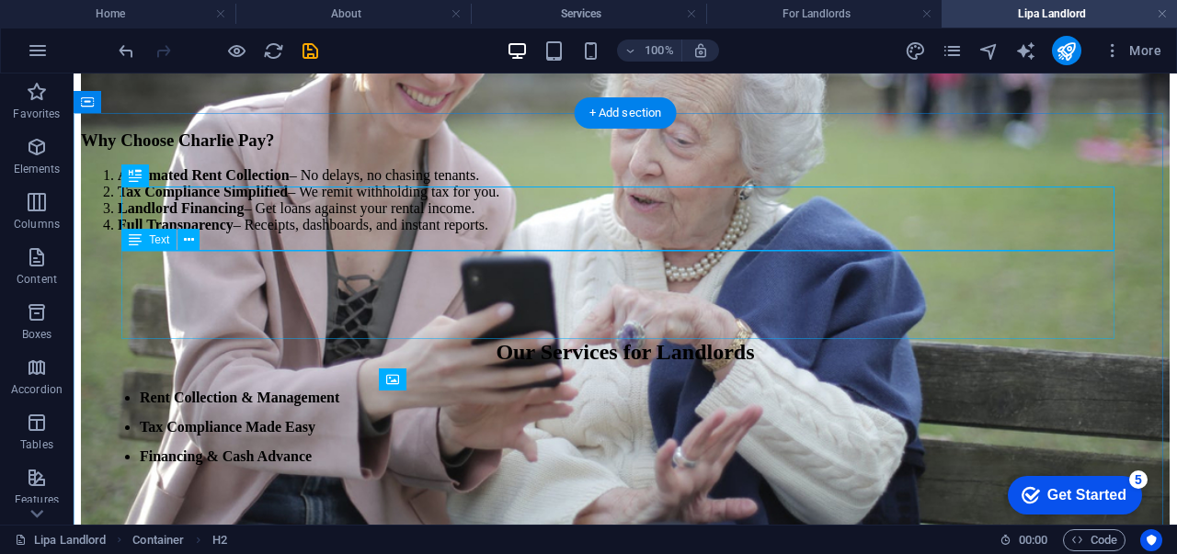
scroll to position [1090, 0]
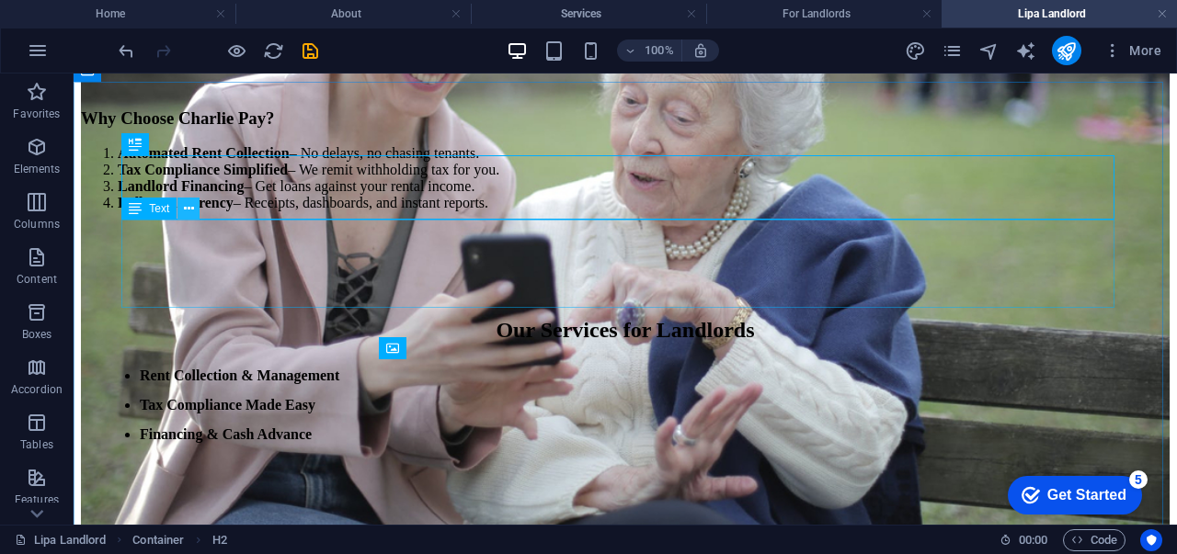
click at [192, 206] on icon at bounding box center [189, 208] width 10 height 19
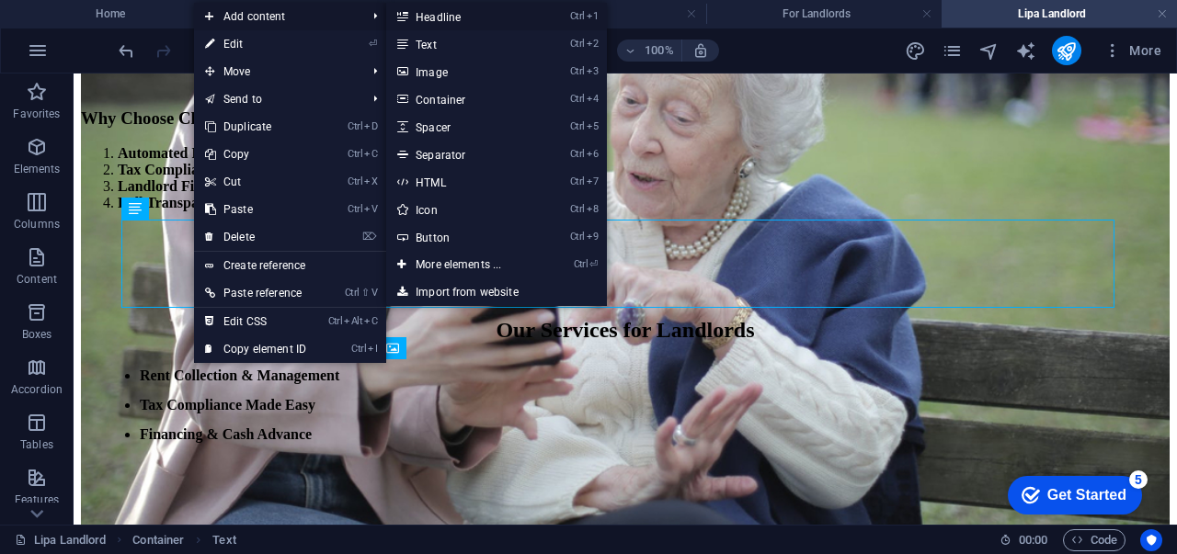
click at [461, 13] on link "Ctrl 1 Headline" at bounding box center [462, 17] width 152 height 28
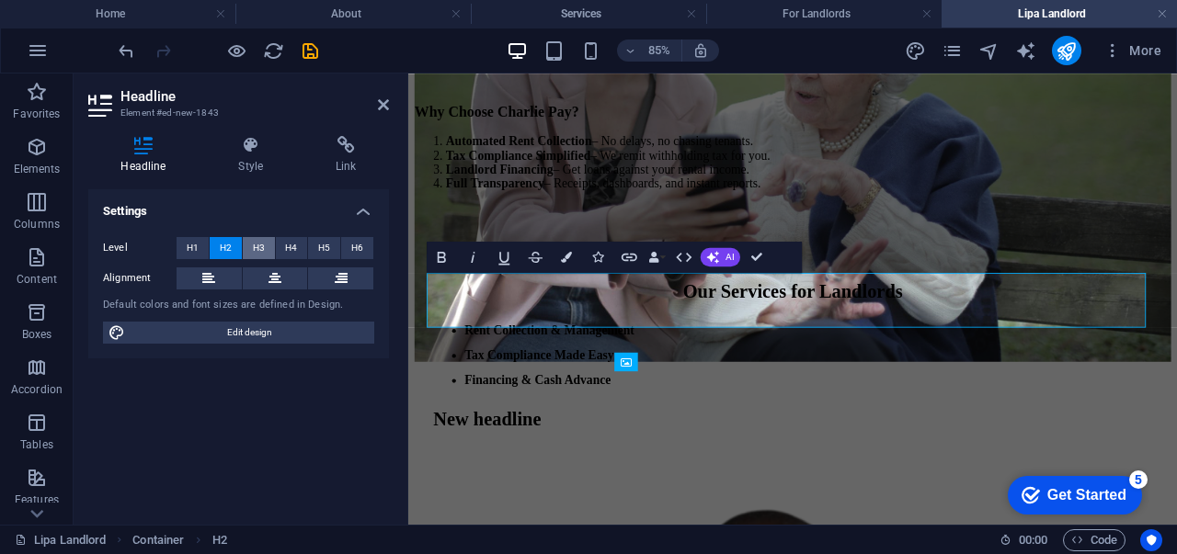
click at [261, 252] on span "H3" at bounding box center [259, 248] width 12 height 22
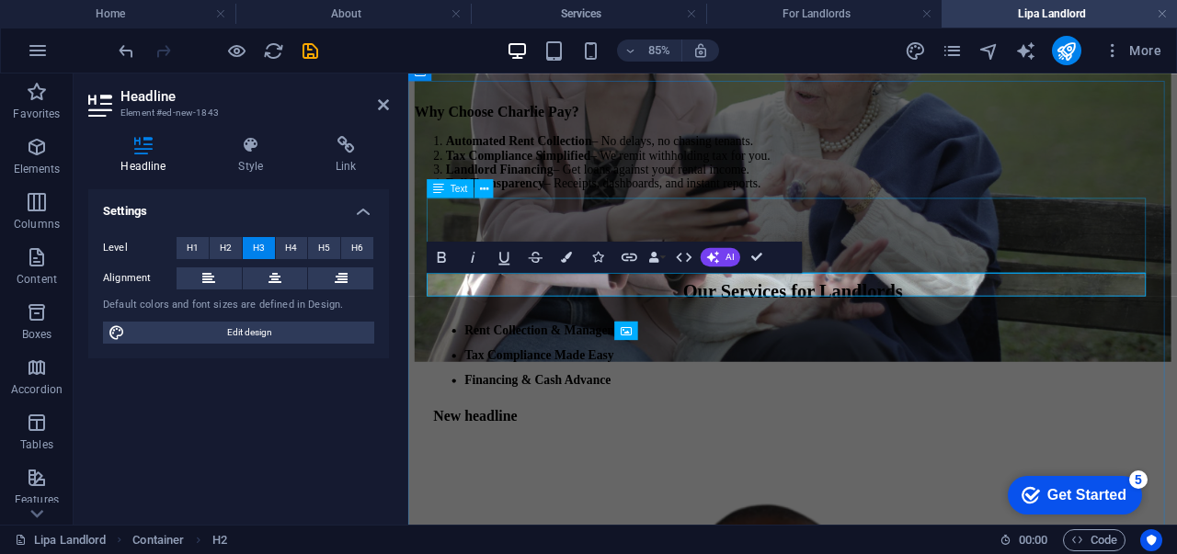
click at [688, 361] on div "Rent Collection & Management Tax Compliance Made Easy Financing & Cash Advance" at bounding box center [861, 405] width 846 height 88
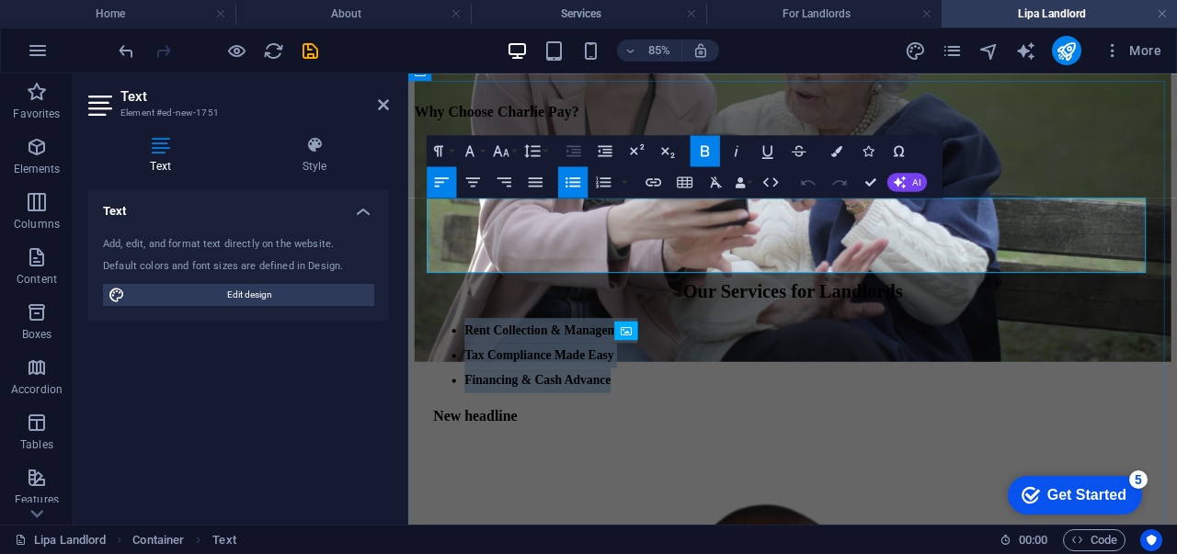
drag, startPoint x: 663, startPoint y: 292, endPoint x: 443, endPoint y: 228, distance: 228.9
click at [443, 361] on ul "Rent Collection & Management Tax Compliance Made Easy Financing & Cash Advance" at bounding box center [861, 405] width 846 height 88
copy ul "Rent Collection & Management Tax Compliance Made Easy Financing & Cash Advance"
click at [578, 467] on div "New headline" at bounding box center [861, 477] width 846 height 20
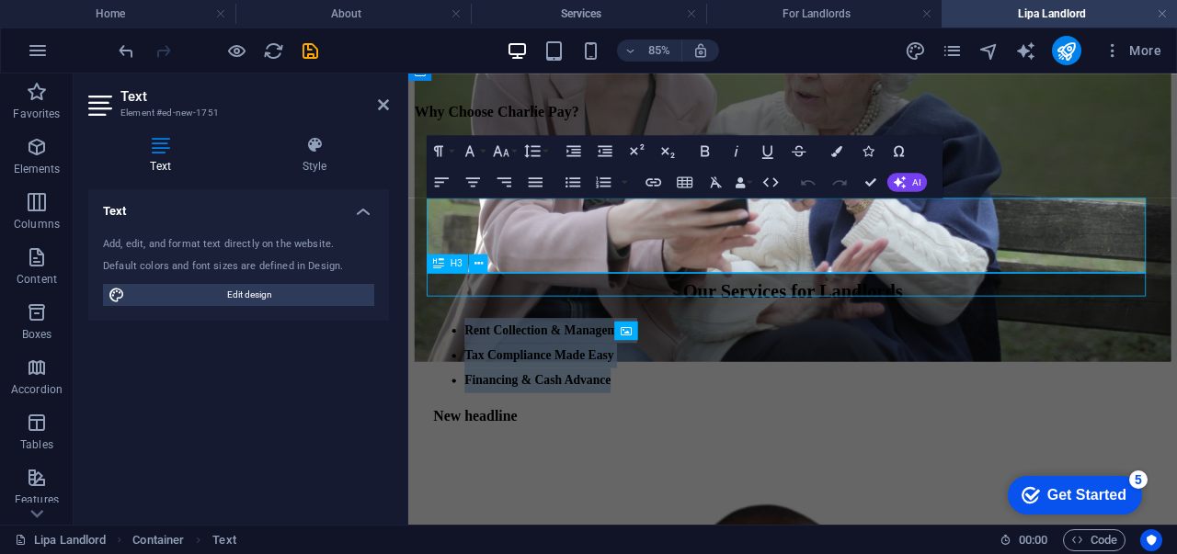
click at [578, 467] on div "New headline" at bounding box center [861, 477] width 846 height 20
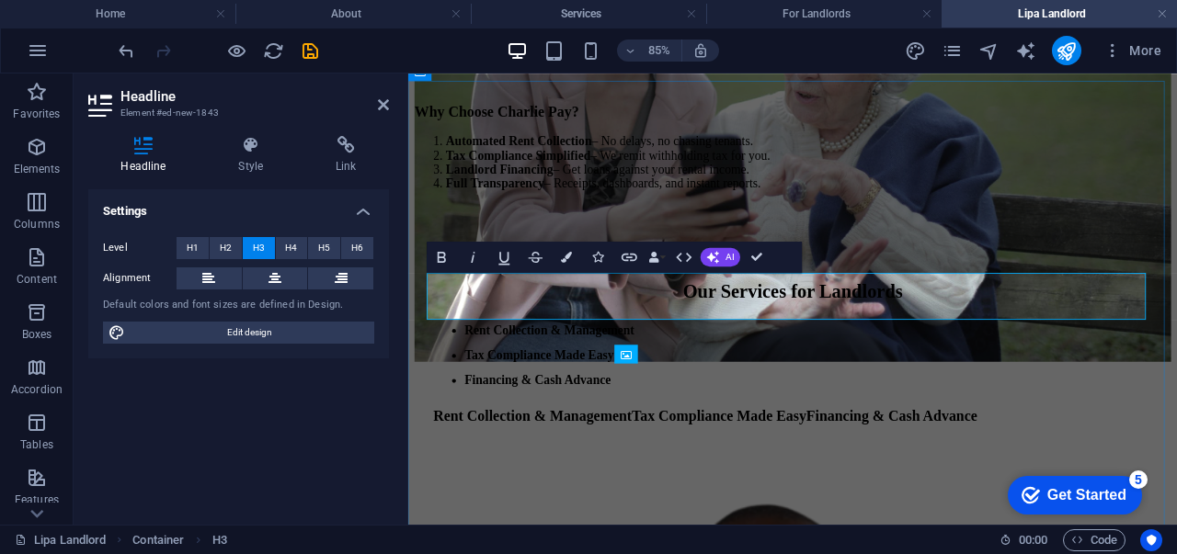
click at [745, 467] on h3 "Rent Collection & ManagementTax Compliance Made EasyFinancing & Cash Advance" at bounding box center [861, 477] width 846 height 20
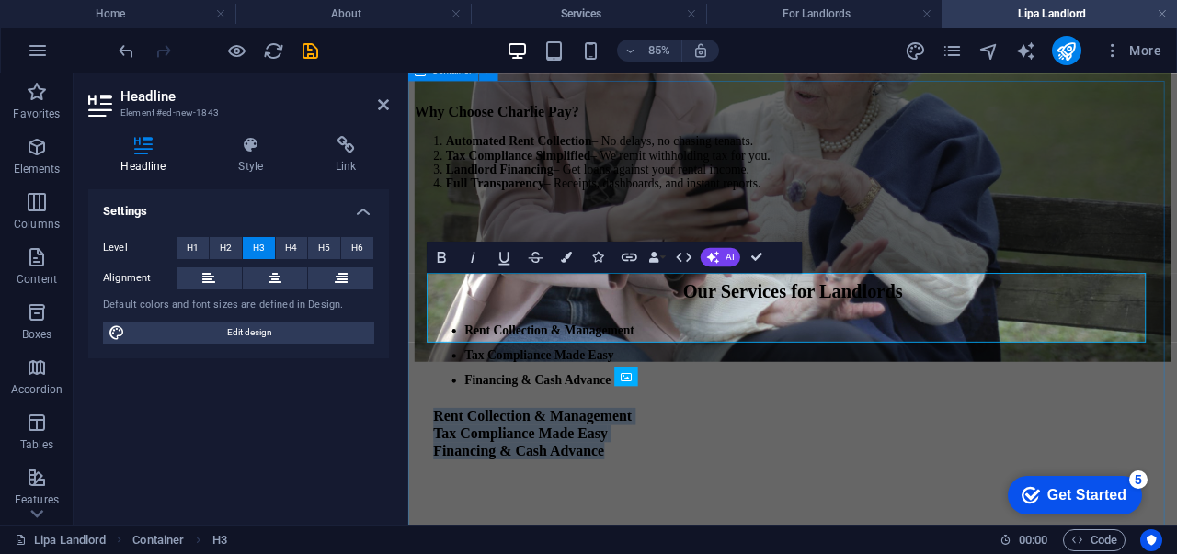
drag, startPoint x: 730, startPoint y: 371, endPoint x: 426, endPoint y: 309, distance: 309.7
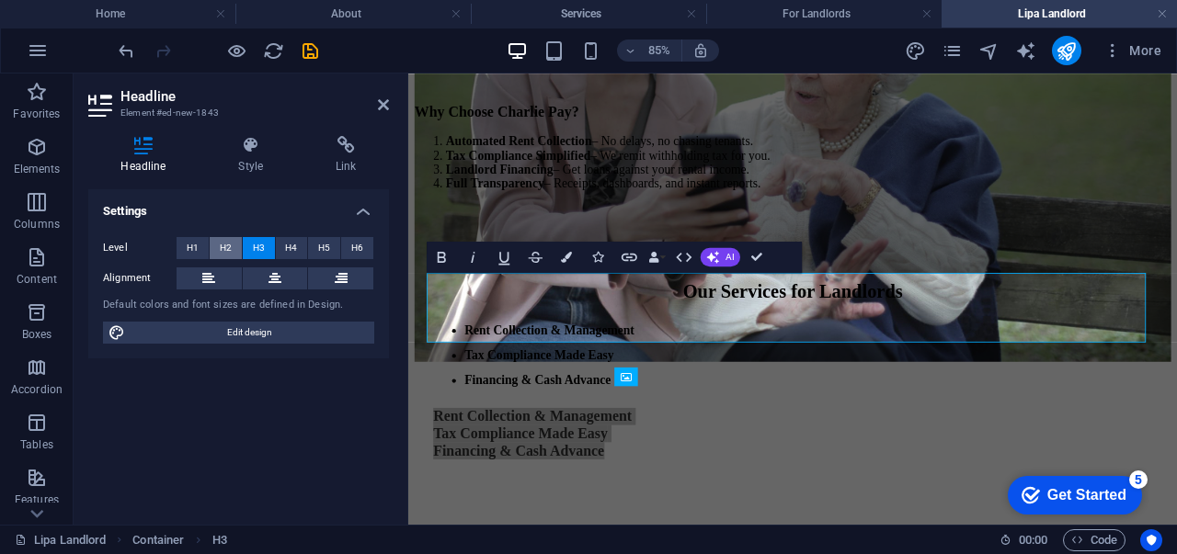
click at [233, 249] on button "H2" at bounding box center [226, 248] width 32 height 22
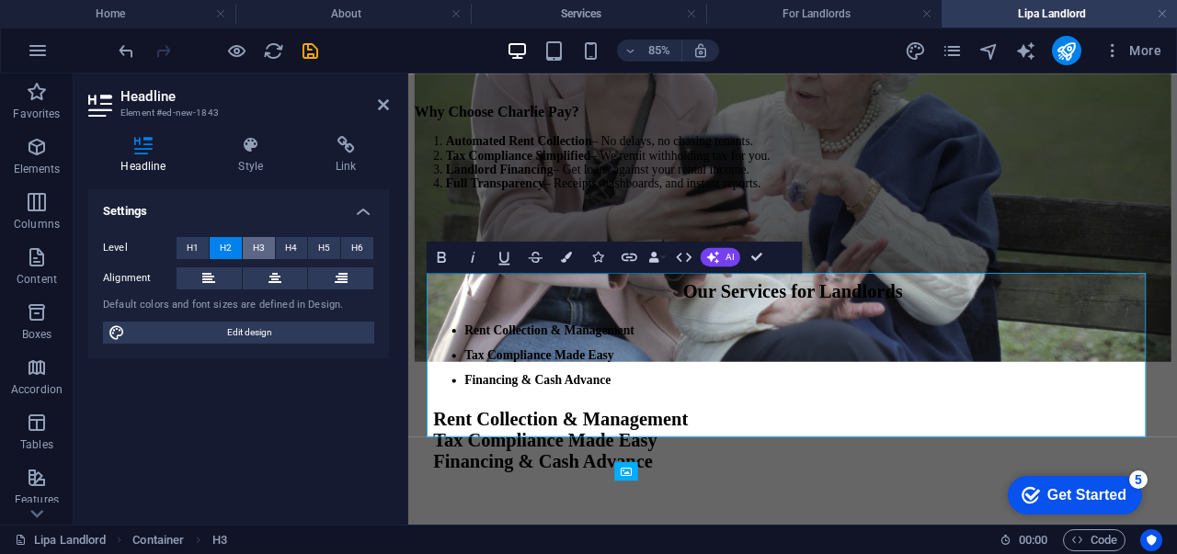
click at [257, 247] on span "H3" at bounding box center [259, 248] width 12 height 22
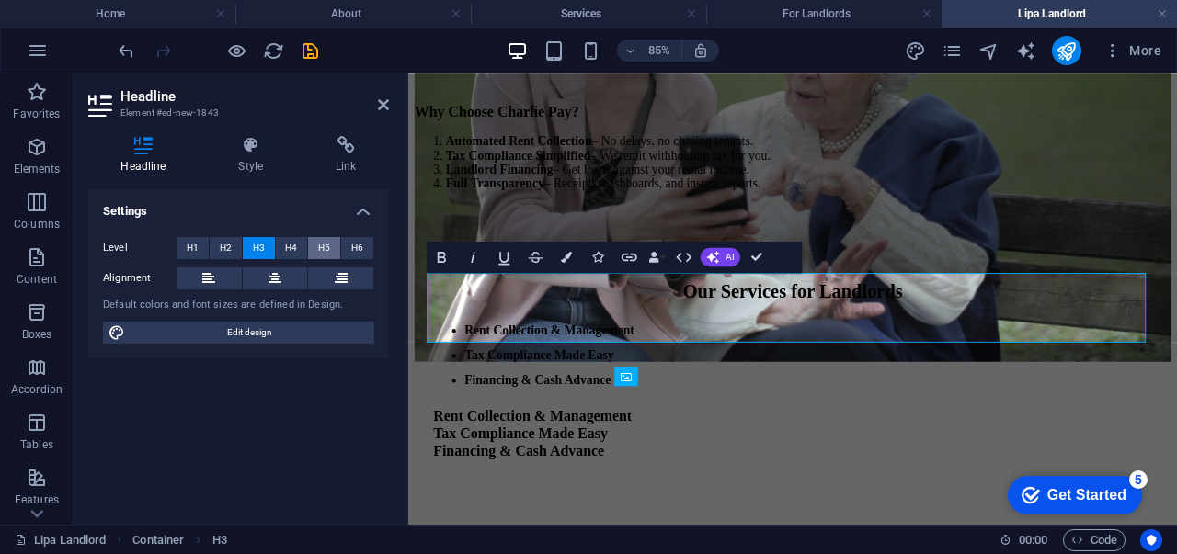
click at [324, 242] on span "H5" at bounding box center [324, 248] width 12 height 22
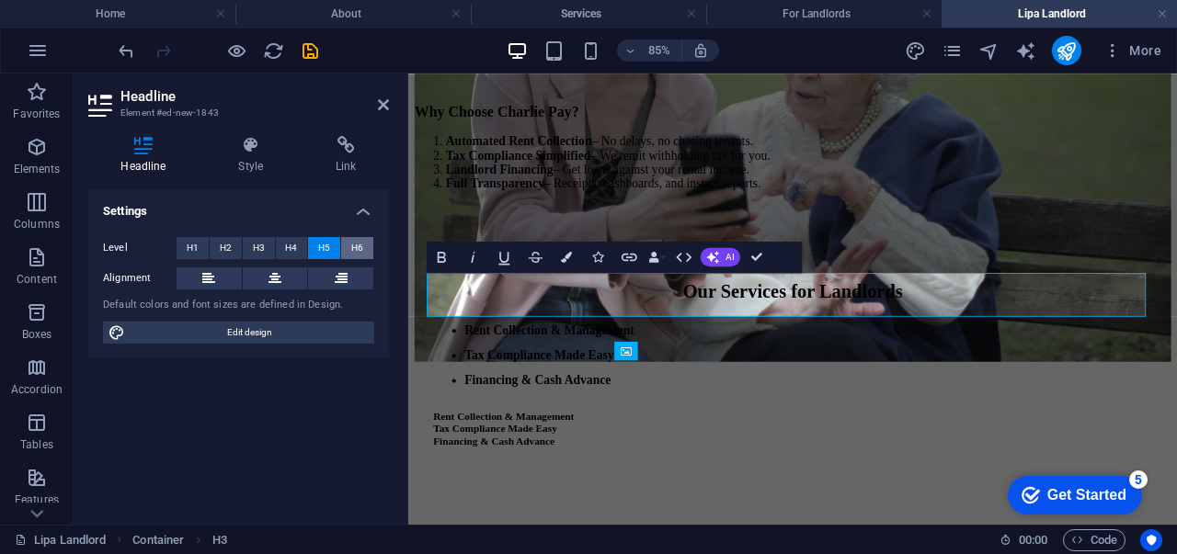
click at [371, 246] on button "H6" at bounding box center [357, 248] width 32 height 22
click at [309, 252] on button "H5" at bounding box center [324, 248] width 32 height 22
click at [287, 252] on span "H4" at bounding box center [291, 248] width 12 height 22
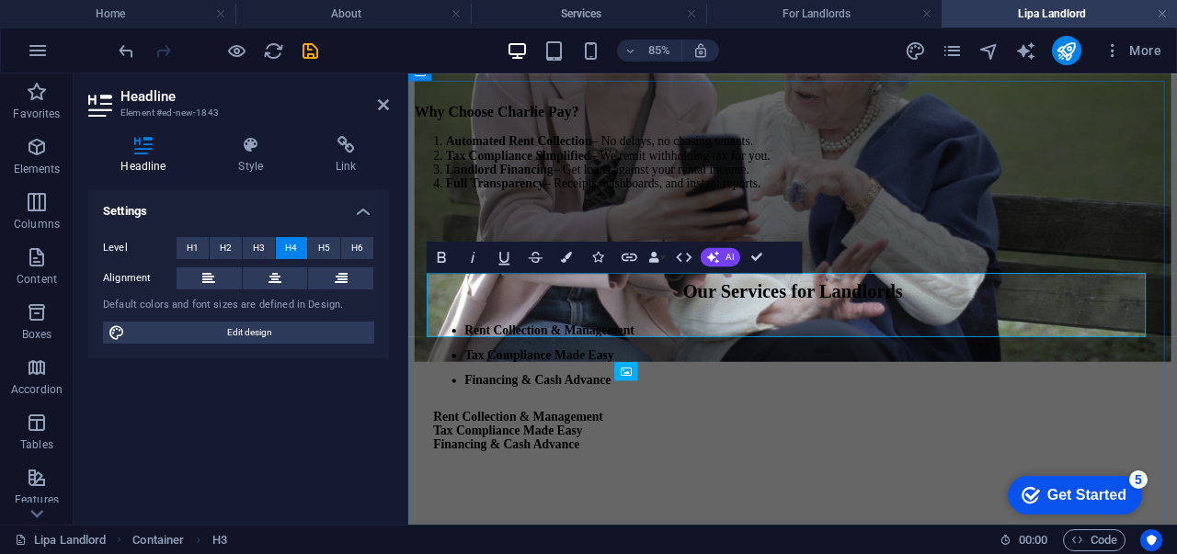
click at [438, 469] on h4 "Rent Collection & Management ‌Tax Compliance Made Easy ‌Financing & Cash Advance" at bounding box center [861, 494] width 846 height 50
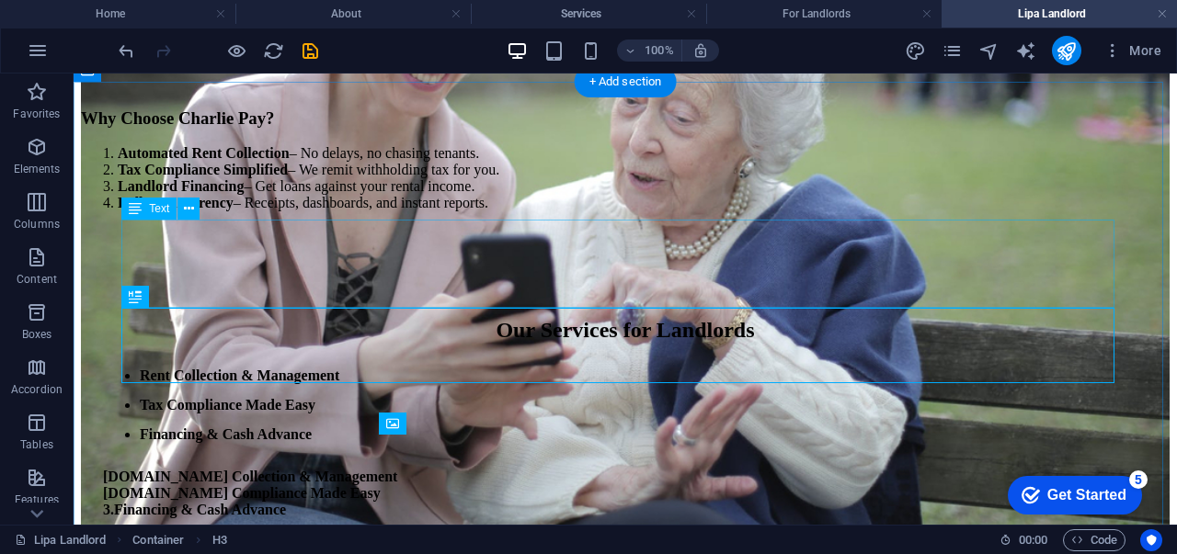
click at [316, 361] on div "Rent Collection & Management Tax Compliance Made Easy Financing & Cash Advance" at bounding box center [625, 405] width 1044 height 88
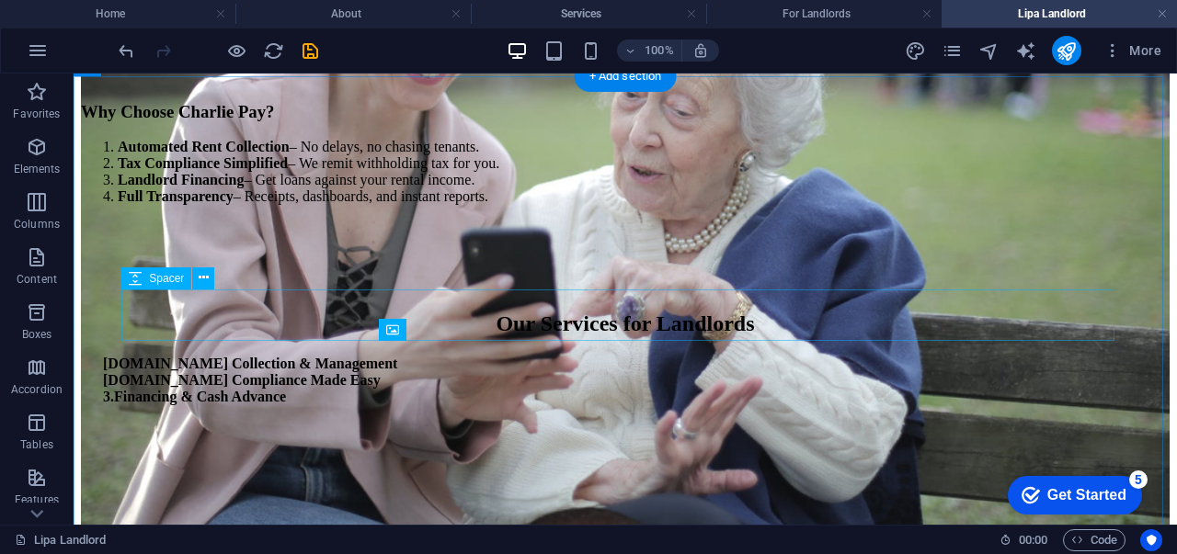
scroll to position [1097, 0]
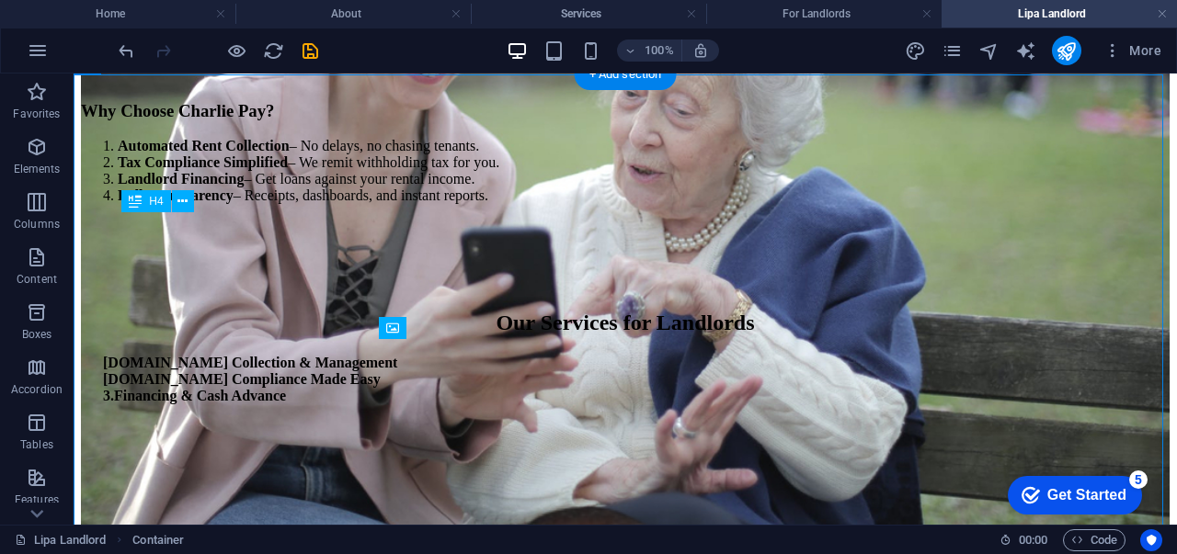
drag, startPoint x: 452, startPoint y: 216, endPoint x: 438, endPoint y: 223, distance: 15.6
click at [438, 355] on div "[DOMAIN_NAME] Collection & Management [DOMAIN_NAME] Compliance Made Easy 3.Fina…" at bounding box center [625, 380] width 1044 height 50
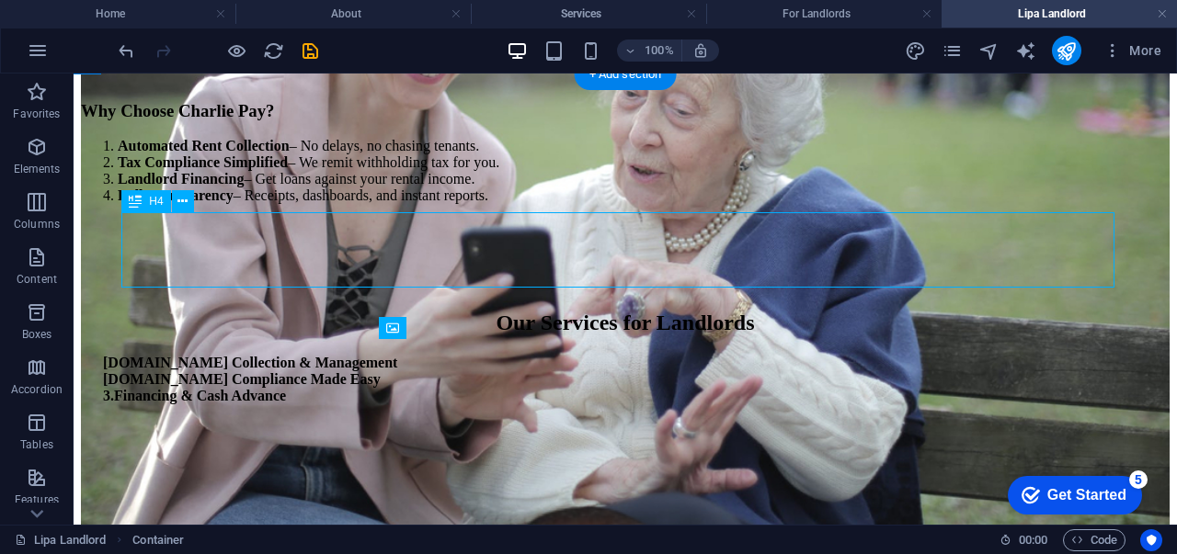
click at [438, 355] on div "[DOMAIN_NAME] Collection & Management [DOMAIN_NAME] Compliance Made Easy 3.Fina…" at bounding box center [625, 380] width 1044 height 50
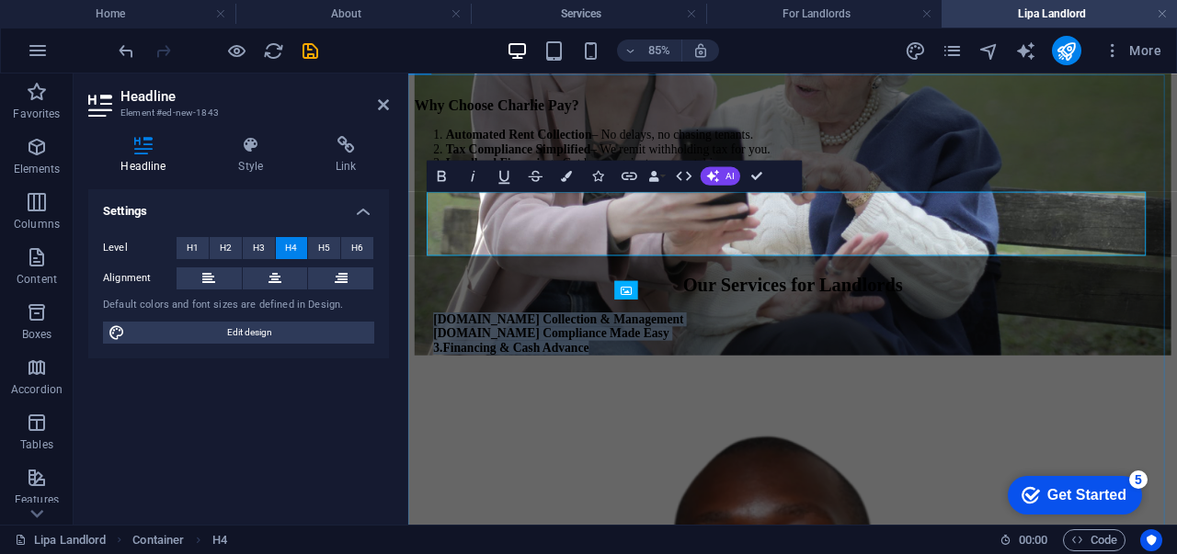
click at [752, 355] on h4 "[DOMAIN_NAME] Collection & Management [DOMAIN_NAME] Compliance Made Easy 3.Fina…" at bounding box center [861, 380] width 846 height 50
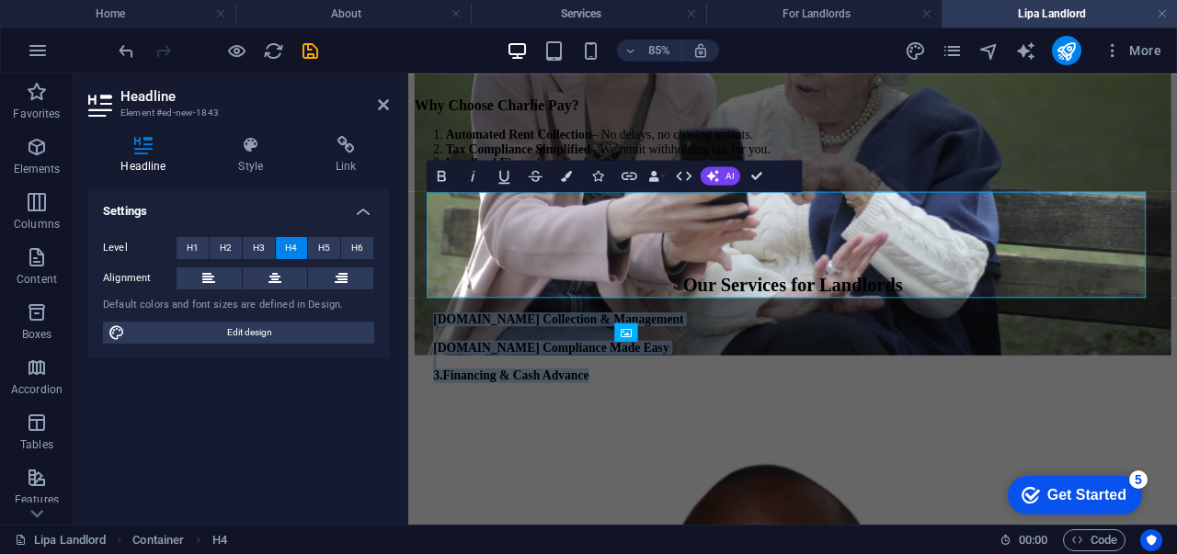
drag, startPoint x: 694, startPoint y: 326, endPoint x: 404, endPoint y: 203, distance: 314.7
click at [266, 275] on button at bounding box center [275, 278] width 65 height 22
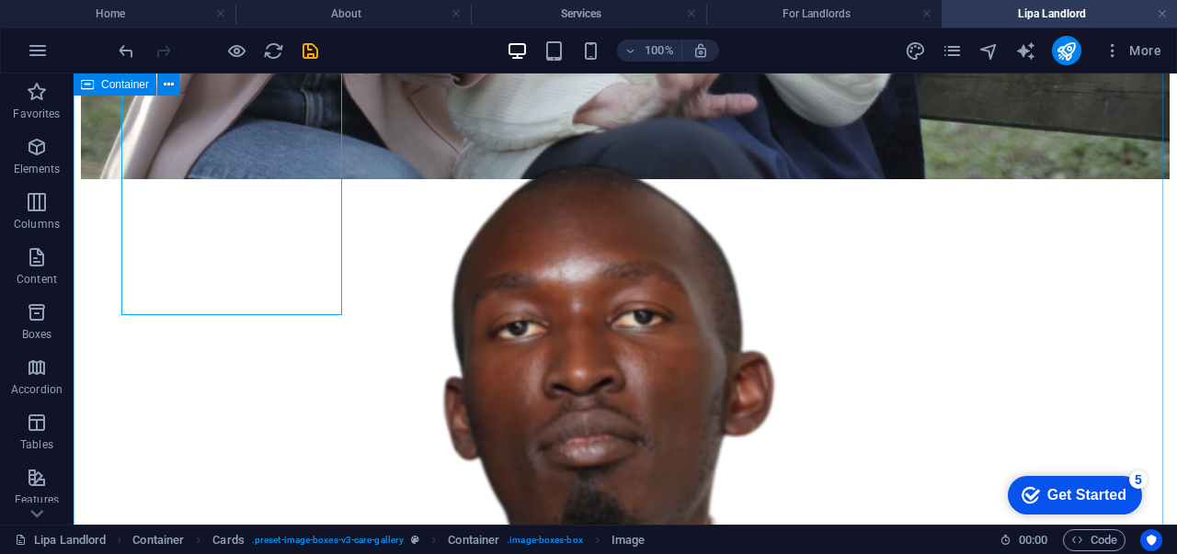
scroll to position [1360, 0]
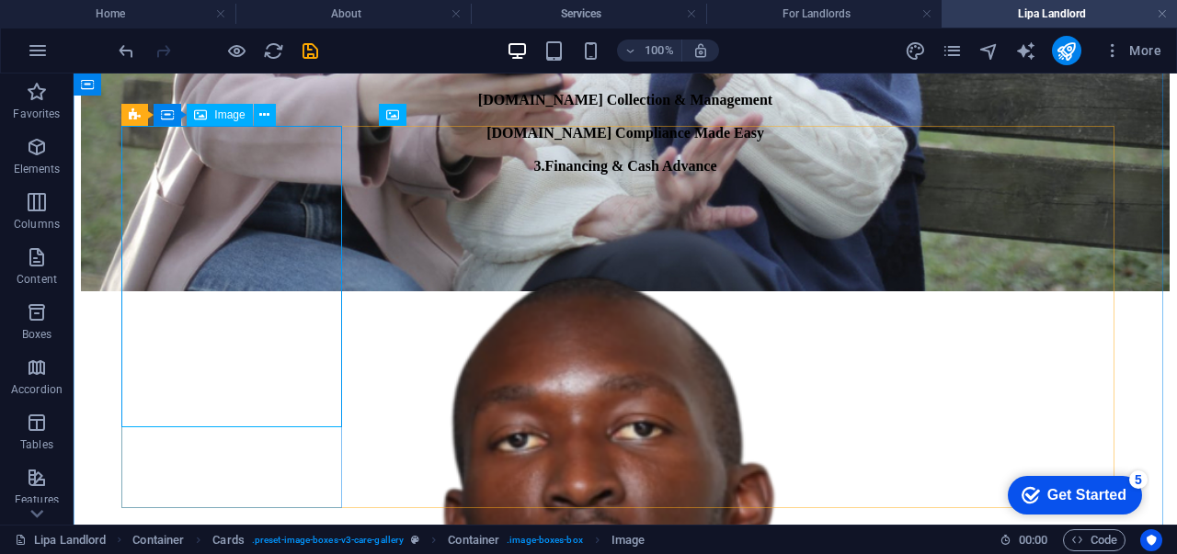
select select "%"
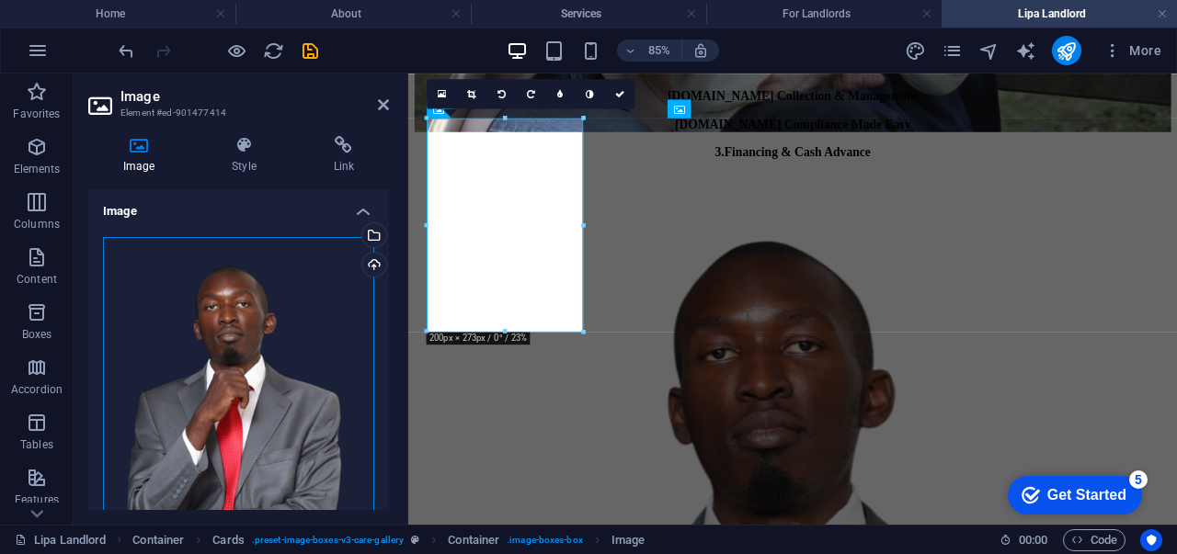
click at [197, 270] on div "Drag files here, click to choose files or select files from Files or our free s…" at bounding box center [238, 438] width 271 height 403
click at [197, 270] on body "charliepay Home About Services For Landlords Lipa Landlord Favorites Elements C…" at bounding box center [588, 277] width 1177 height 554
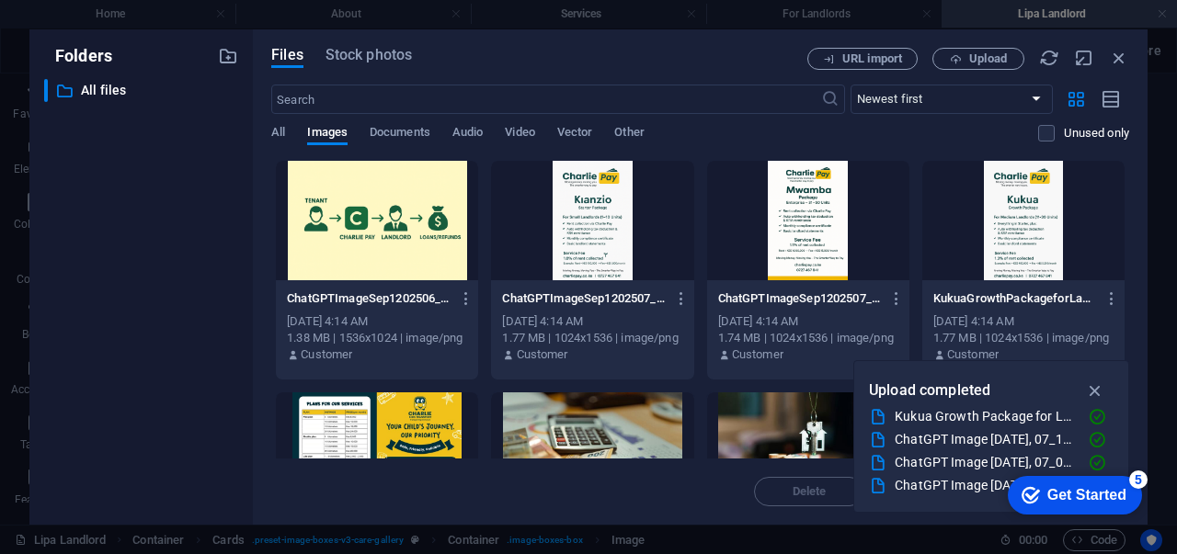
scroll to position [998, 0]
click at [588, 234] on div at bounding box center [592, 220] width 202 height 119
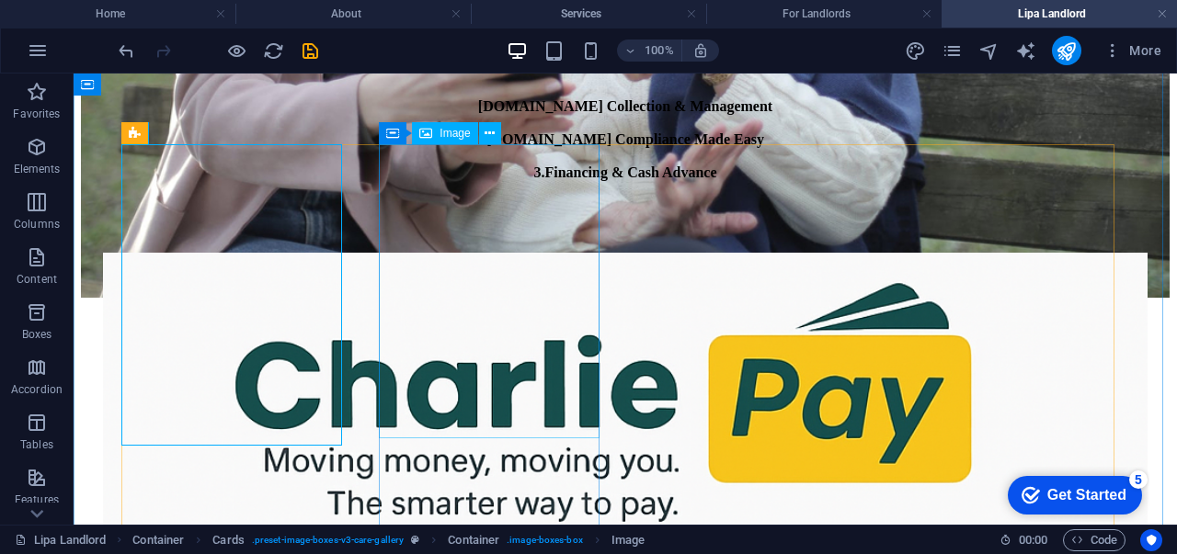
scroll to position [1356, 0]
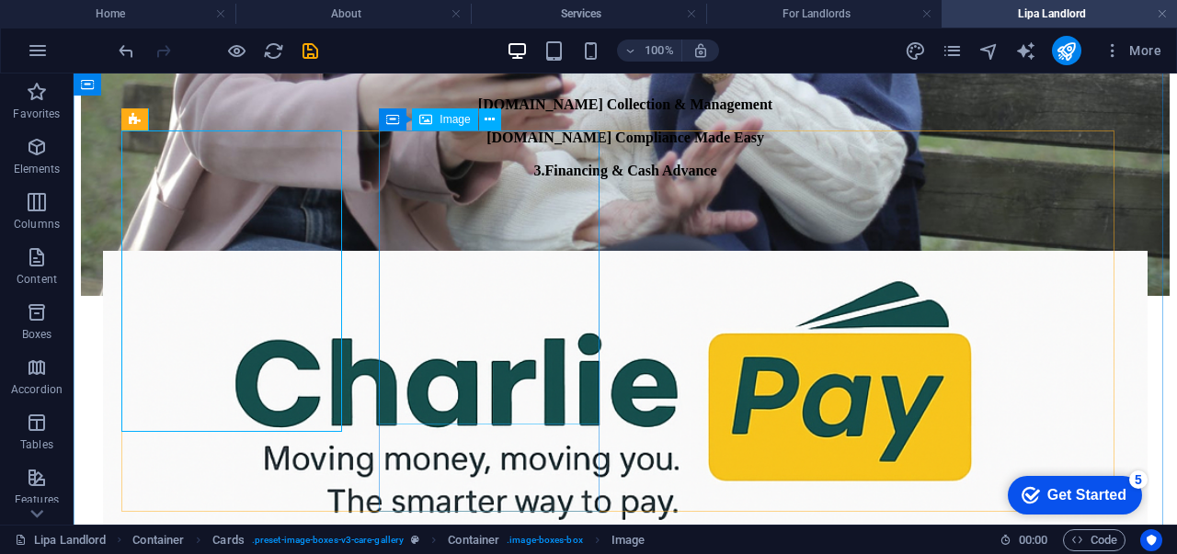
select select "%"
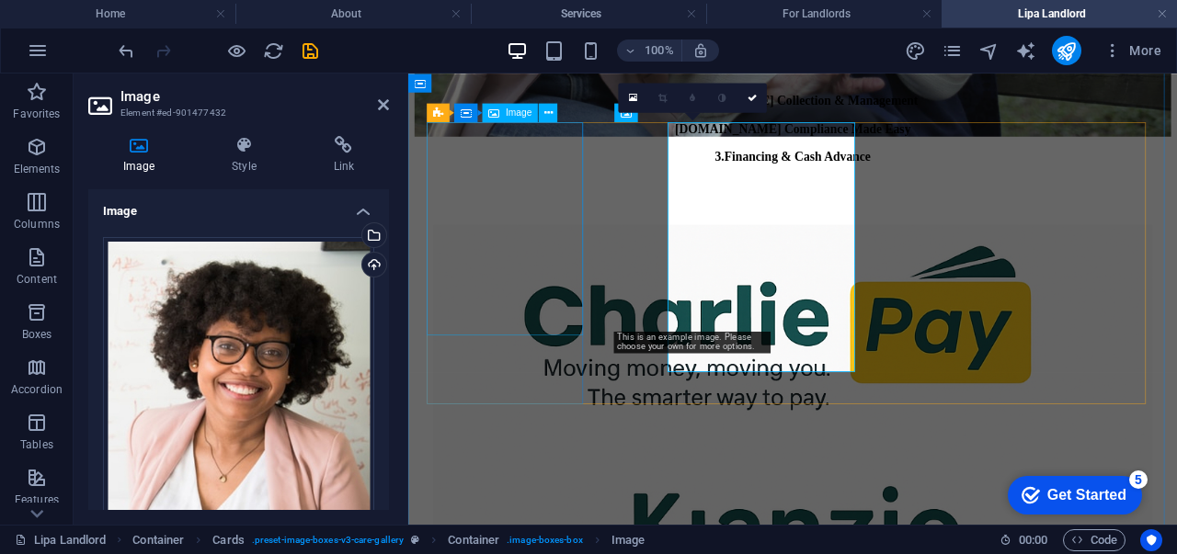
drag, startPoint x: 809, startPoint y: 310, endPoint x: 485, endPoint y: 352, distance: 326.3
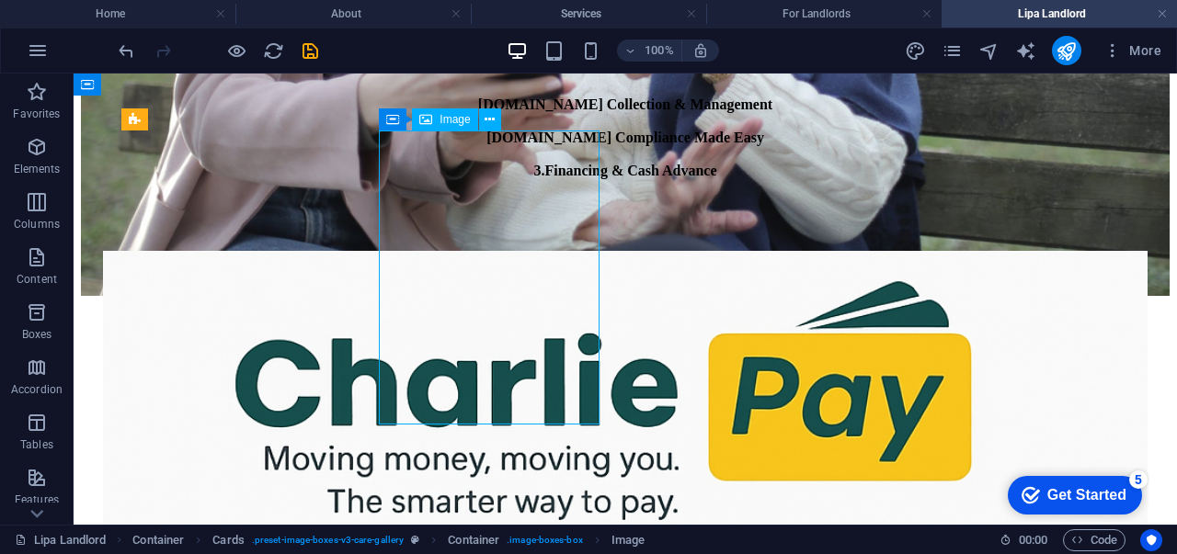
select select "%"
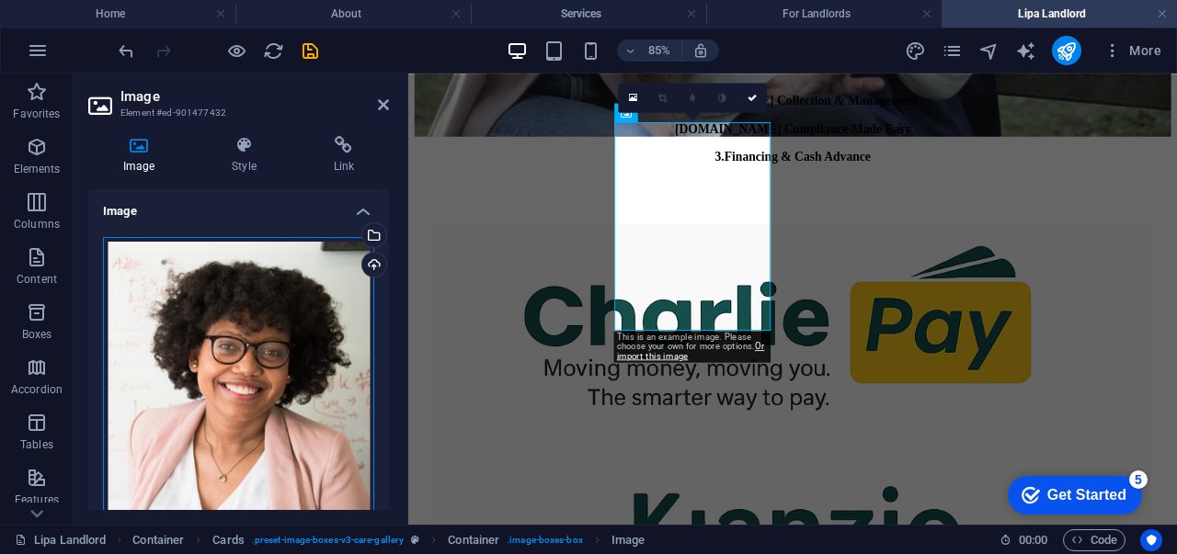
click at [233, 260] on div "Drag files here, click to choose files or select files from Files or our free s…" at bounding box center [238, 416] width 271 height 358
click at [233, 260] on body "charliepay Home About Services For Landlords Lipa Landlord Favorites Elements C…" at bounding box center [588, 277] width 1177 height 554
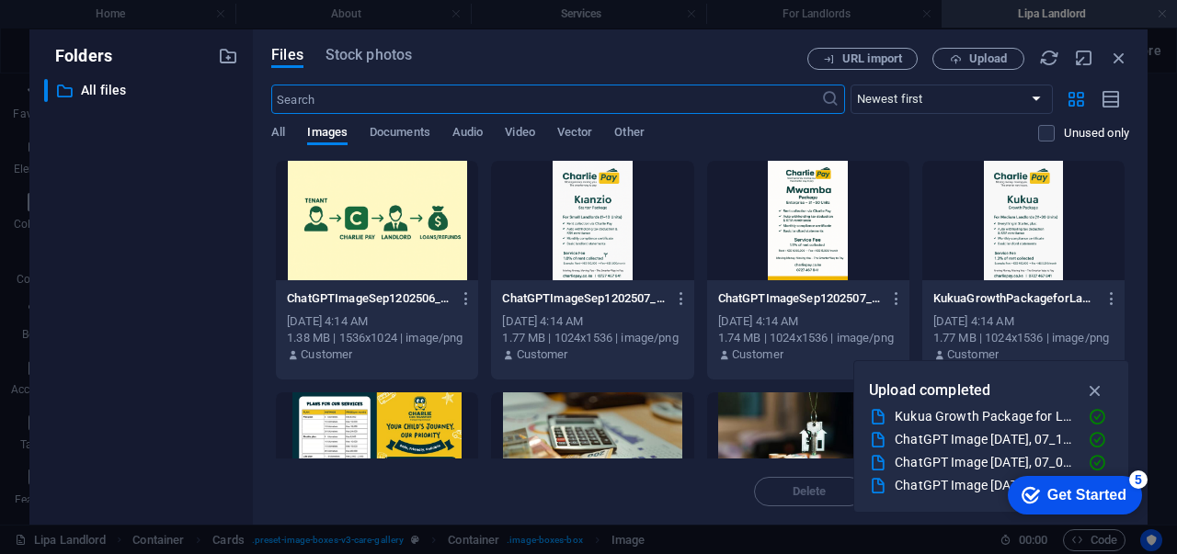
scroll to position [998, 0]
click at [1050, 224] on div at bounding box center [1023, 220] width 202 height 119
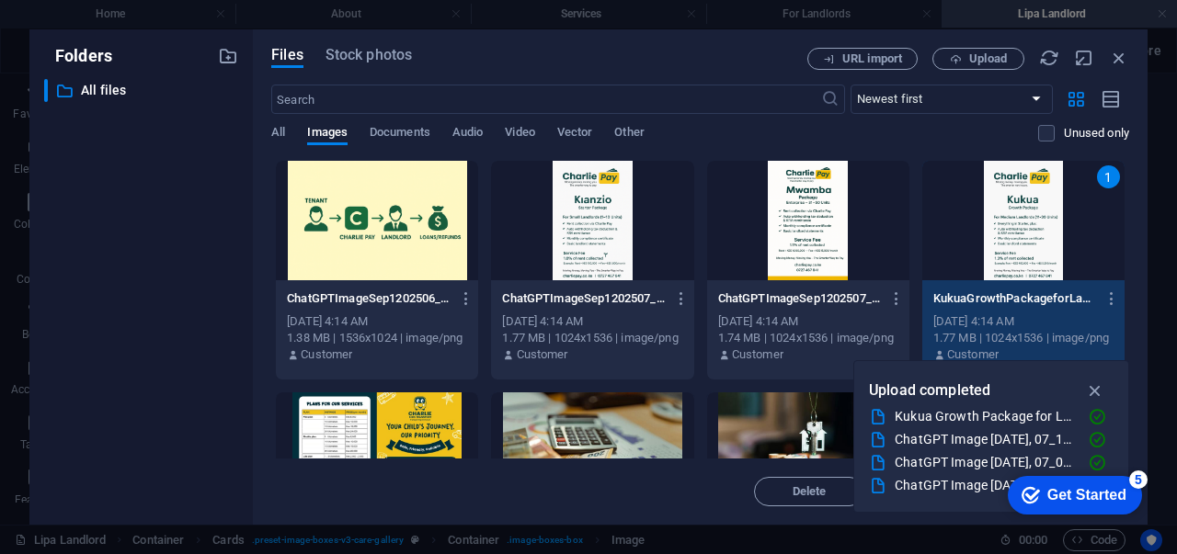
click at [1050, 224] on div "1" at bounding box center [1023, 220] width 202 height 119
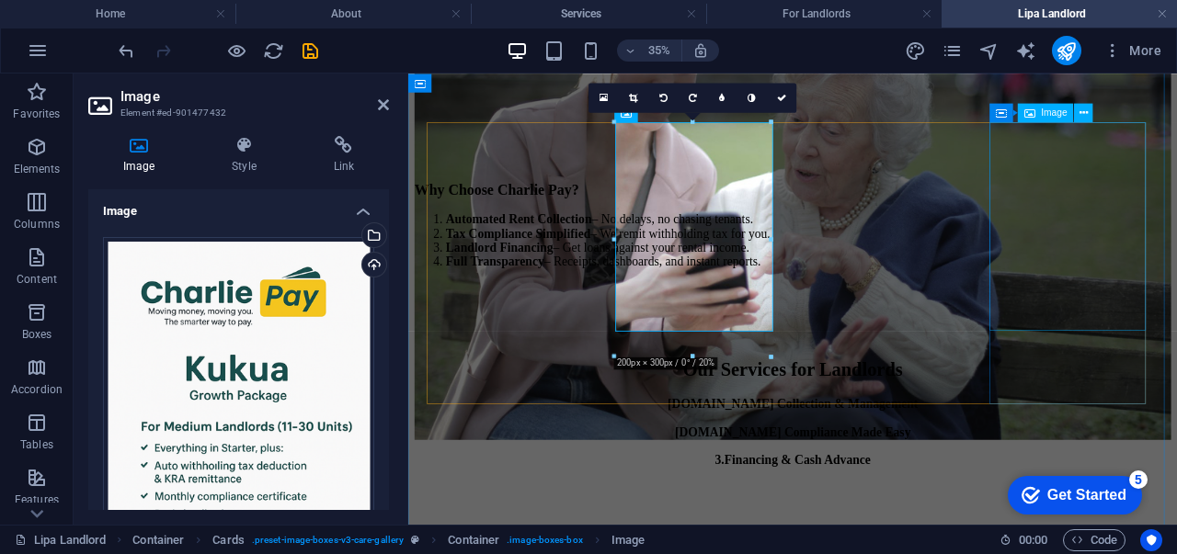
scroll to position [1356, 0]
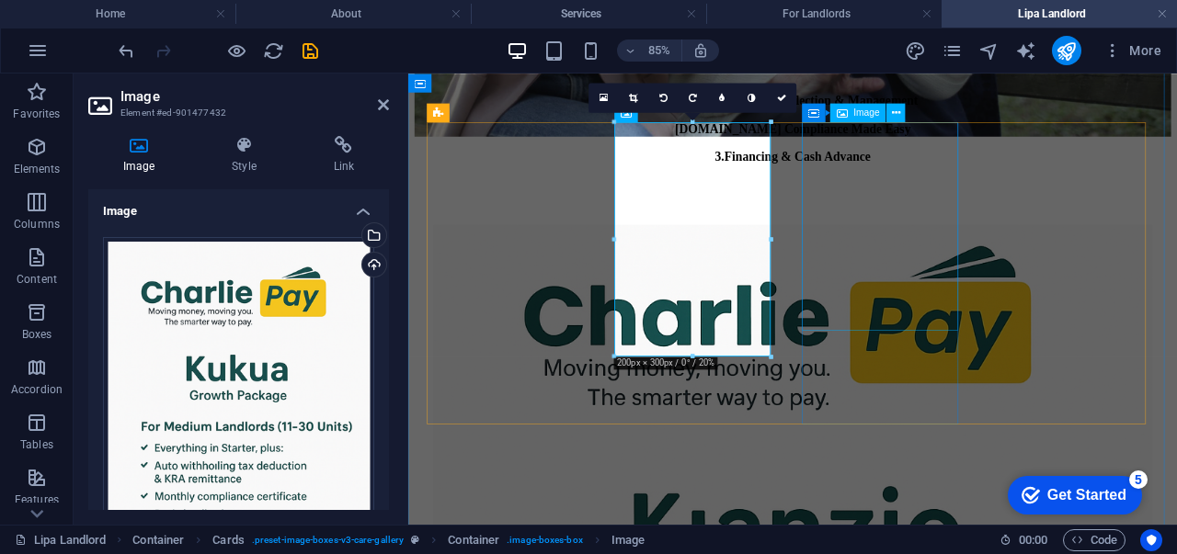
select select "%"
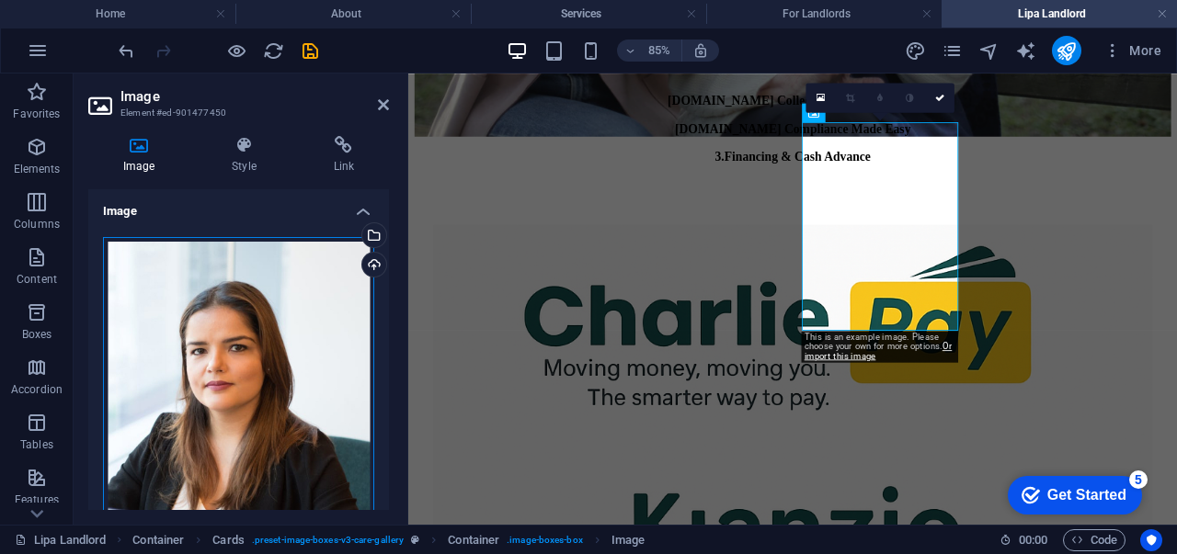
click at [254, 300] on div "Drag files here, click to choose files or select files from Files or our free s…" at bounding box center [238, 416] width 271 height 358
click at [254, 300] on body "charliepay Home About Services For Landlords Lipa Landlord Favorites Elements C…" at bounding box center [588, 277] width 1177 height 554
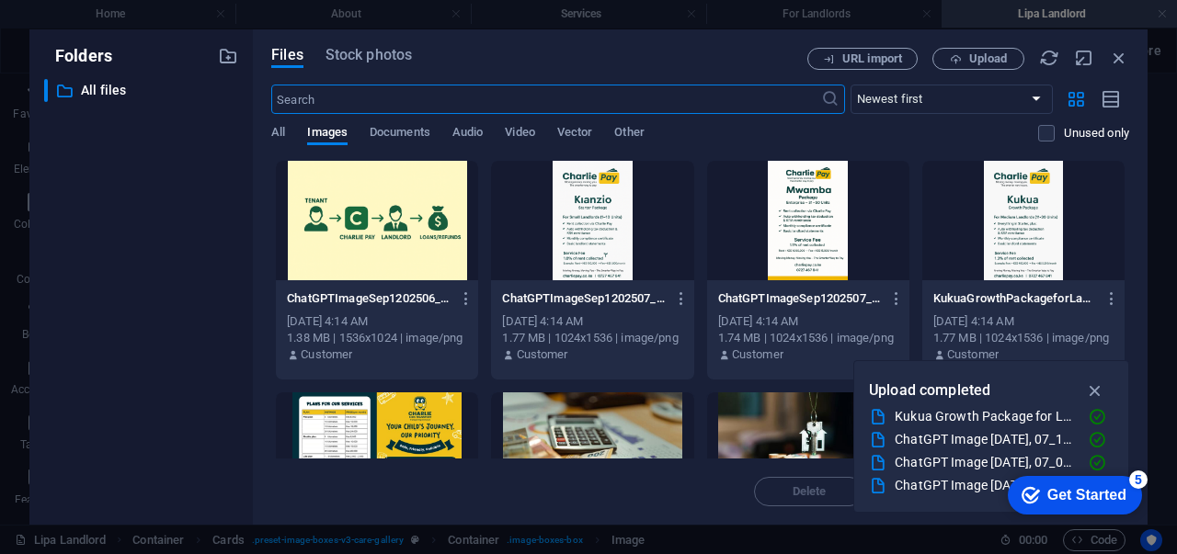
scroll to position [1022, 0]
click at [789, 229] on div at bounding box center [808, 220] width 202 height 119
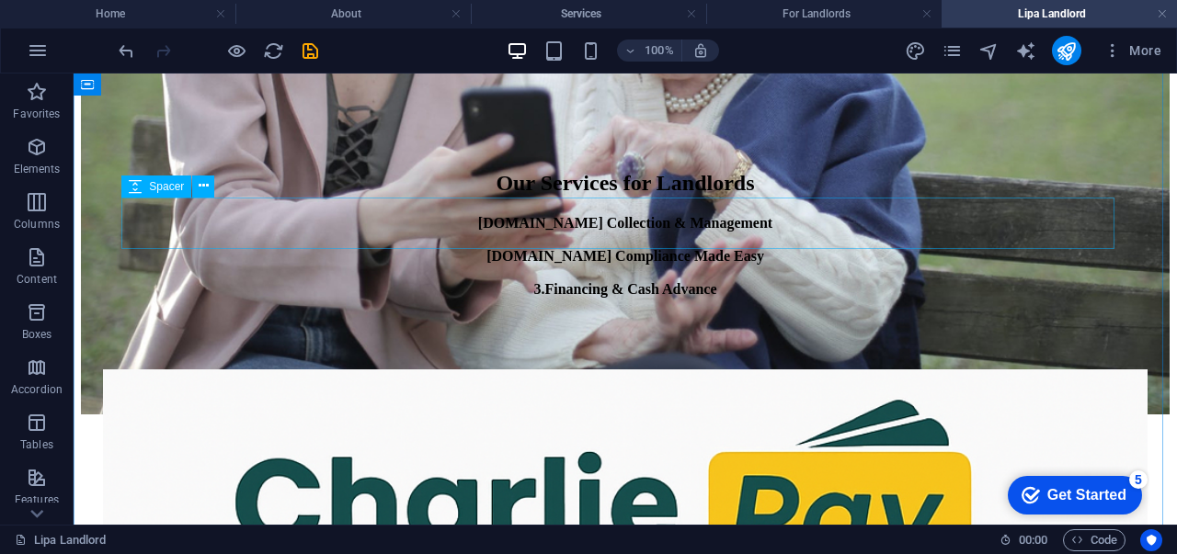
scroll to position [1238, 0]
